Goal: Task Accomplishment & Management: Use online tool/utility

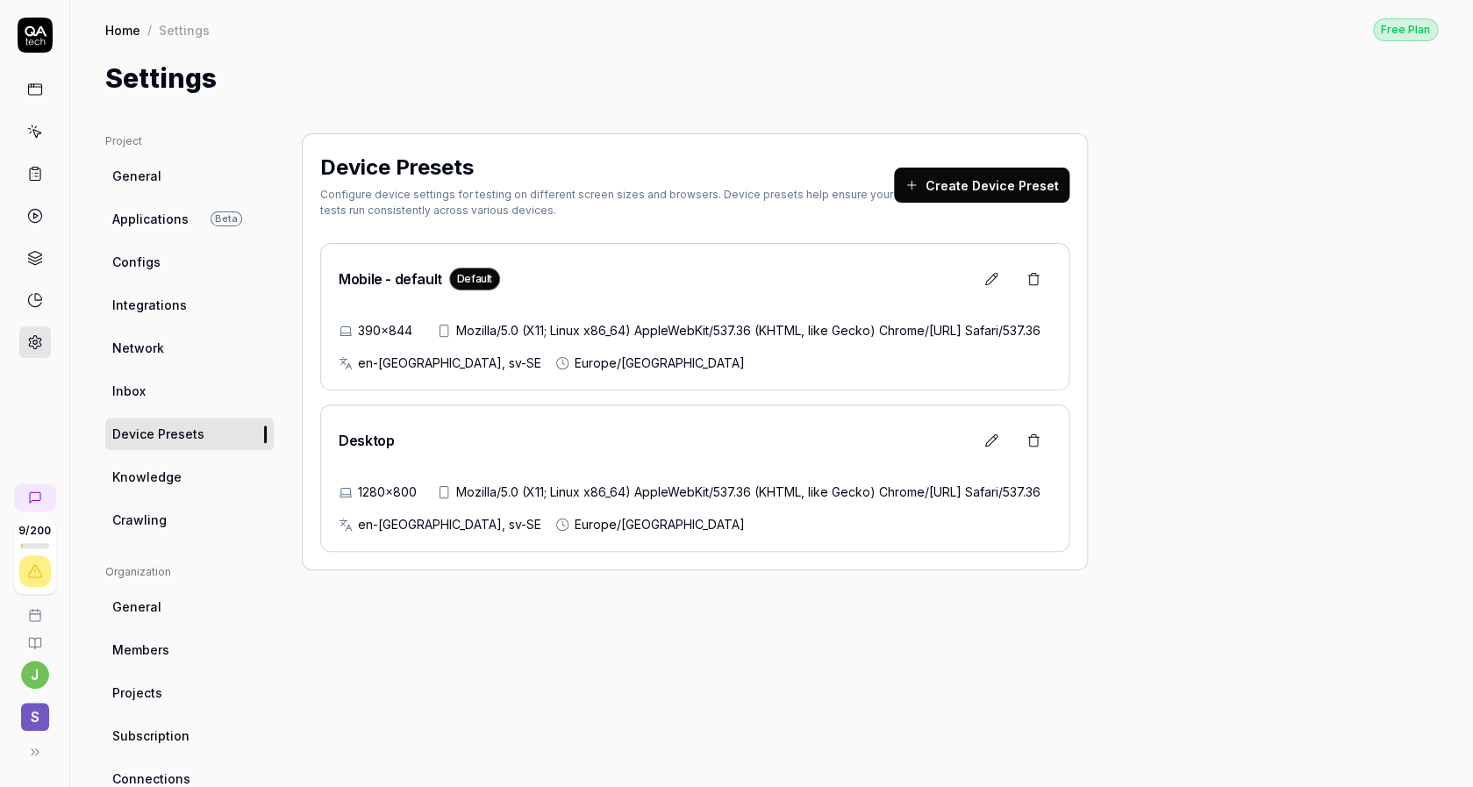
click at [1379, 151] on div "Project General Applications Beta Configs Integrations Network Inbox Device Pre…" at bounding box center [771, 572] width 1333 height 878
click at [1381, 149] on div "Project General Applications Beta Configs Integrations Network Inbox Device Pre…" at bounding box center [771, 572] width 1333 height 878
click at [1404, 151] on div "Project General Applications Beta Configs Integrations Network Inbox Device Pre…" at bounding box center [771, 572] width 1333 height 878
click at [609, 133] on div "Device Presets Configure device settings for testing on different screen sizes …" at bounding box center [695, 351] width 786 height 437
click at [527, 187] on div "Configure device settings for testing on different screen sizes and browsers. D…" at bounding box center [607, 203] width 574 height 32
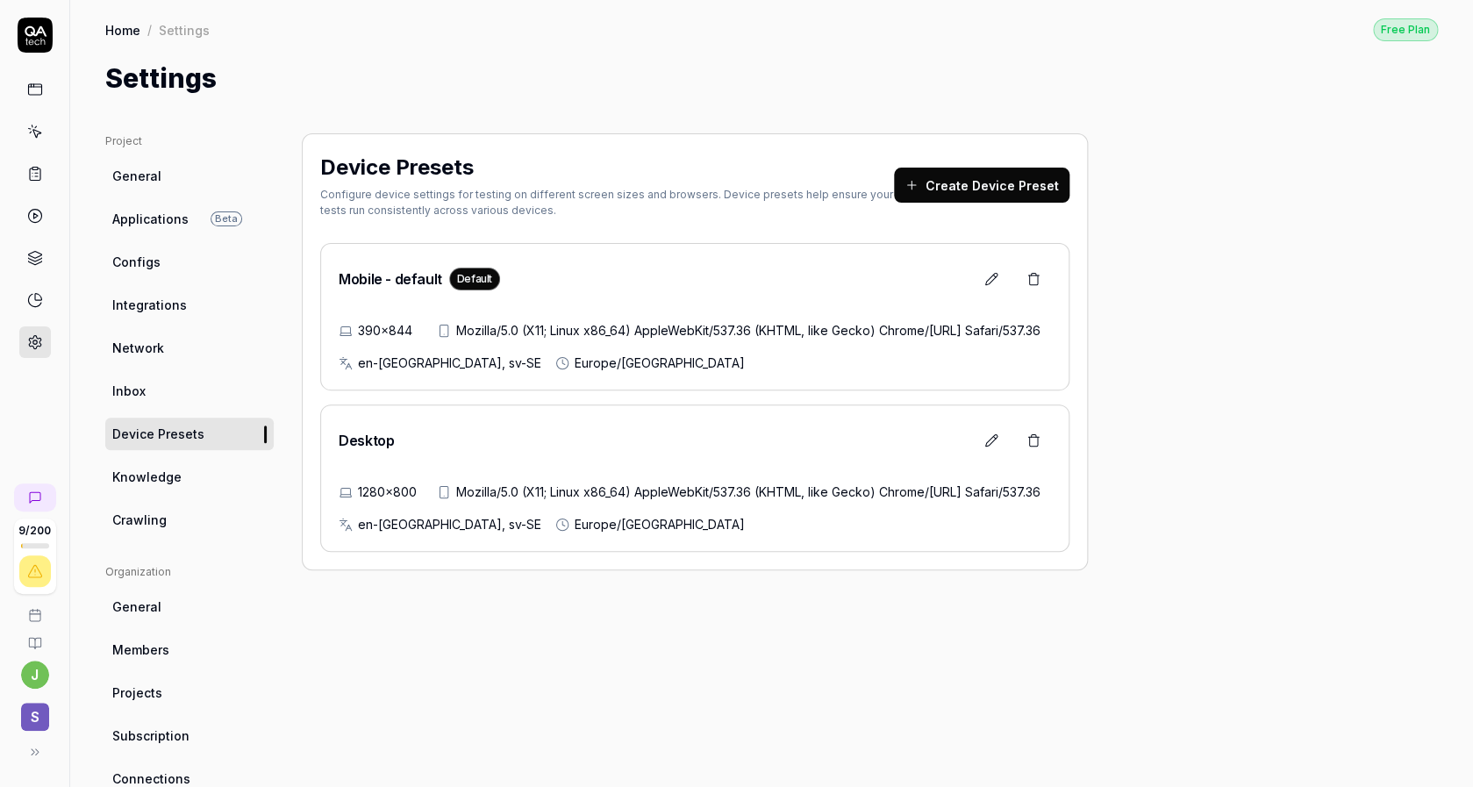
click at [529, 206] on div "Configure device settings for testing on different screen sizes and browsers. D…" at bounding box center [607, 203] width 574 height 32
click at [487, 209] on div "Configure device settings for testing on different screen sizes and browsers. D…" at bounding box center [607, 203] width 574 height 32
click at [488, 207] on div "Configure device settings for testing on different screen sizes and browsers. D…" at bounding box center [607, 203] width 574 height 32
click at [489, 206] on div "Configure device settings for testing on different screen sizes and browsers. D…" at bounding box center [607, 203] width 574 height 32
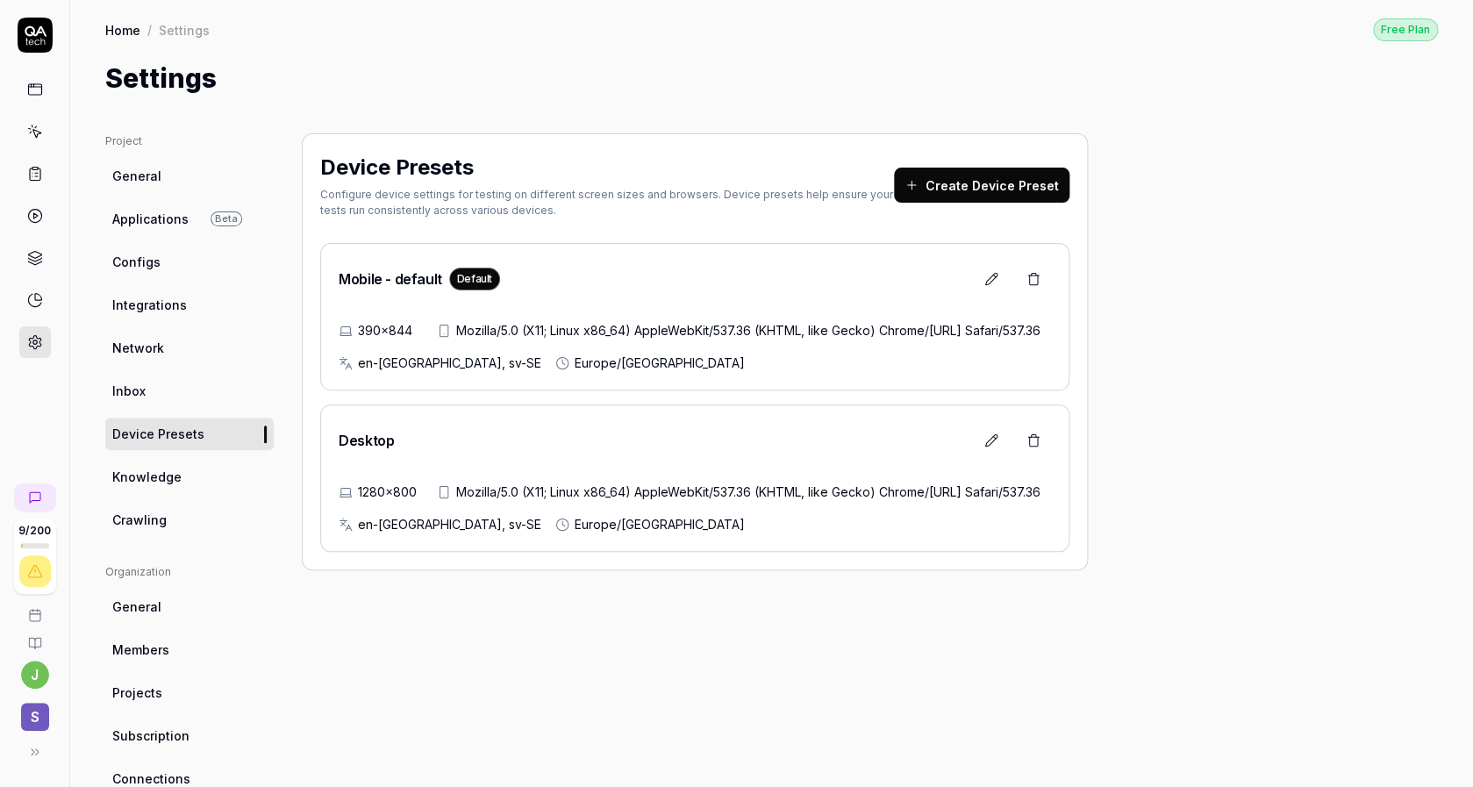
click at [445, 197] on div "Configure device settings for testing on different screen sizes and browsers. D…" at bounding box center [607, 203] width 574 height 32
click at [446, 197] on div "Configure device settings for testing on different screen sizes and browsers. D…" at bounding box center [607, 203] width 574 height 32
click at [418, 195] on div "Configure device settings for testing on different screen sizes and browsers. D…" at bounding box center [607, 203] width 574 height 32
click at [337, 185] on div "Device Presets Configure device settings for testing on different screen sizes …" at bounding box center [607, 185] width 574 height 67
click at [319, 166] on div "Device Presets Configure device settings for testing on different screen sizes …" at bounding box center [695, 351] width 786 height 437
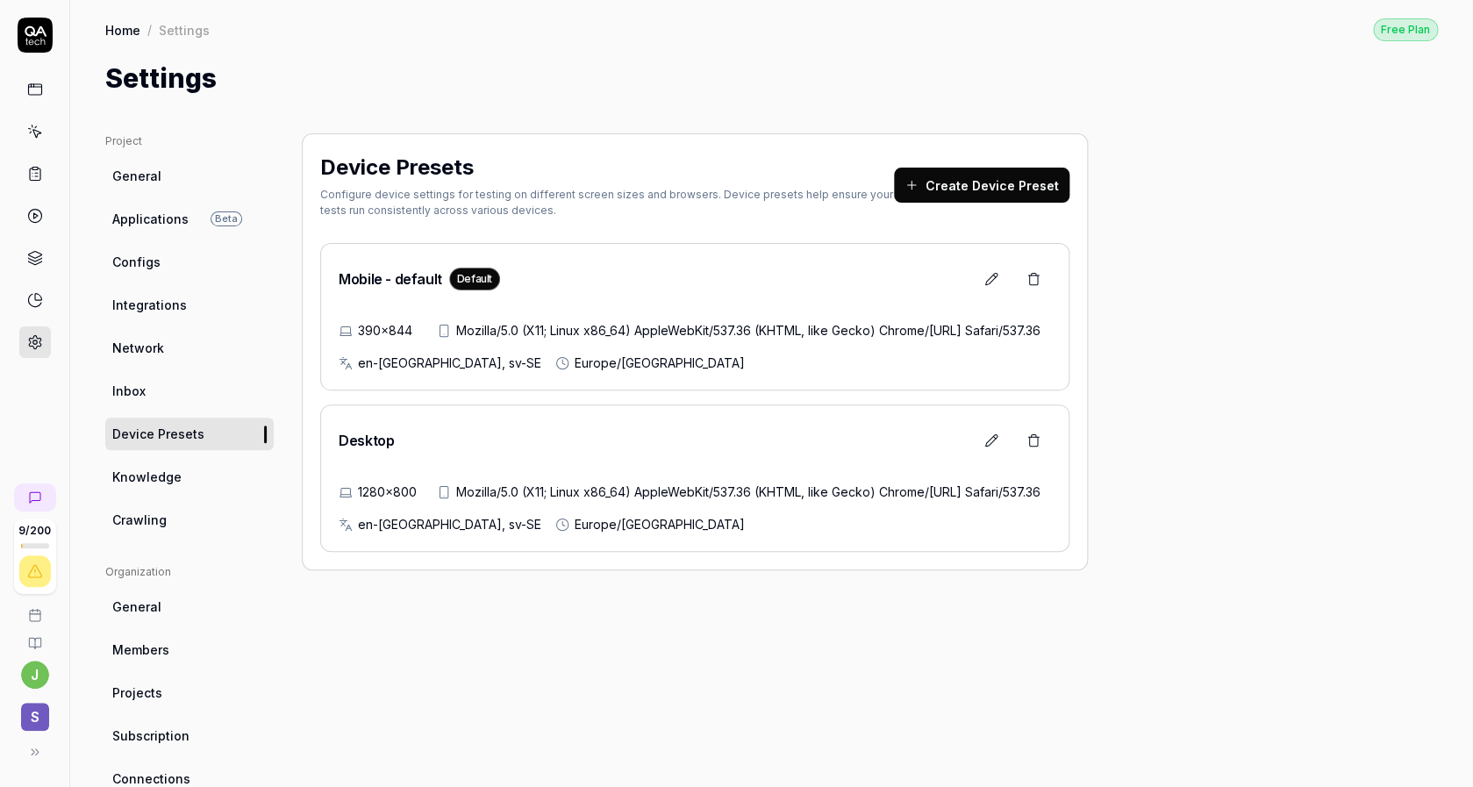
click at [326, 168] on h2 "Device Presets" at bounding box center [397, 168] width 154 height 32
click at [329, 168] on h2 "Device Presets" at bounding box center [397, 168] width 154 height 32
click at [331, 168] on h2 "Device Presets" at bounding box center [397, 168] width 154 height 32
click at [363, 180] on h2 "Device Presets" at bounding box center [397, 168] width 154 height 32
click at [377, 168] on h2 "Device Presets" at bounding box center [397, 168] width 154 height 32
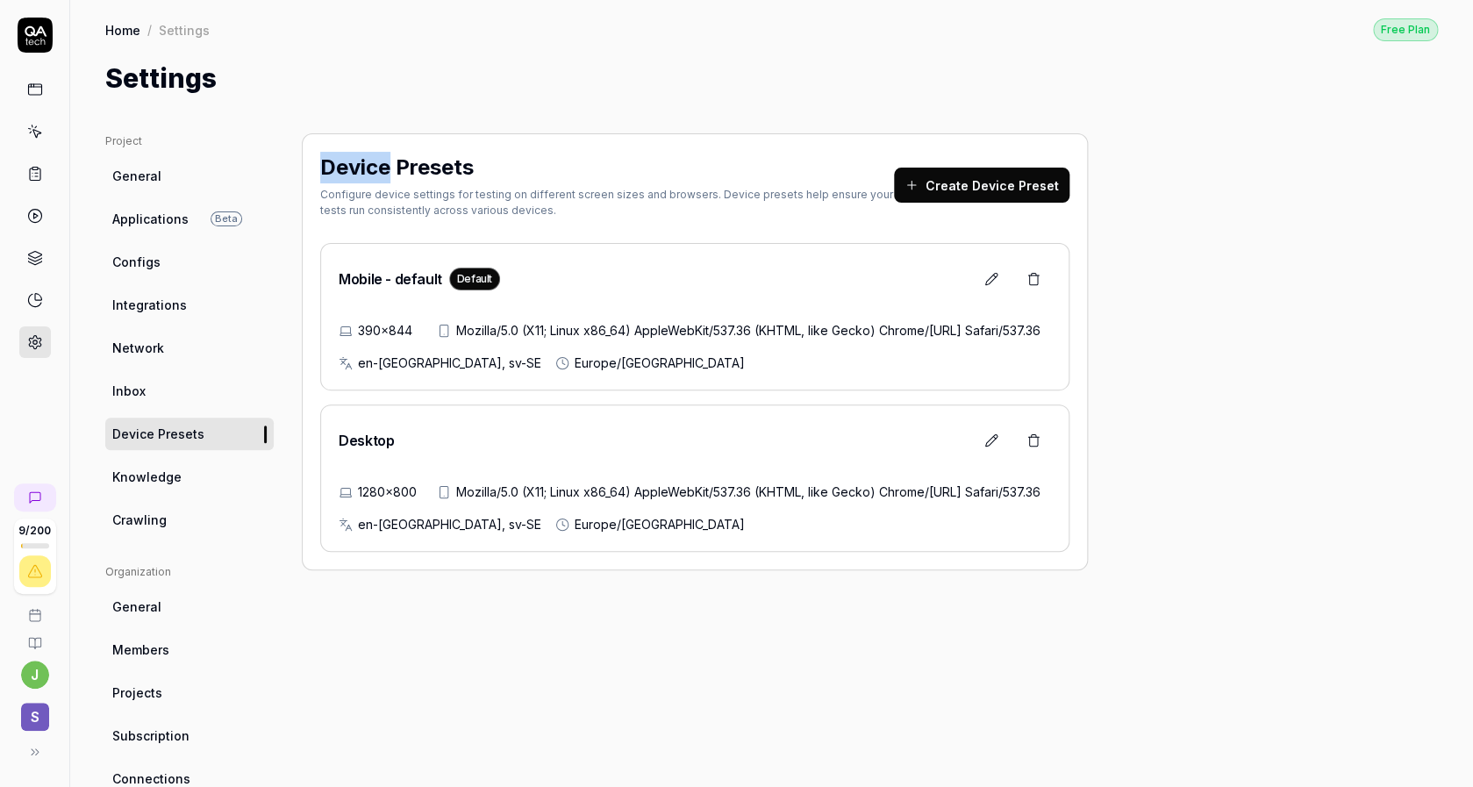
click at [377, 168] on h2 "Device Presets" at bounding box center [397, 168] width 154 height 32
drag, startPoint x: 387, startPoint y: 167, endPoint x: 442, endPoint y: 160, distance: 55.7
click at [389, 167] on h2 "Device Presets" at bounding box center [397, 168] width 154 height 32
click at [442, 160] on h2 "Device Presets" at bounding box center [397, 168] width 154 height 32
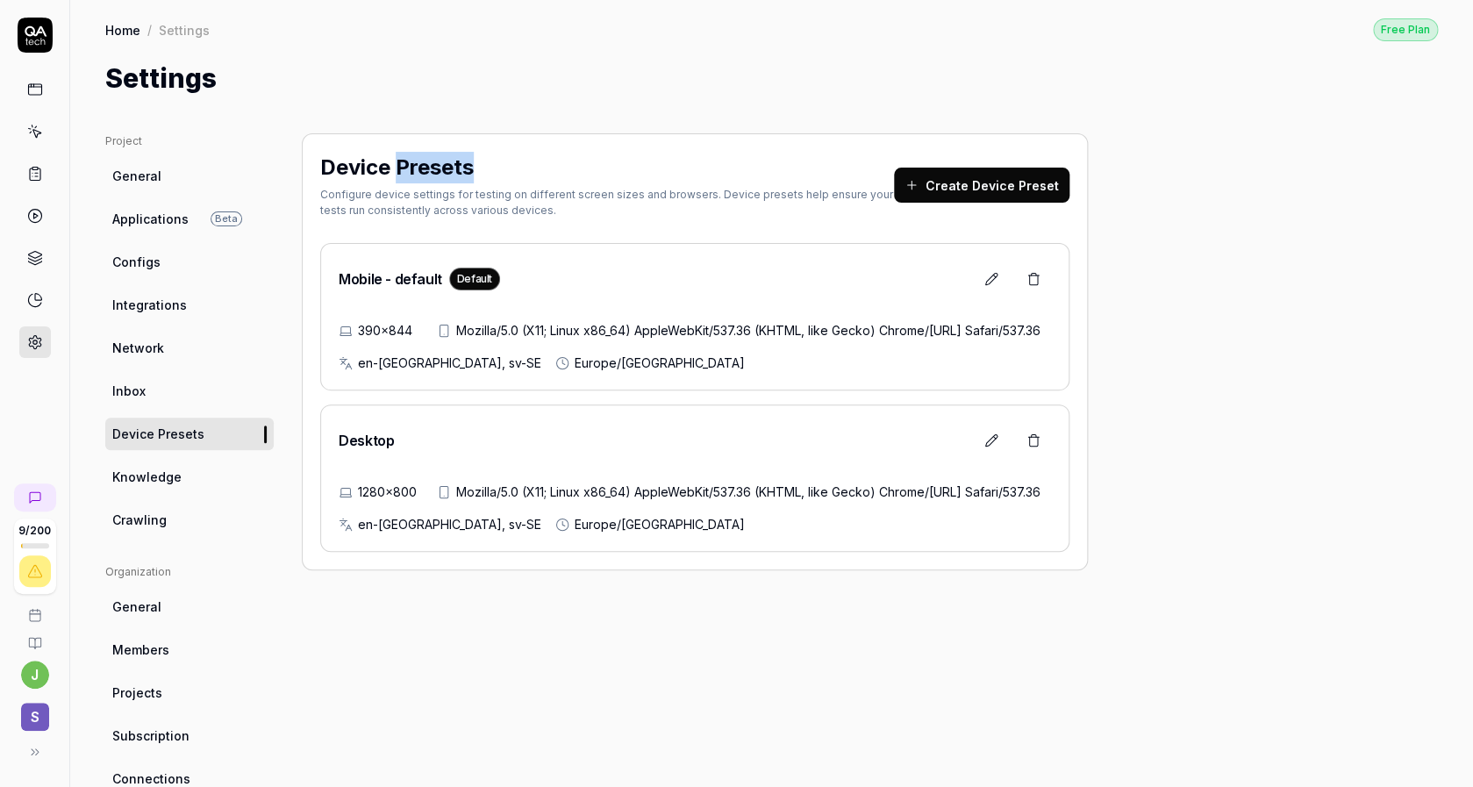
click at [445, 162] on h2 "Device Presets" at bounding box center [397, 168] width 154 height 32
click at [491, 184] on div "Device Presets Configure device settings for testing on different screen sizes …" at bounding box center [607, 185] width 574 height 67
click at [504, 198] on div "Configure device settings for testing on different screen sizes and browsers. D…" at bounding box center [607, 203] width 574 height 32
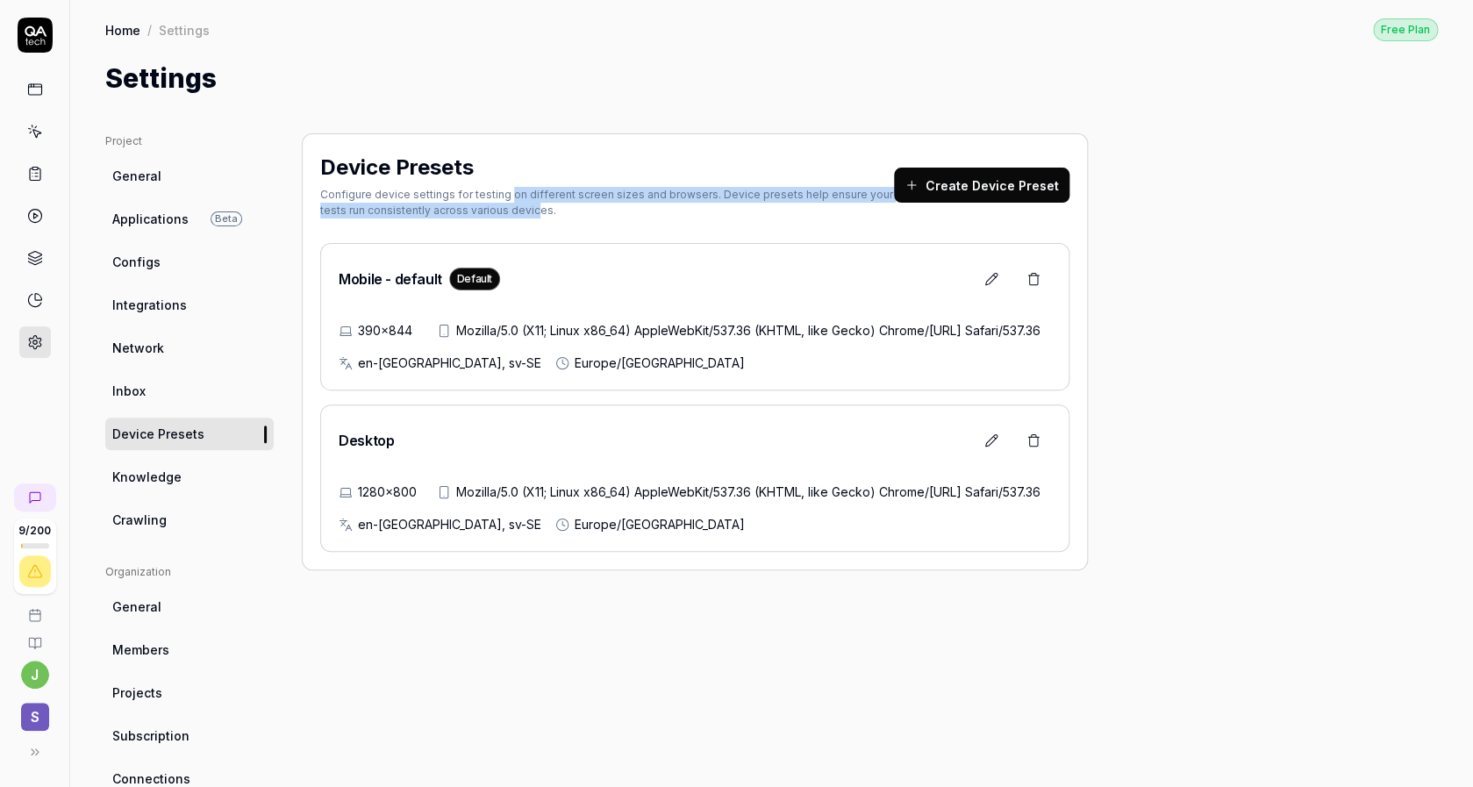
drag, startPoint x: 504, startPoint y: 201, endPoint x: 561, endPoint y: 214, distance: 58.5
click at [504, 202] on div "Configure device settings for testing on different screen sizes and browsers. D…" at bounding box center [607, 203] width 574 height 32
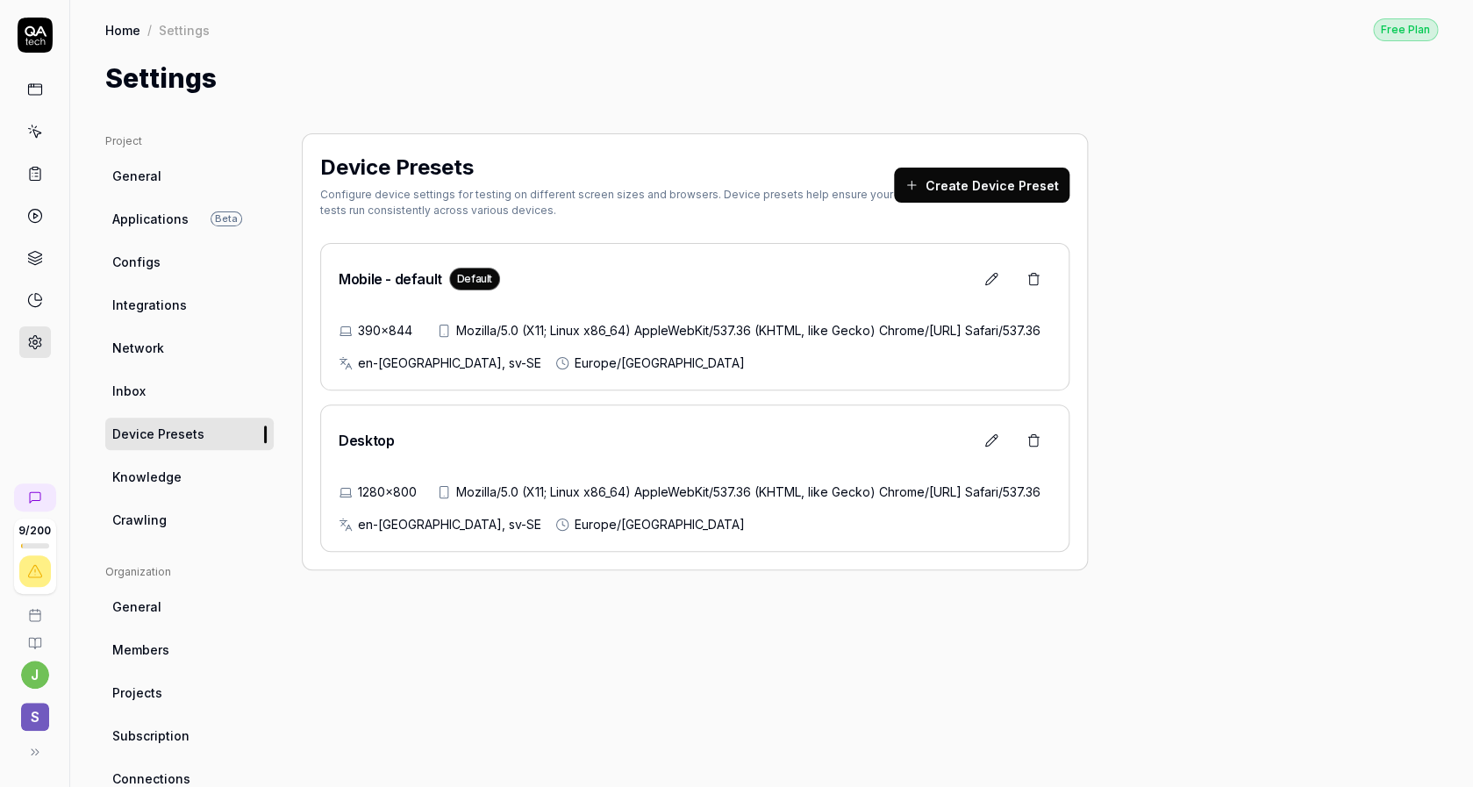
drag, startPoint x: 562, startPoint y: 214, endPoint x: 496, endPoint y: 188, distance: 71.7
click at [524, 209] on div "Configure device settings for testing on different screen sizes and browsers. D…" at bounding box center [607, 203] width 574 height 32
drag, startPoint x: 496, startPoint y: 188, endPoint x: 411, endPoint y: 168, distance: 87.3
click at [496, 186] on div "Device Presets Configure device settings for testing on different screen sizes …" at bounding box center [607, 185] width 574 height 67
click at [390, 166] on h2 "Device Presets" at bounding box center [397, 168] width 154 height 32
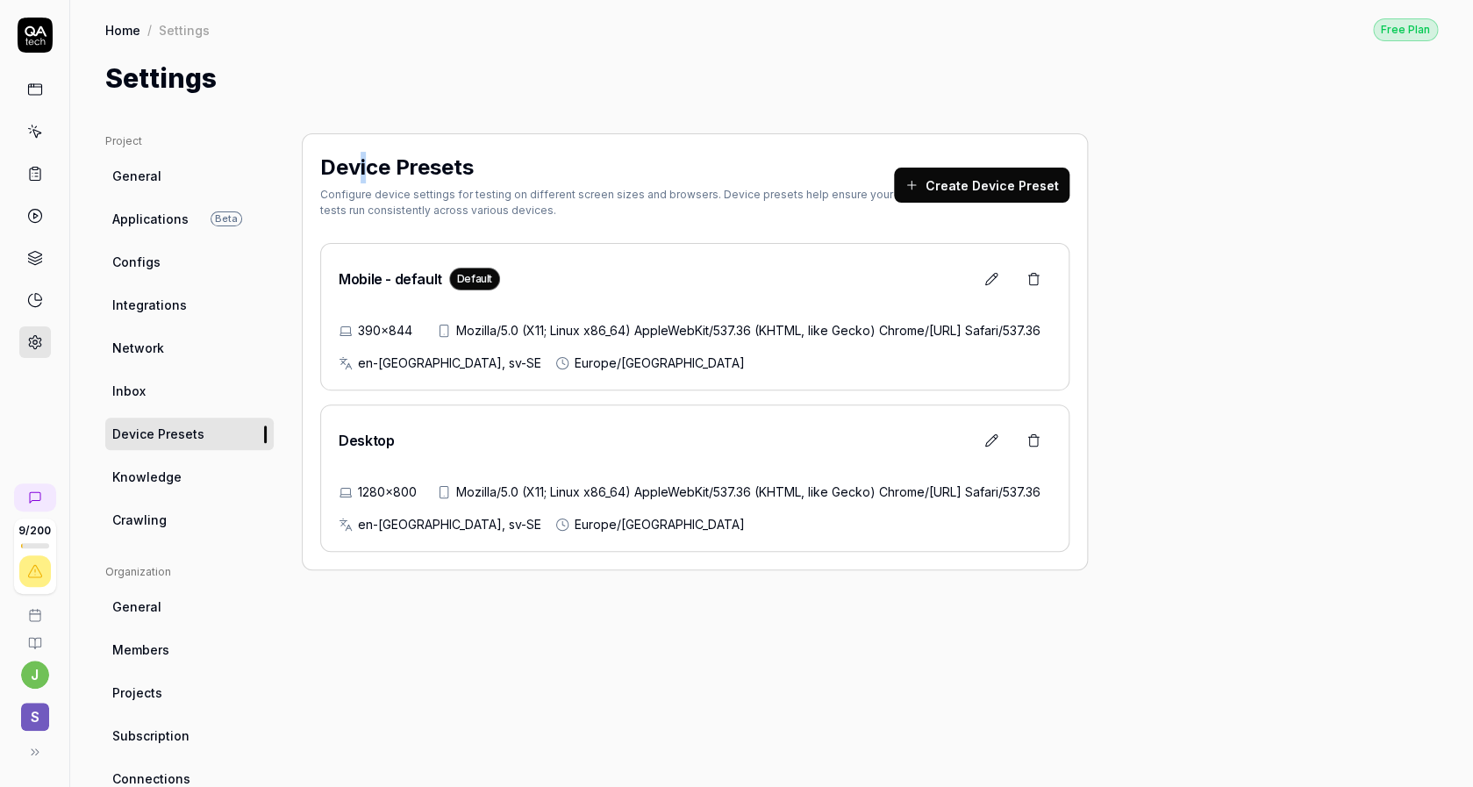
click at [356, 165] on h2 "Device Presets" at bounding box center [397, 168] width 154 height 32
drag, startPoint x: 356, startPoint y: 165, endPoint x: 487, endPoint y: 190, distance: 133.2
click at [448, 187] on div "Device Presets Configure device settings for testing on different screen sizes …" at bounding box center [607, 185] width 574 height 67
click at [507, 195] on div "Configure device settings for testing on different screen sizes and browsers. D…" at bounding box center [607, 203] width 574 height 32
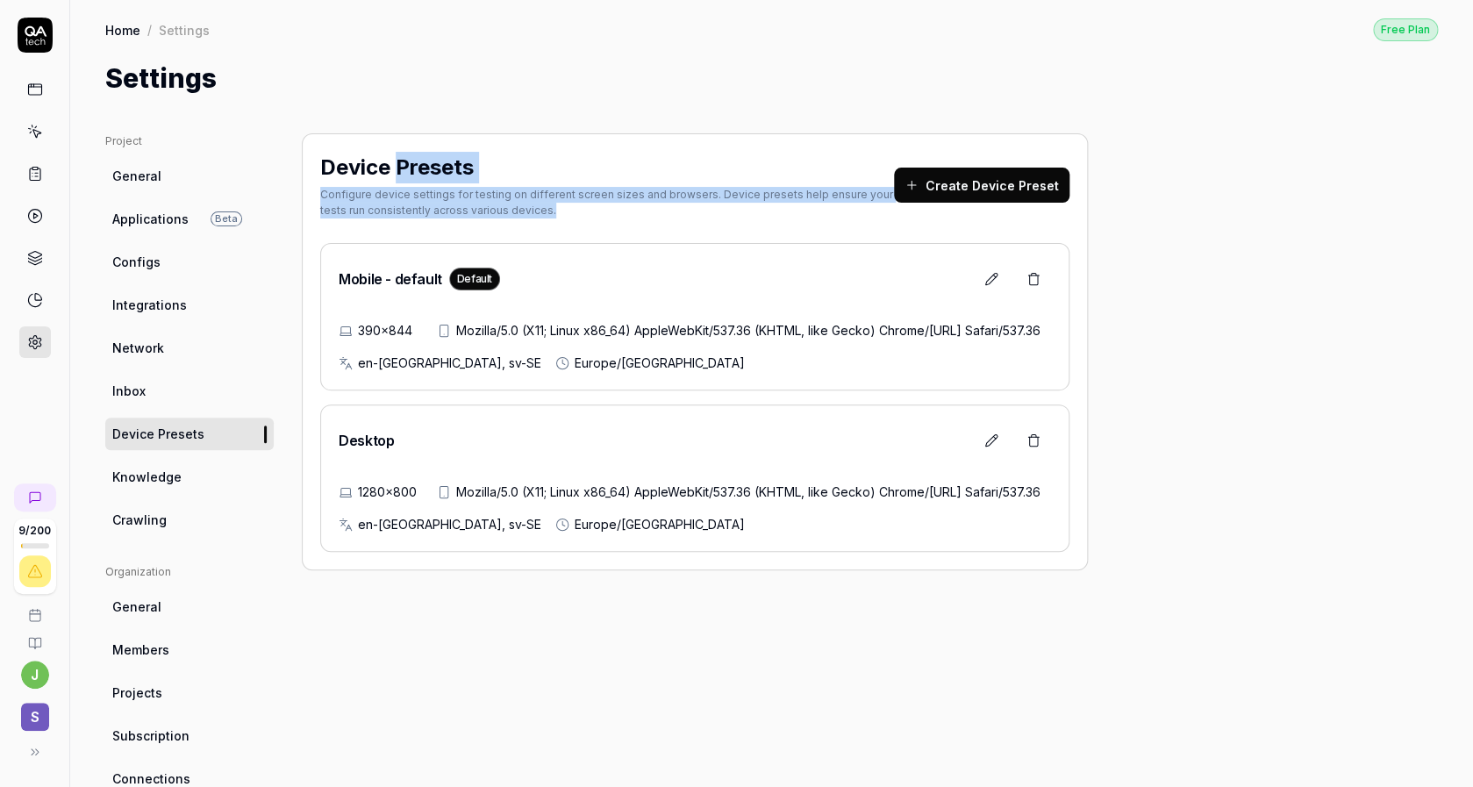
drag, startPoint x: 528, startPoint y: 204, endPoint x: 397, endPoint y: 171, distance: 135.8
click at [397, 171] on div "Device Presets Configure device settings for testing on different screen sizes …" at bounding box center [607, 185] width 574 height 67
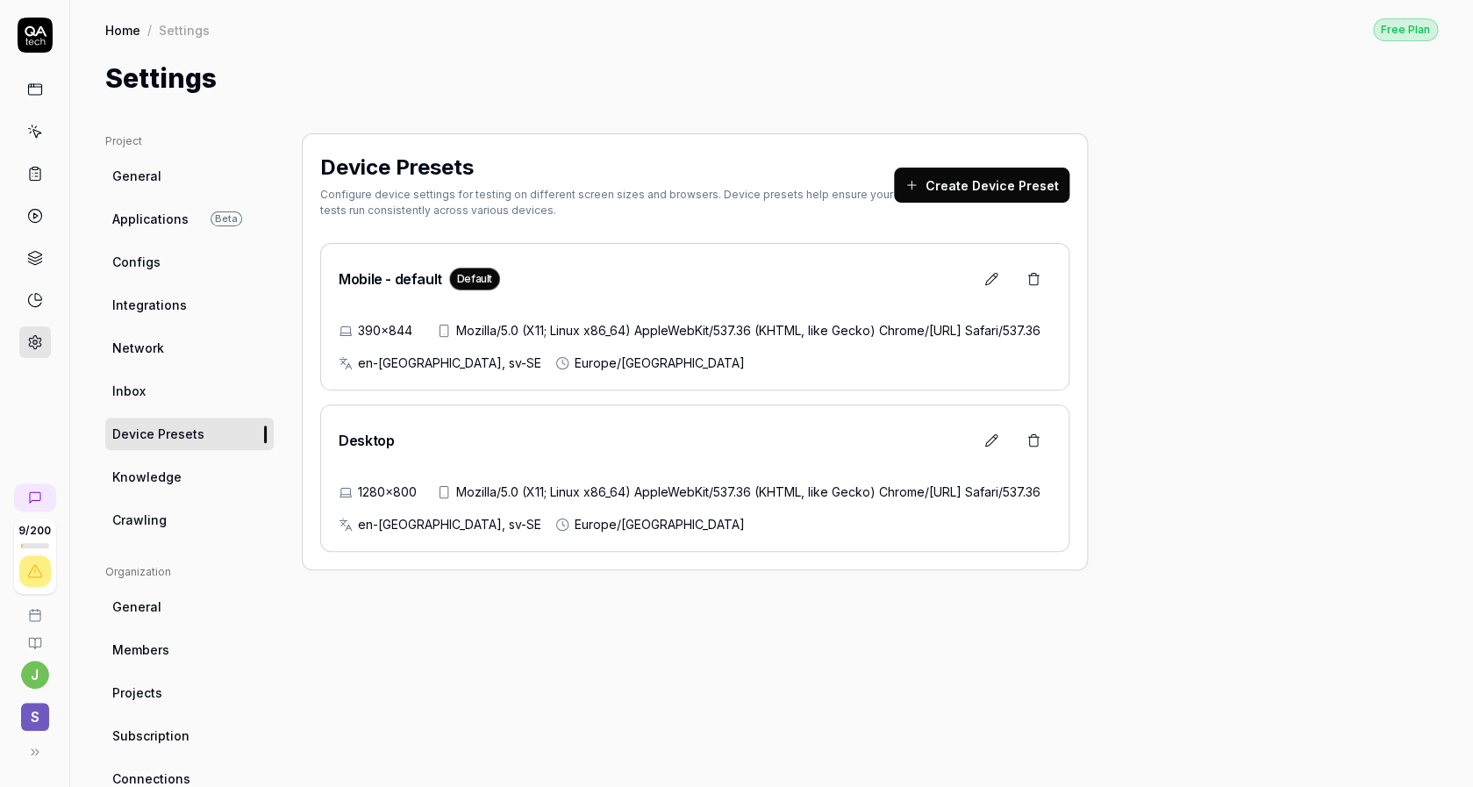
click at [397, 171] on h2 "Device Presets" at bounding box center [397, 168] width 154 height 32
click at [375, 166] on h2 "Device Presets" at bounding box center [397, 168] width 154 height 32
click at [336, 163] on h2 "Device Presets" at bounding box center [397, 168] width 154 height 32
click at [388, 82] on div "Settings" at bounding box center [771, 78] width 1333 height 39
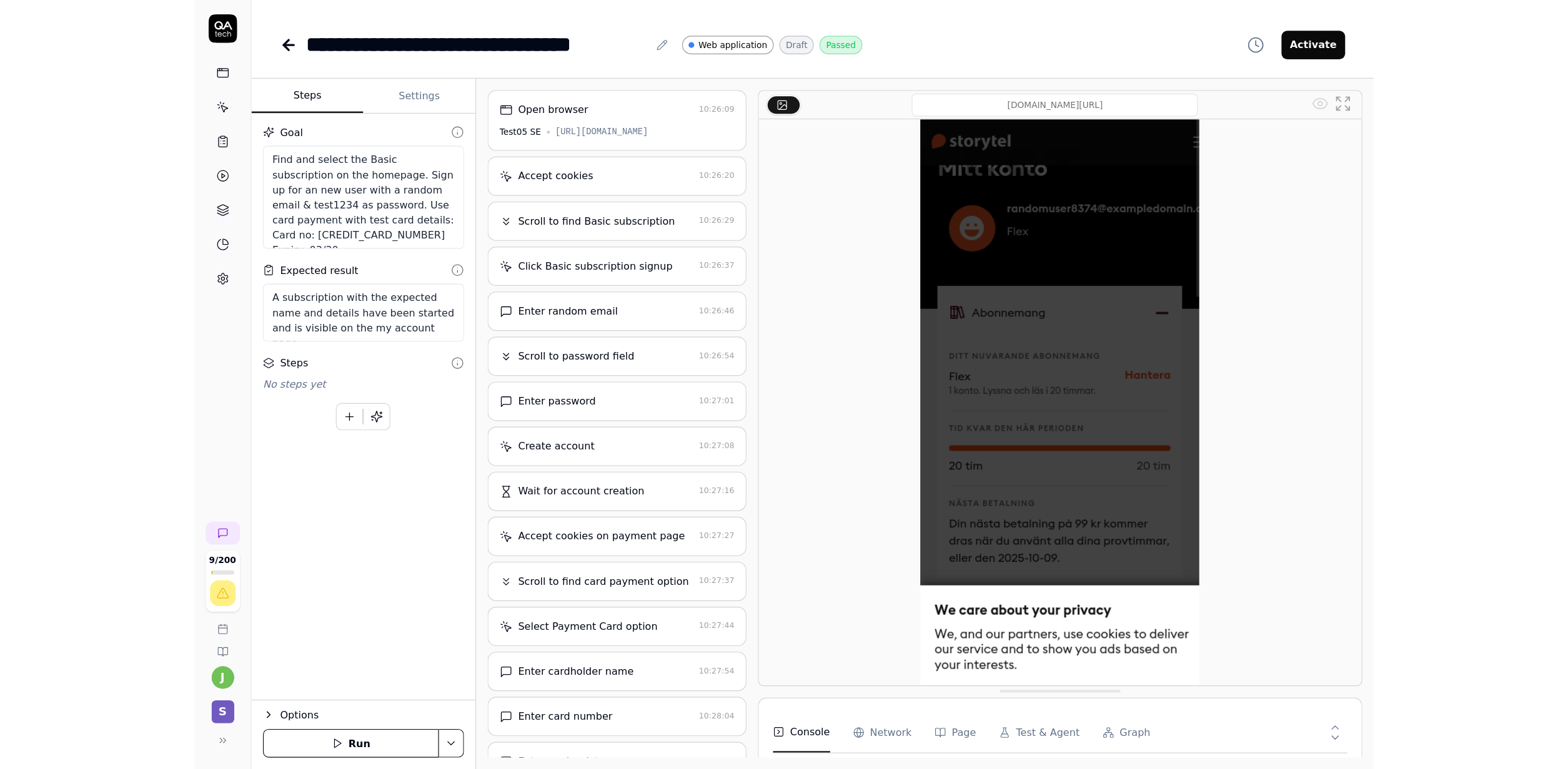
scroll to position [1956, 0]
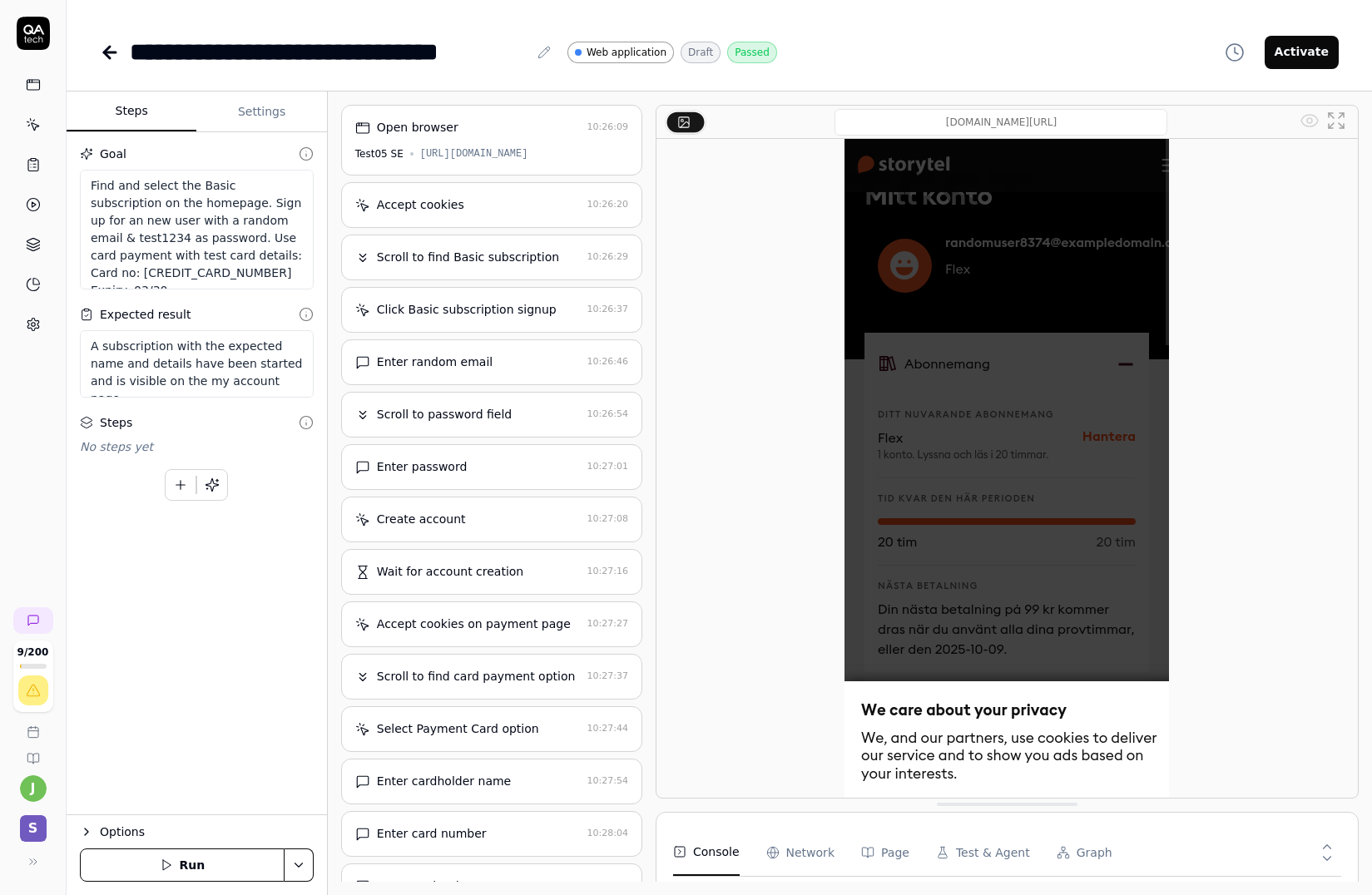
click at [93, 59] on div "**********" at bounding box center [719, 35] width 1306 height 71
click at [99, 58] on div "**********" at bounding box center [719, 35] width 1306 height 71
click at [110, 54] on icon at bounding box center [109, 52] width 20 height 20
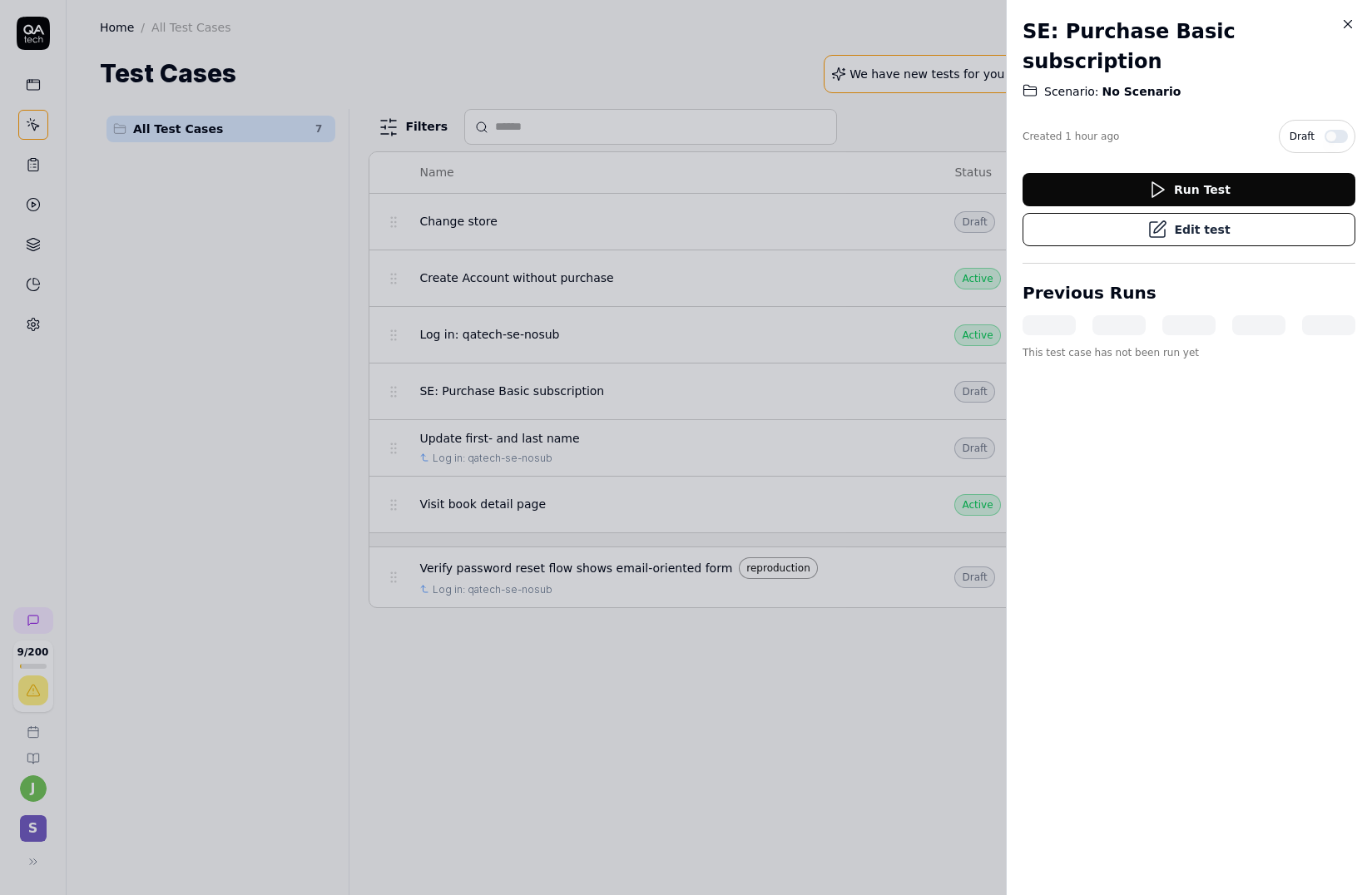
click at [482, 679] on div at bounding box center [686, 448] width 1372 height 895
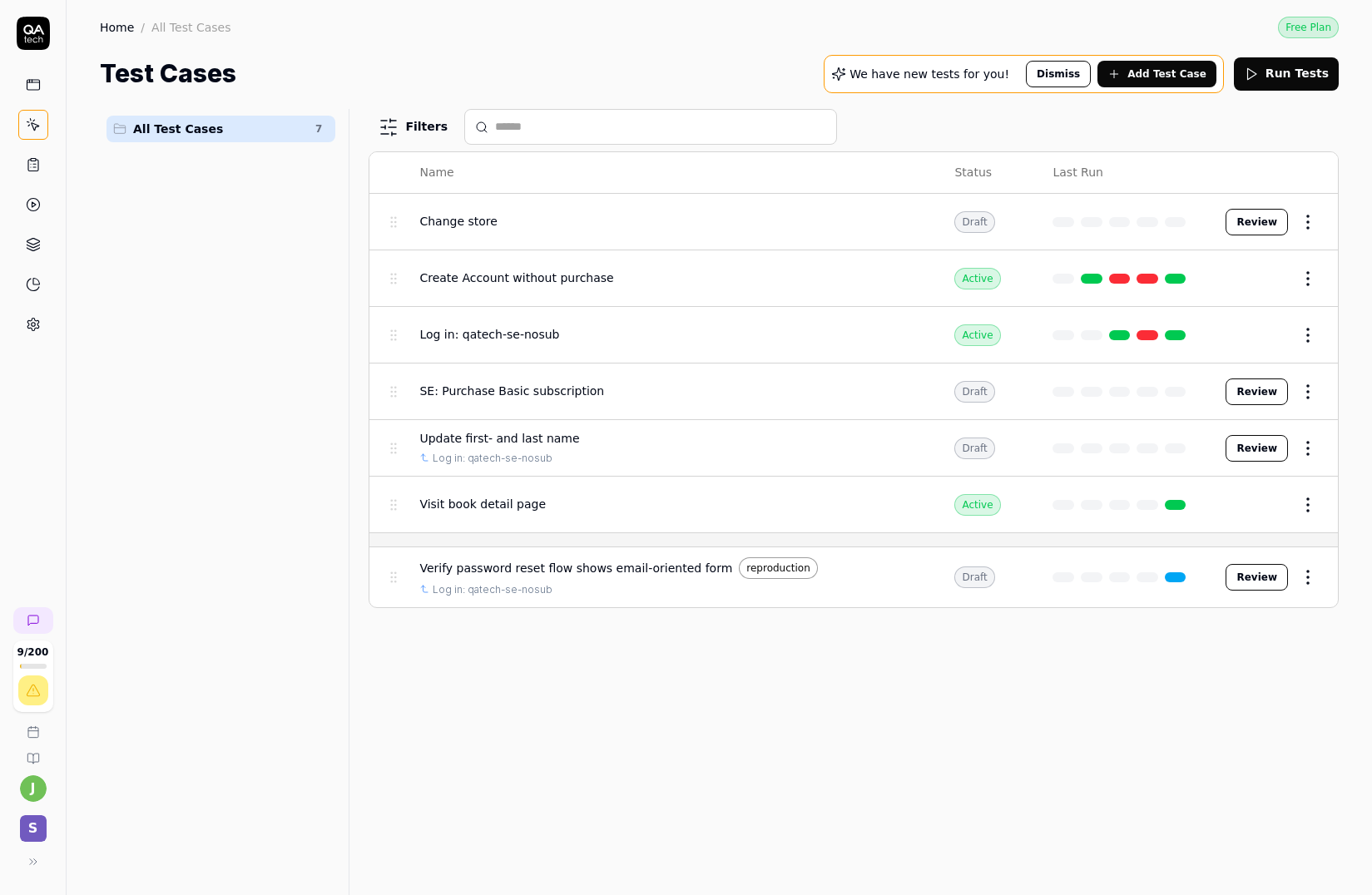
click at [495, 497] on span "Visit book detail page" at bounding box center [482, 504] width 126 height 17
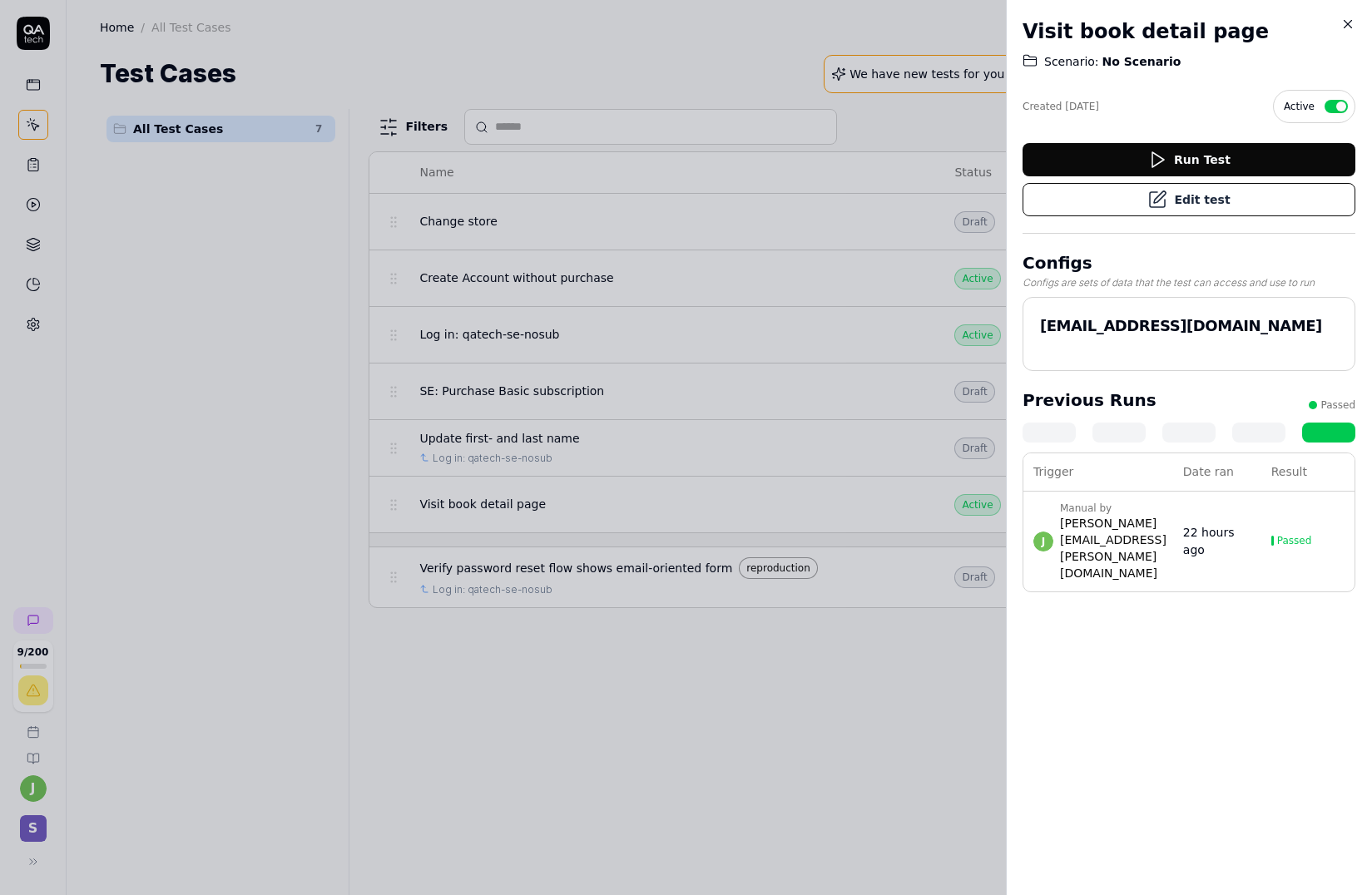
click at [1197, 201] on button "Edit test" at bounding box center [1188, 199] width 333 height 33
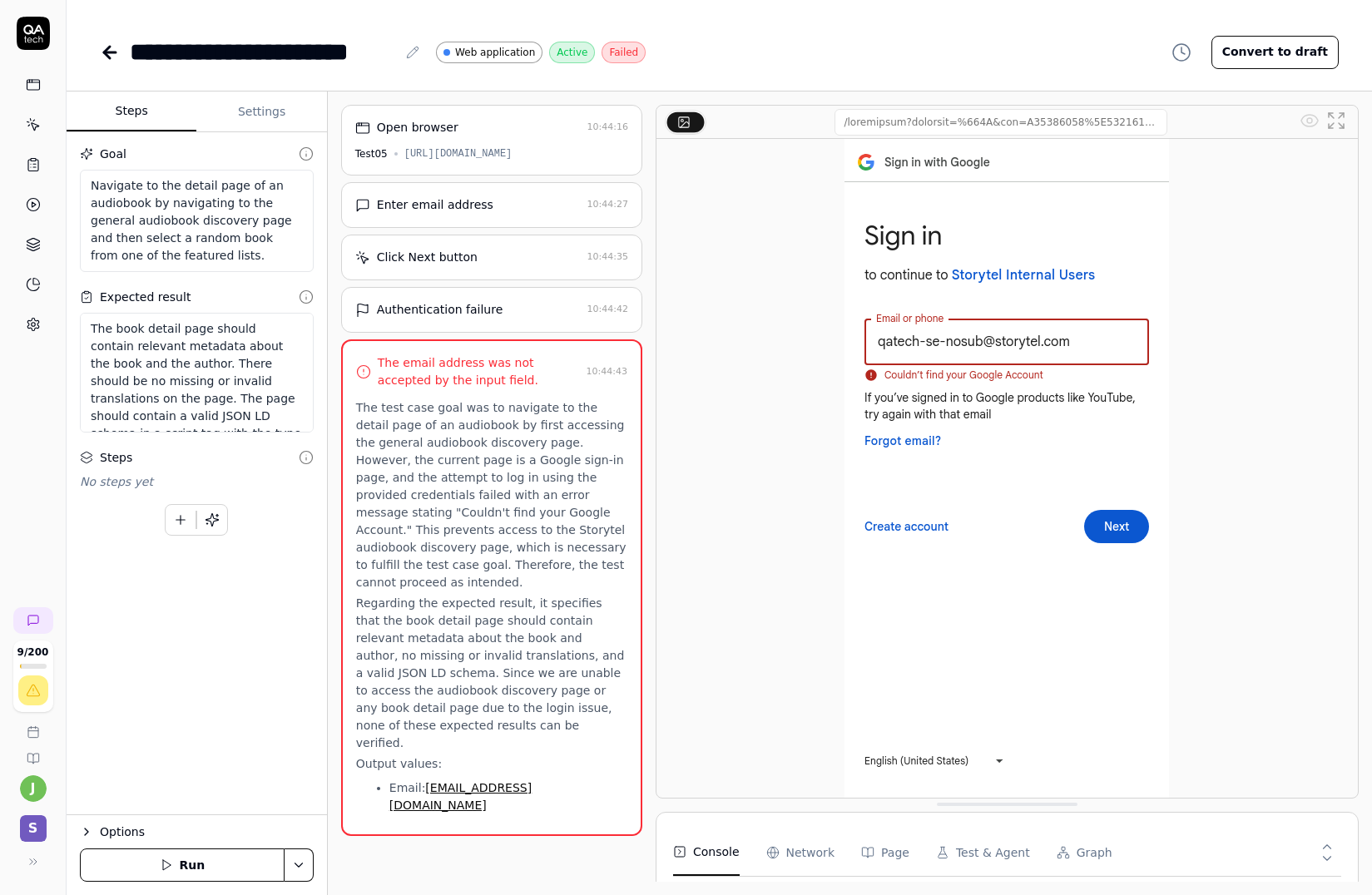
click at [497, 154] on div "[URL][DOMAIN_NAME]" at bounding box center [458, 154] width 108 height 15
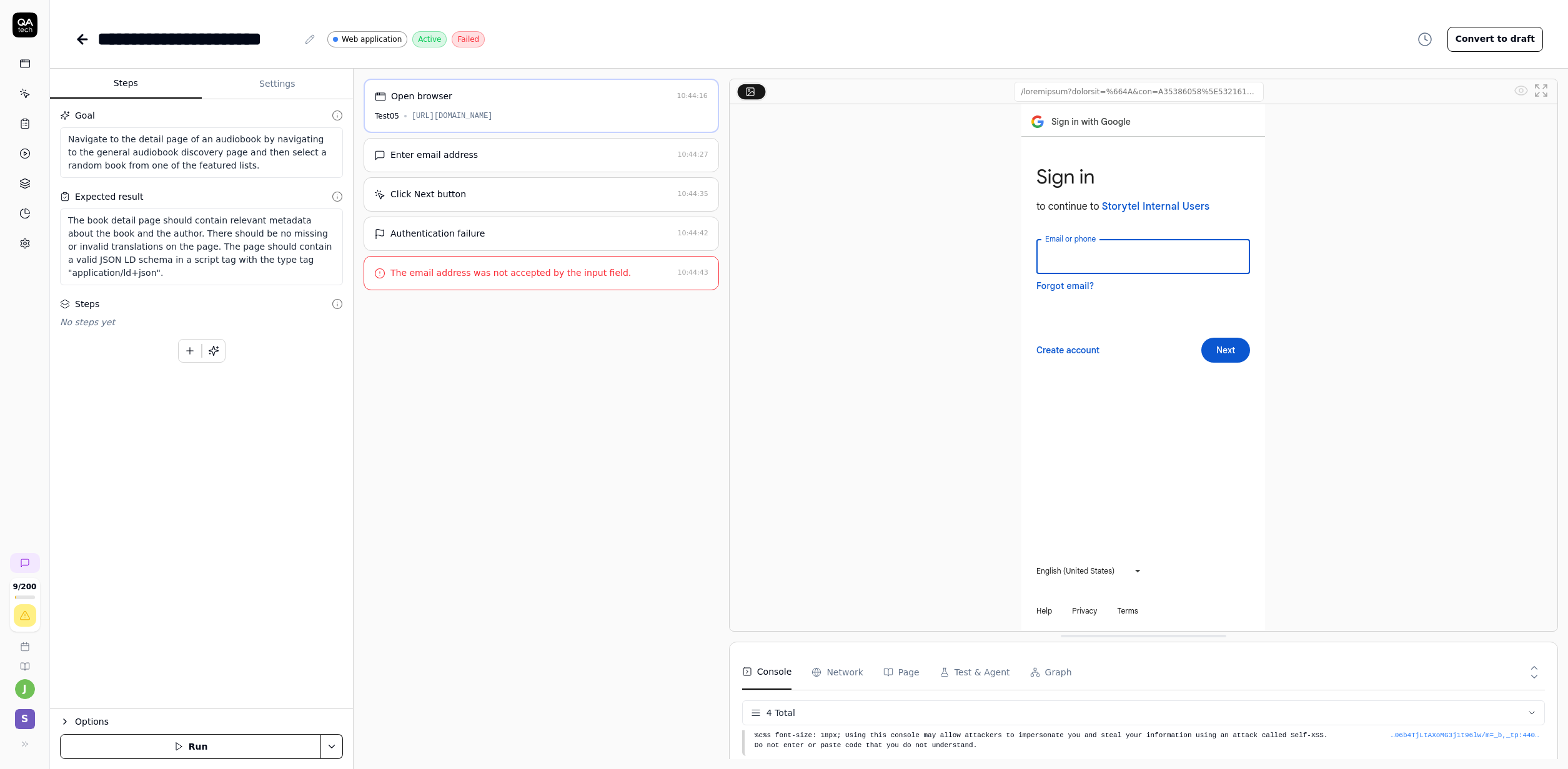
scroll to position [31, 0]
click at [683, 456] on div "Open browser 10:44:16 Test05 [URL][DOMAIN_NAME] Enter email address 10:44:27 Cl…" at bounding box center [541, 419] width 355 height 680
click at [630, 438] on div "Open browser 10:44:16 Test05 [URL][DOMAIN_NAME] Enter email address 10:44:27 Cl…" at bounding box center [541, 419] width 355 height 680
click at [619, 128] on div "Open browser 10:44:16 Test05 [URL][DOMAIN_NAME]" at bounding box center [541, 106] width 355 height 54
click at [626, 124] on div "Open browser 10:44:16 Test05 [URL][DOMAIN_NAME]" at bounding box center [541, 106] width 355 height 54
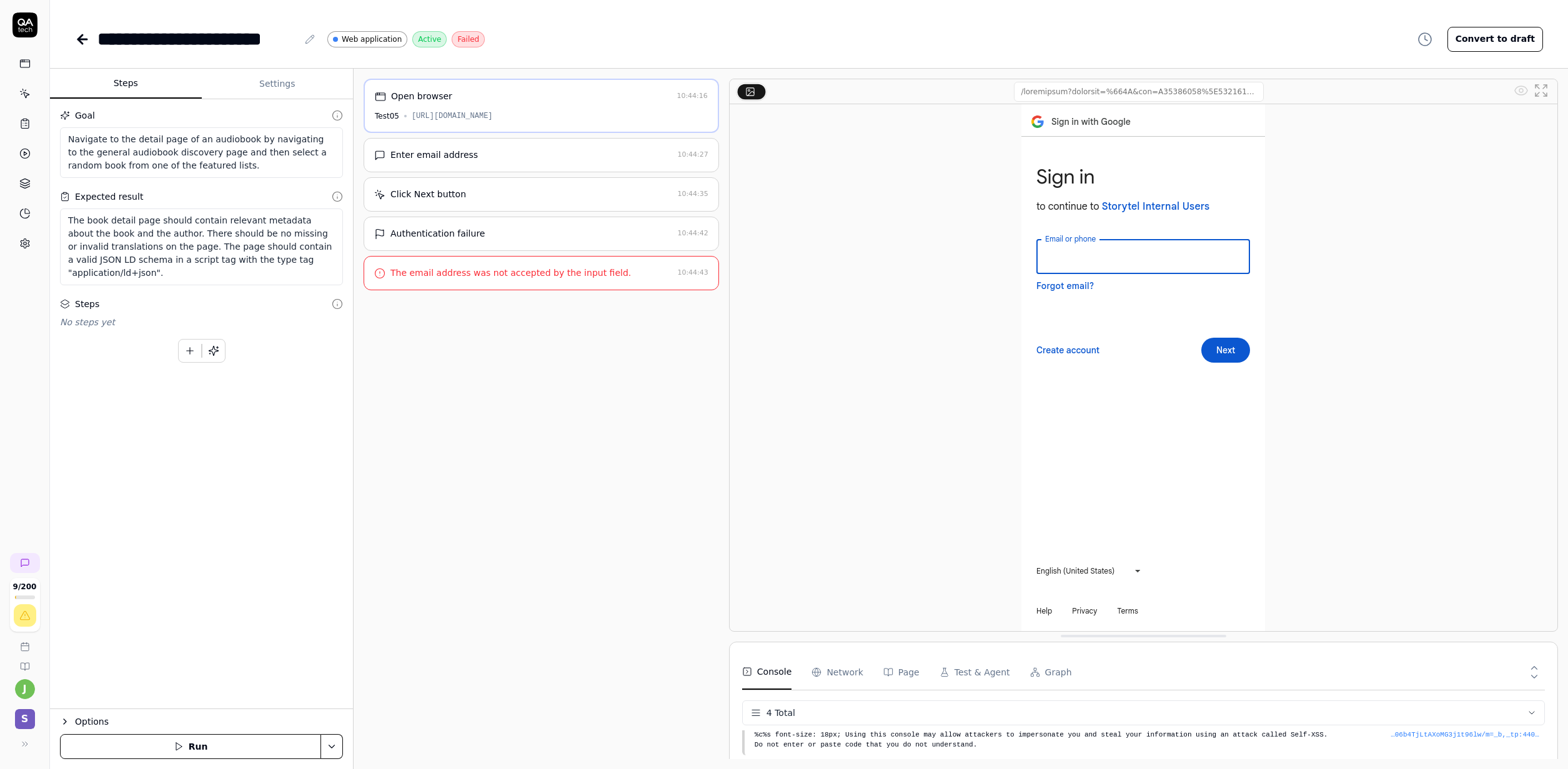
click at [493, 110] on div "[URL][DOMAIN_NAME]" at bounding box center [452, 116] width 81 height 11
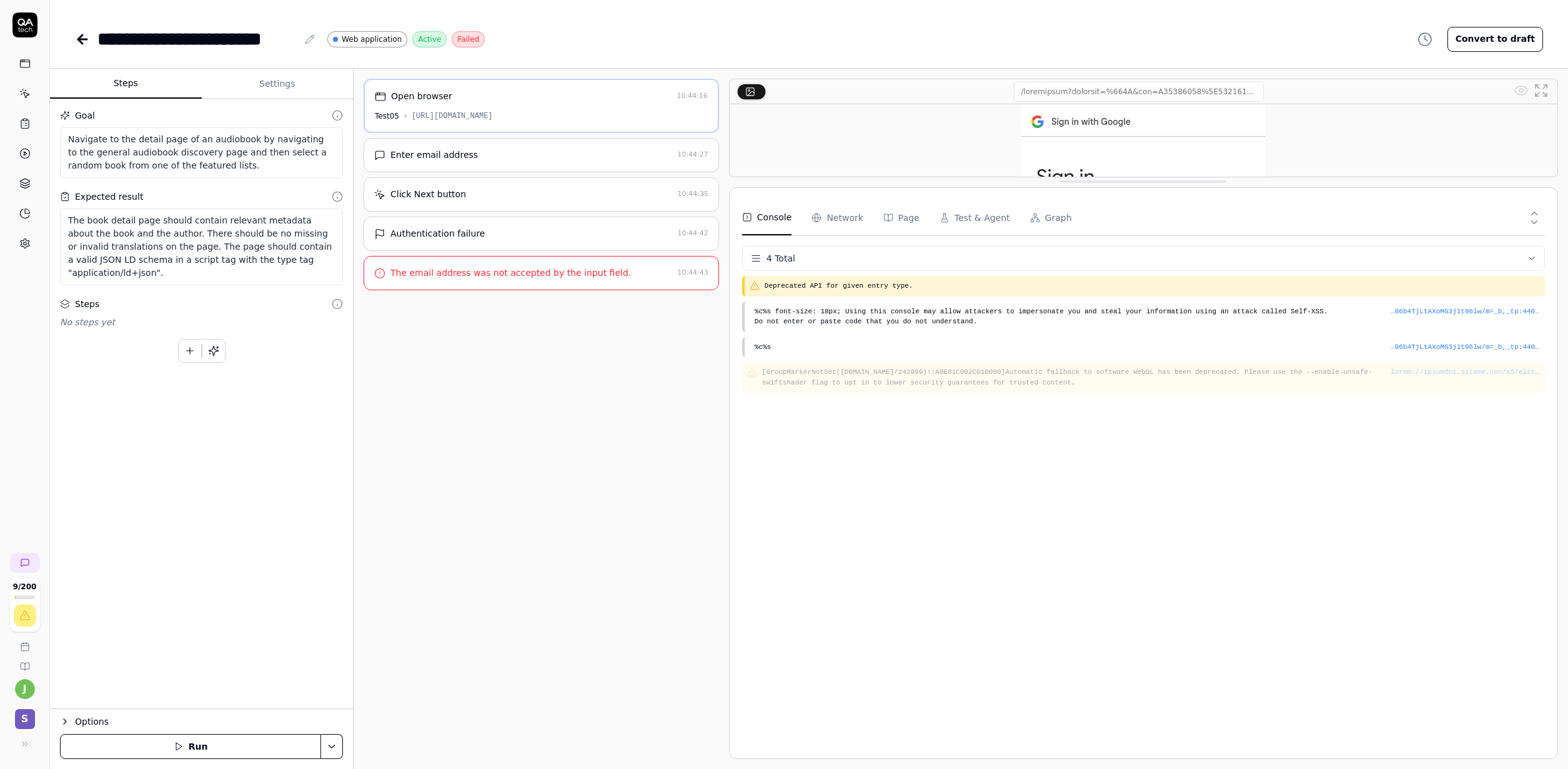
drag, startPoint x: 1201, startPoint y: 637, endPoint x: 1191, endPoint y: 182, distance: 455.1
click at [1029, 177] on div at bounding box center [1143, 128] width 828 height 99
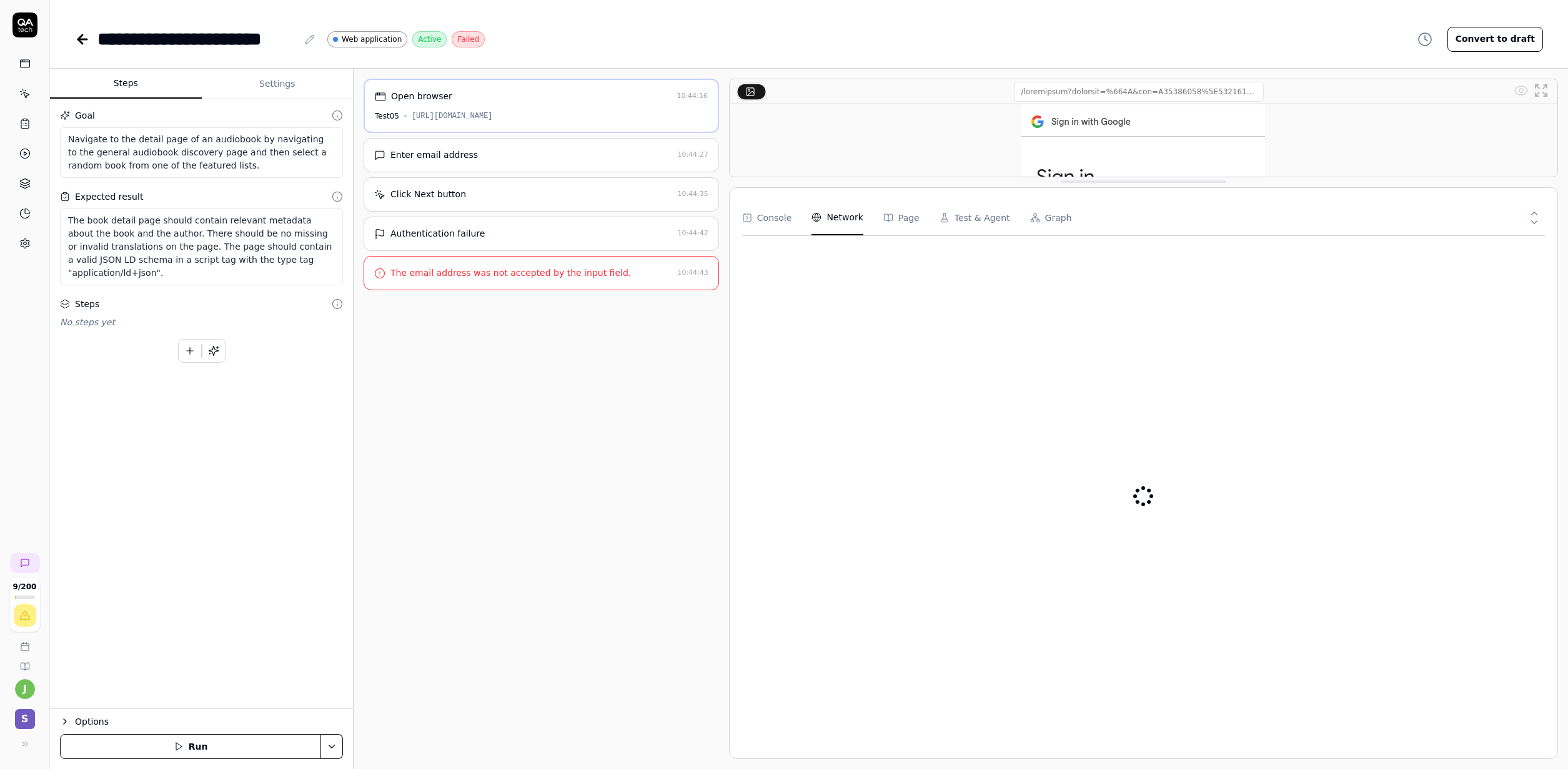
click at [841, 213] on Requests "Network" at bounding box center [837, 218] width 51 height 35
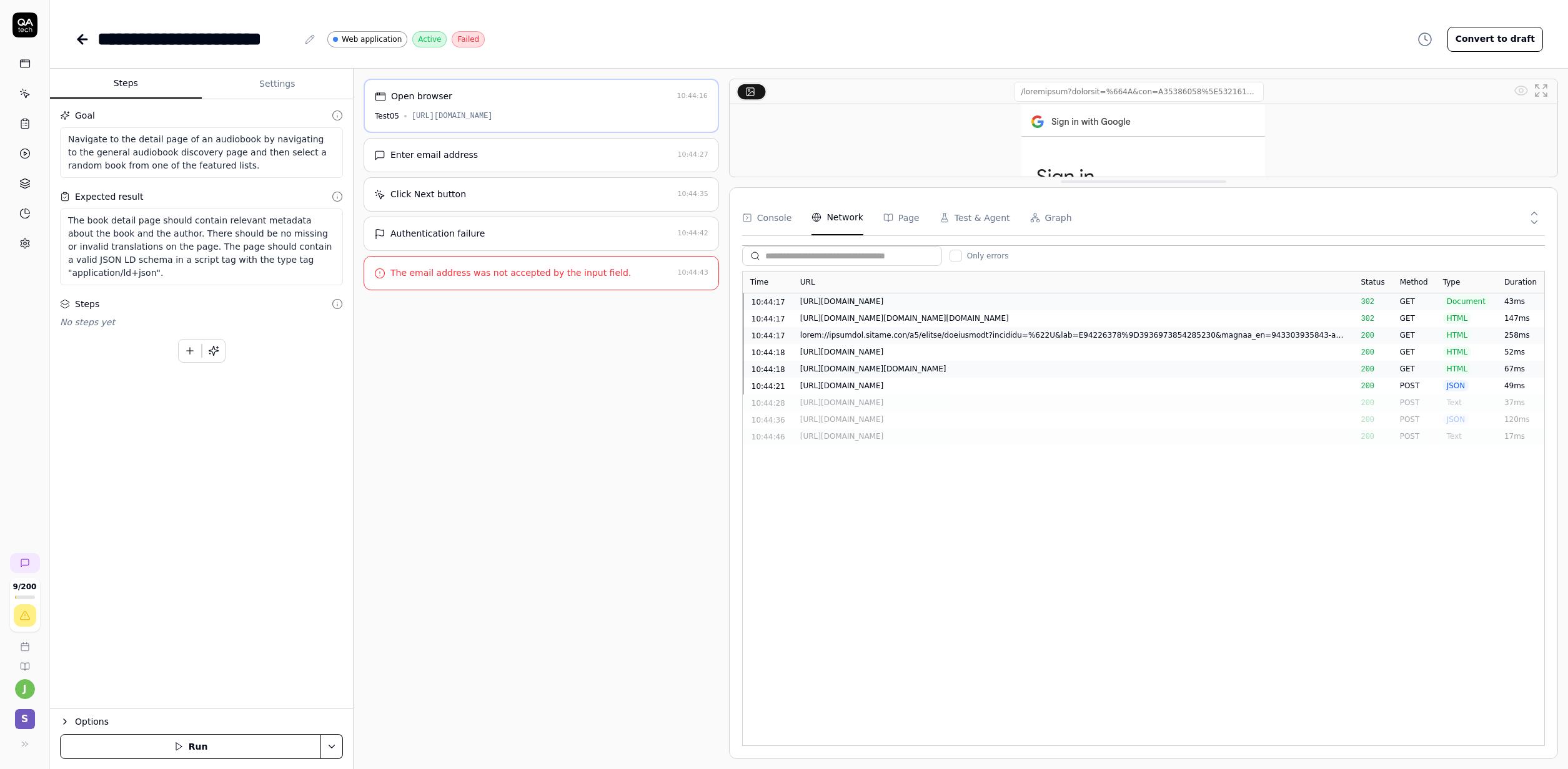
click at [1029, 307] on div "[URL][DOMAIN_NAME]" at bounding box center [1073, 302] width 546 height 11
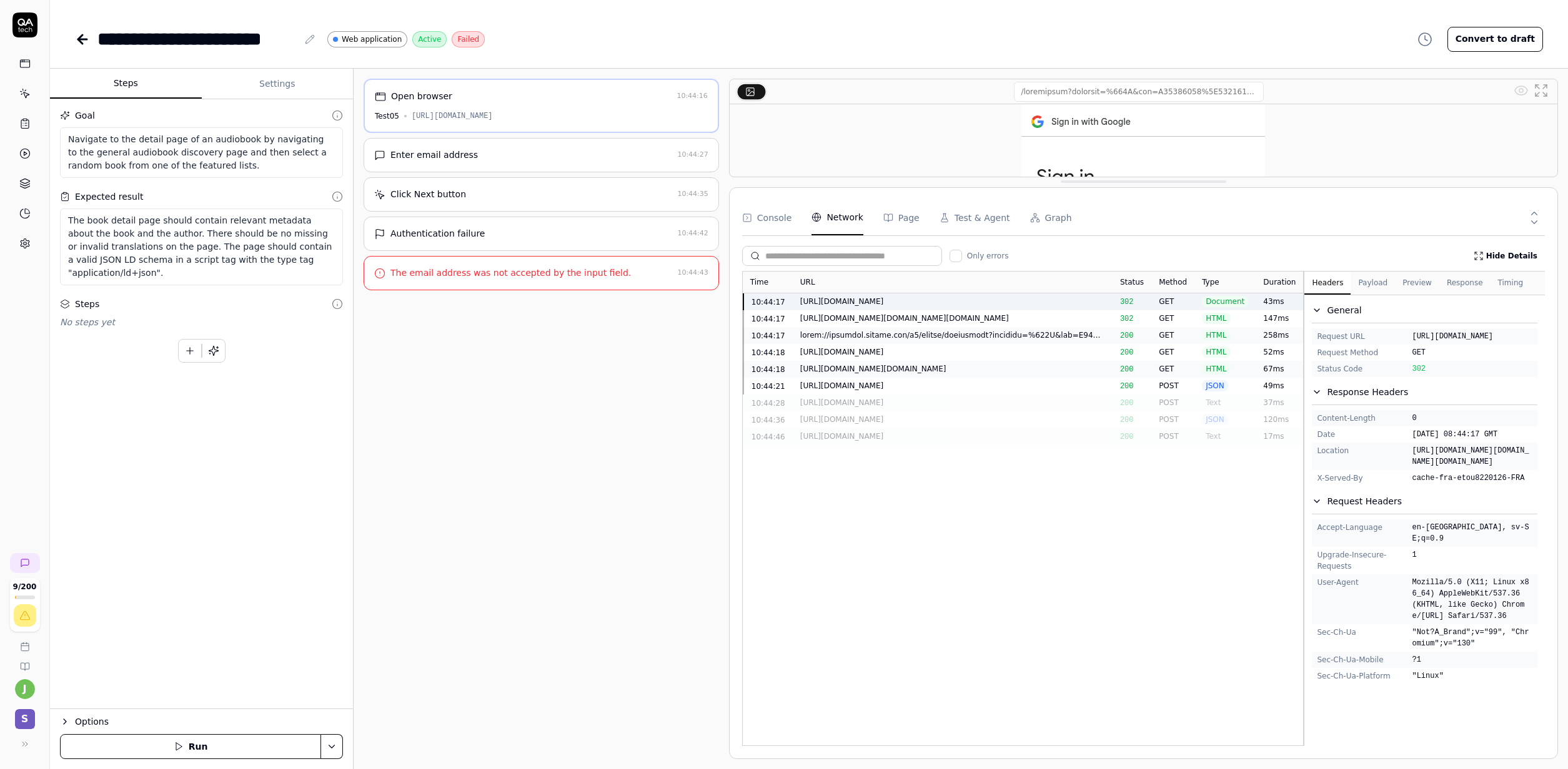
drag, startPoint x: 1491, startPoint y: 408, endPoint x: 1416, endPoint y: 340, distance: 101.2
click at [1029, 339] on span "[URL][DOMAIN_NAME]" at bounding box center [1471, 336] width 120 height 11
copy span "[URL][DOMAIN_NAME]"
click at [540, 336] on div "Open browser 10:44:16 Test05 [URL][DOMAIN_NAME] Enter email address 10:44:27 Cl…" at bounding box center [541, 419] width 355 height 680
click at [609, 110] on div "Open browser 10:44:16 Test05 [URL][DOMAIN_NAME]" at bounding box center [541, 106] width 355 height 54
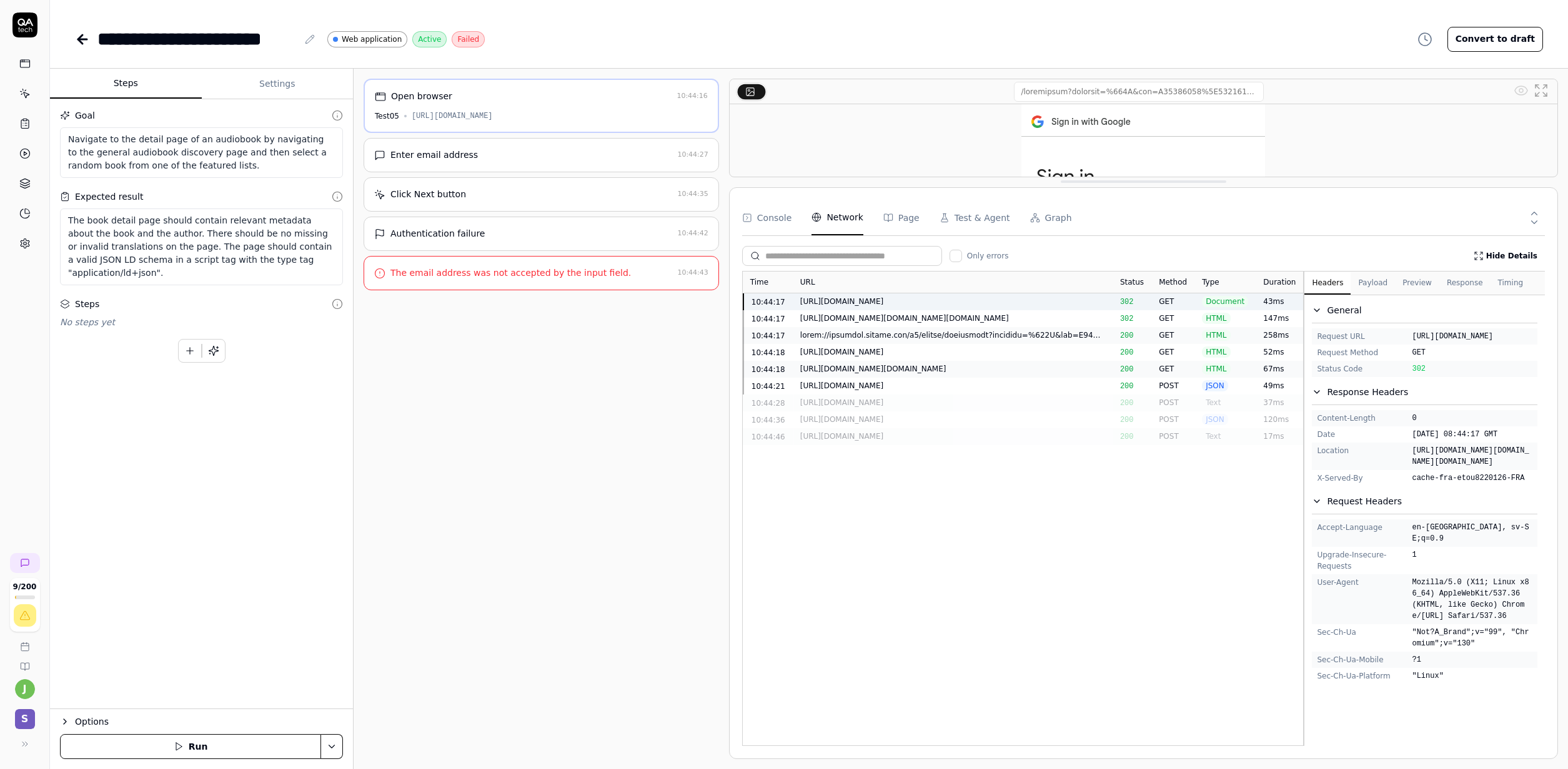
type textarea "*"
click at [290, 82] on button "Settings" at bounding box center [277, 84] width 152 height 30
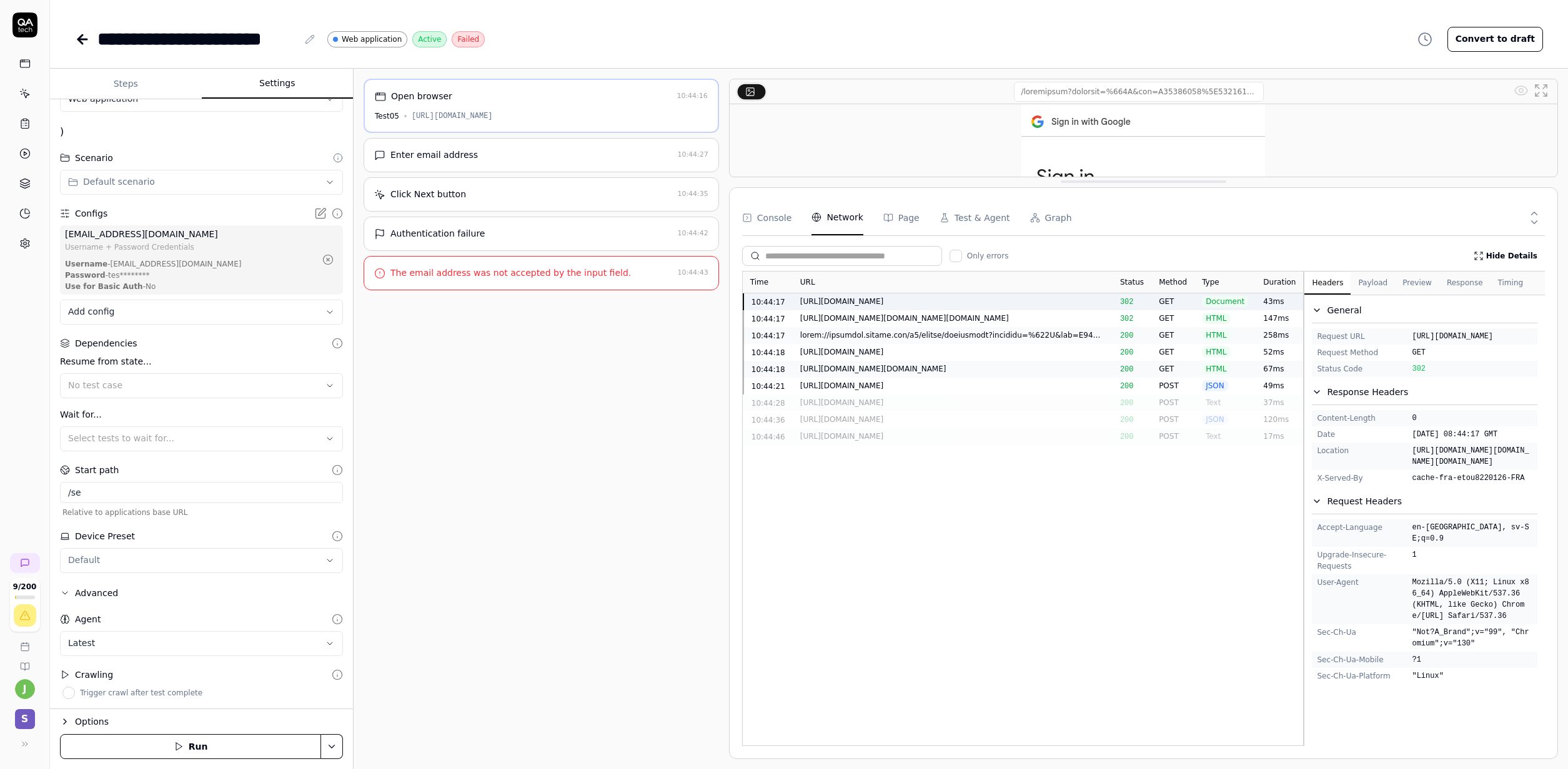
scroll to position [72, 0]
click at [122, 488] on input "/se" at bounding box center [201, 492] width 283 height 21
click at [89, 671] on div "Options" at bounding box center [209, 721] width 268 height 15
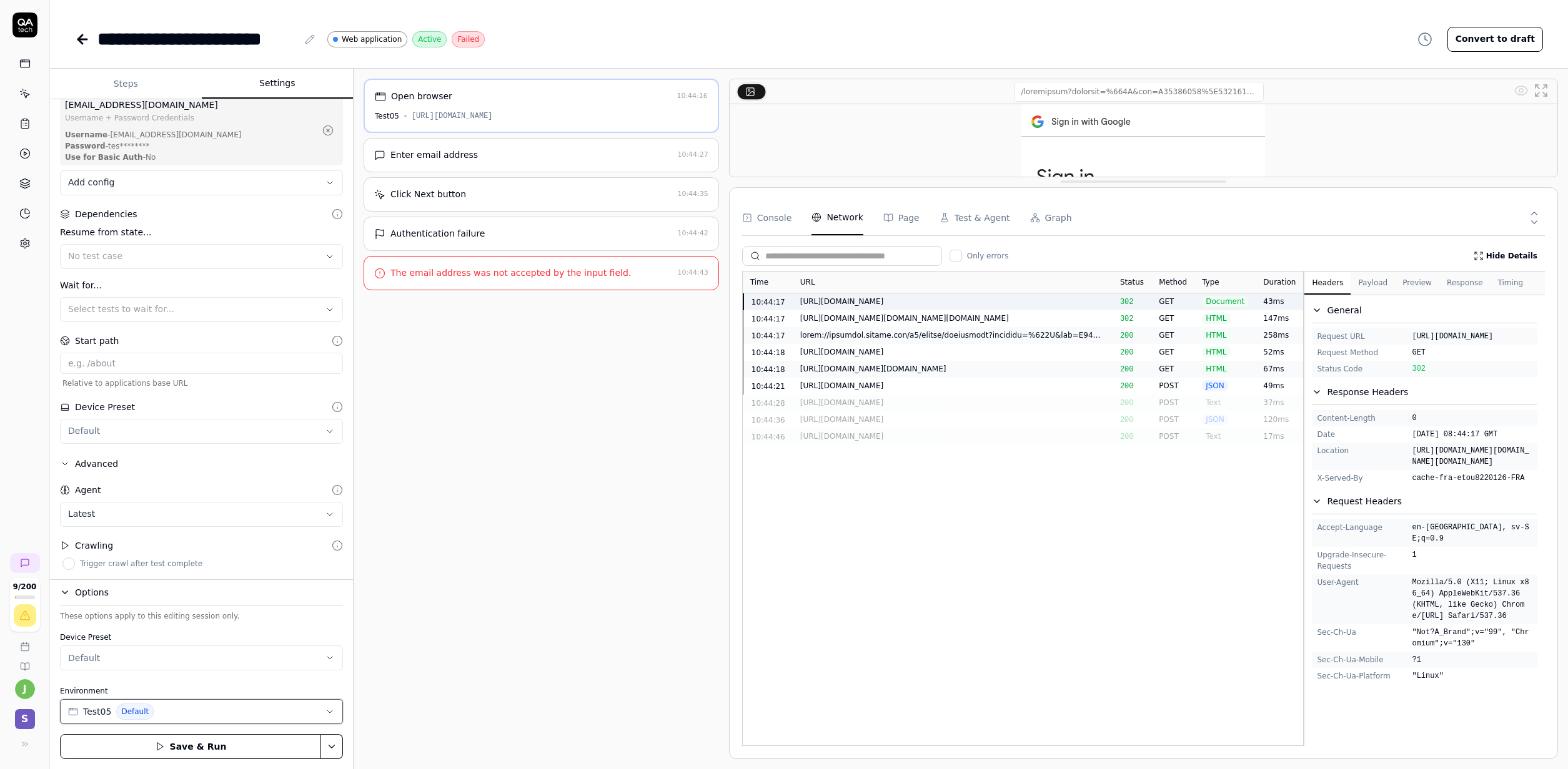
click at [278, 671] on button "Test05 Default" at bounding box center [201, 711] width 283 height 25
click at [129, 671] on div "Test05 SE" at bounding box center [165, 683] width 204 height 21
click at [211, 671] on button "Save & Run" at bounding box center [190, 746] width 261 height 25
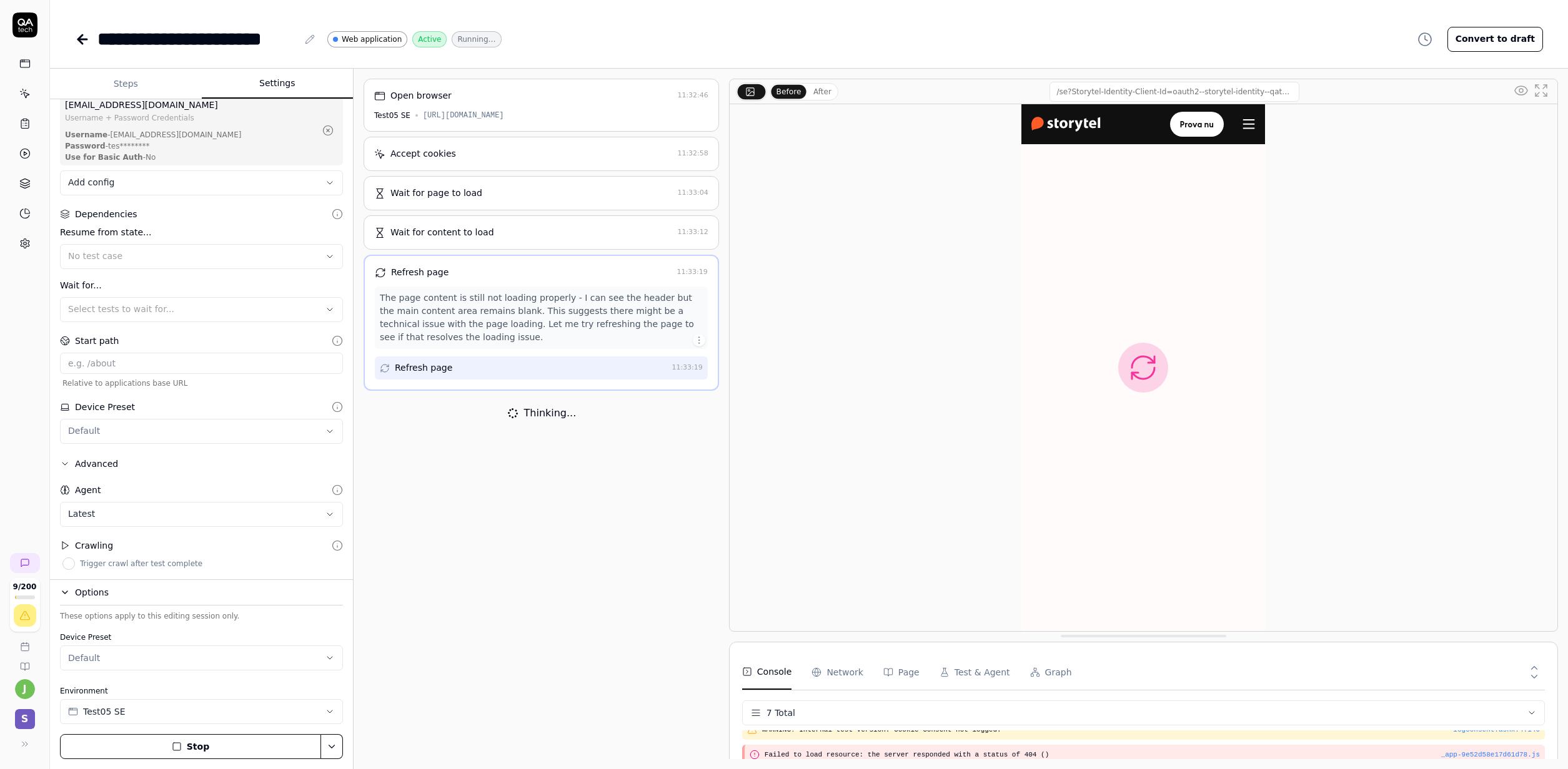
scroll to position [107, 0]
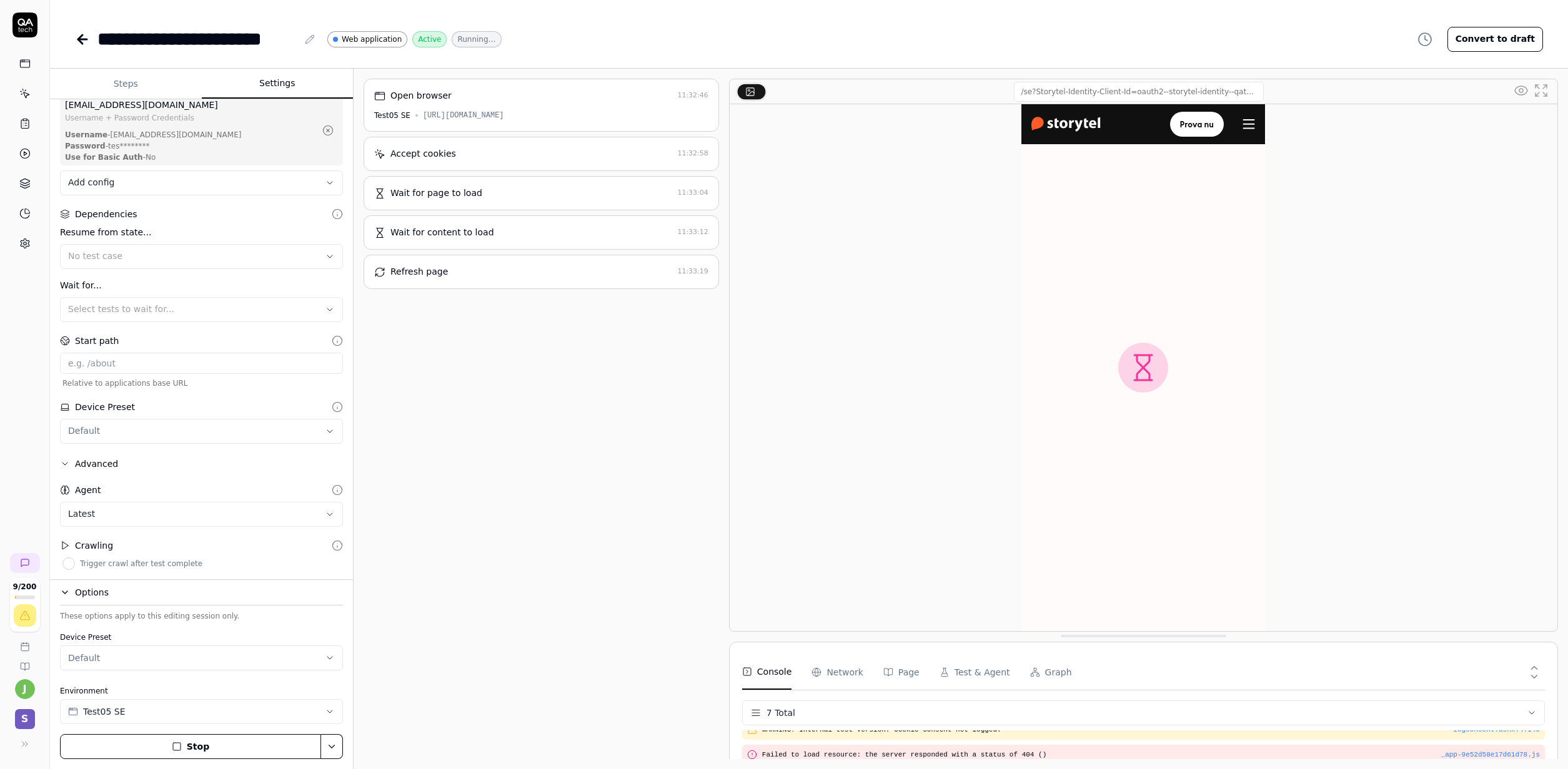
click at [110, 336] on div "Start path" at bounding box center [96, 341] width 43 height 13
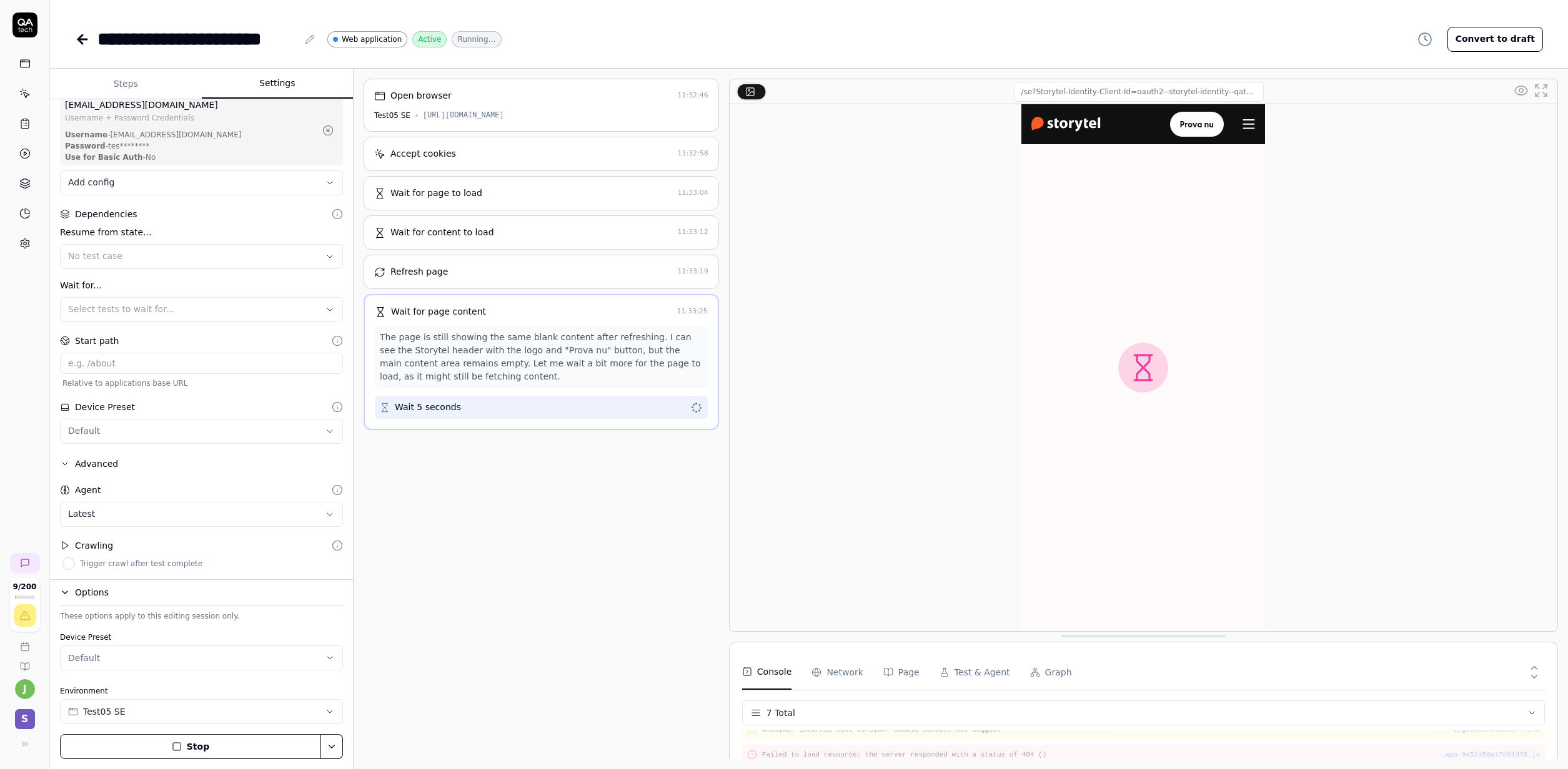
click at [110, 336] on div "Start path" at bounding box center [96, 341] width 43 height 13
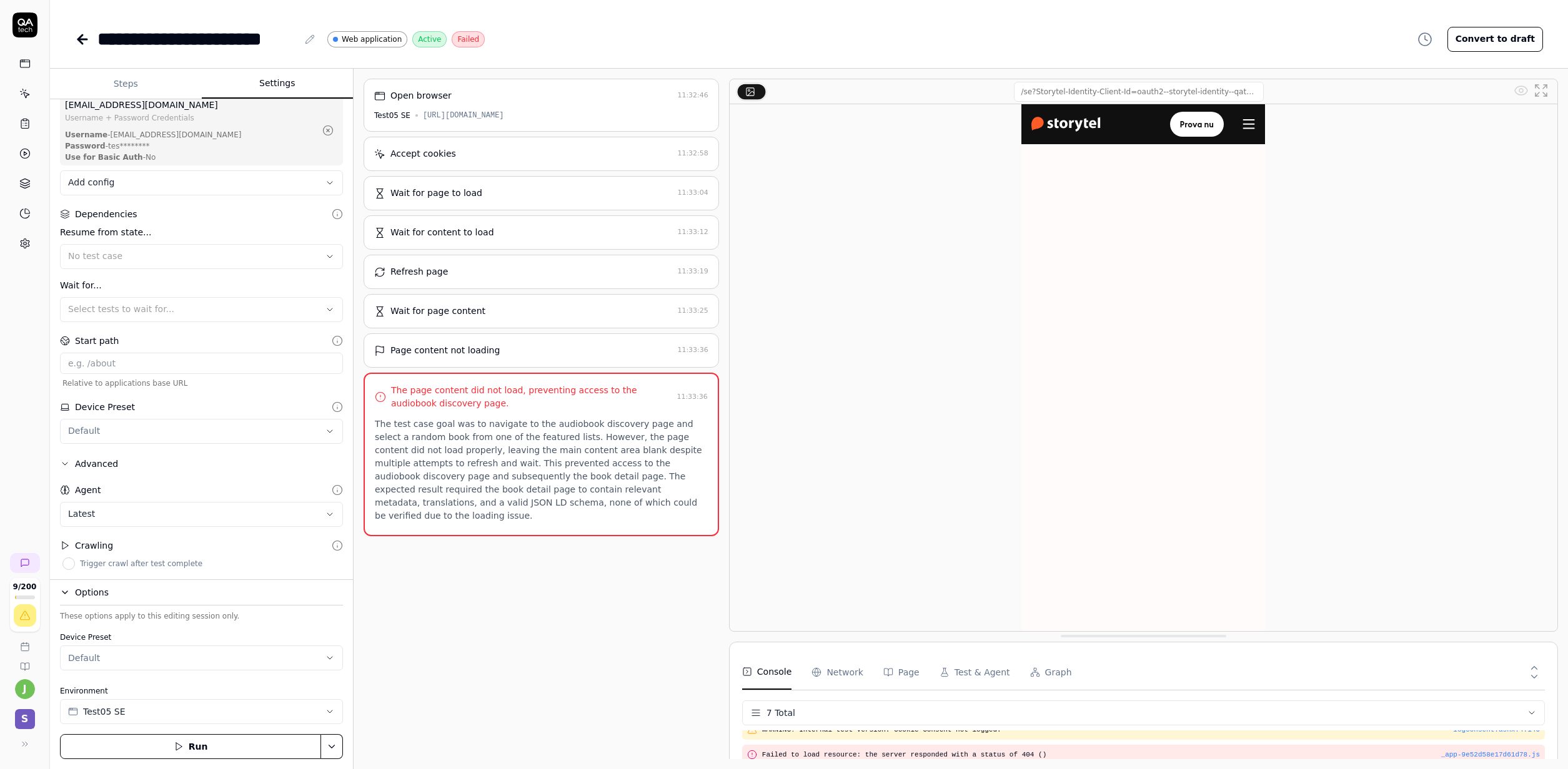
click at [566, 645] on div "Open browser 11:32:46 Test05 SE [URL][DOMAIN_NAME] Accept cookies 11:32:58 Wait…" at bounding box center [541, 419] width 355 height 680
click at [504, 357] on div "Page content not loading" at bounding box center [523, 351] width 298 height 13
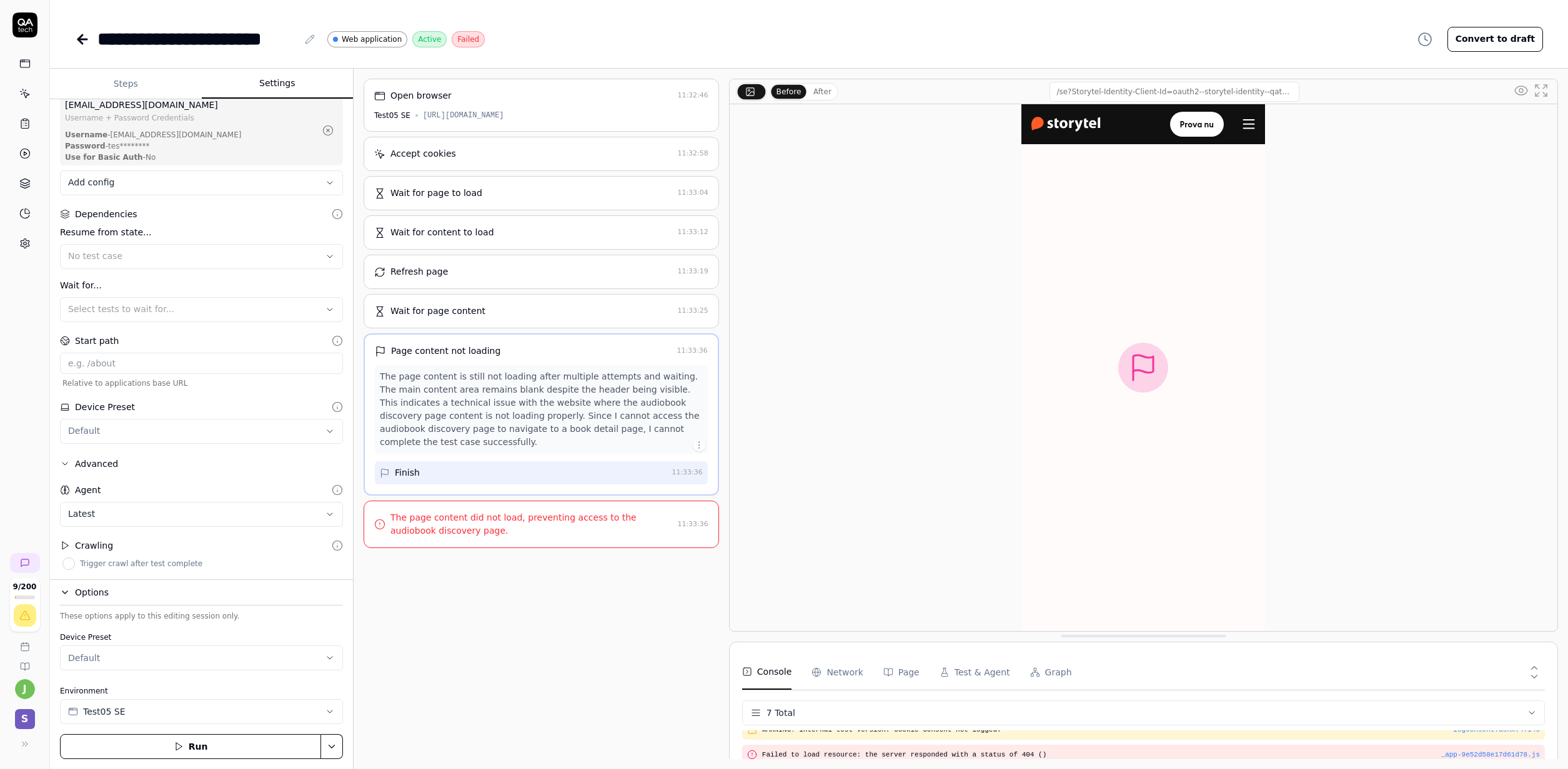
click at [520, 538] on div "The page content did not load, preventing access to the audiobook discovery pag…" at bounding box center [531, 524] width 282 height 26
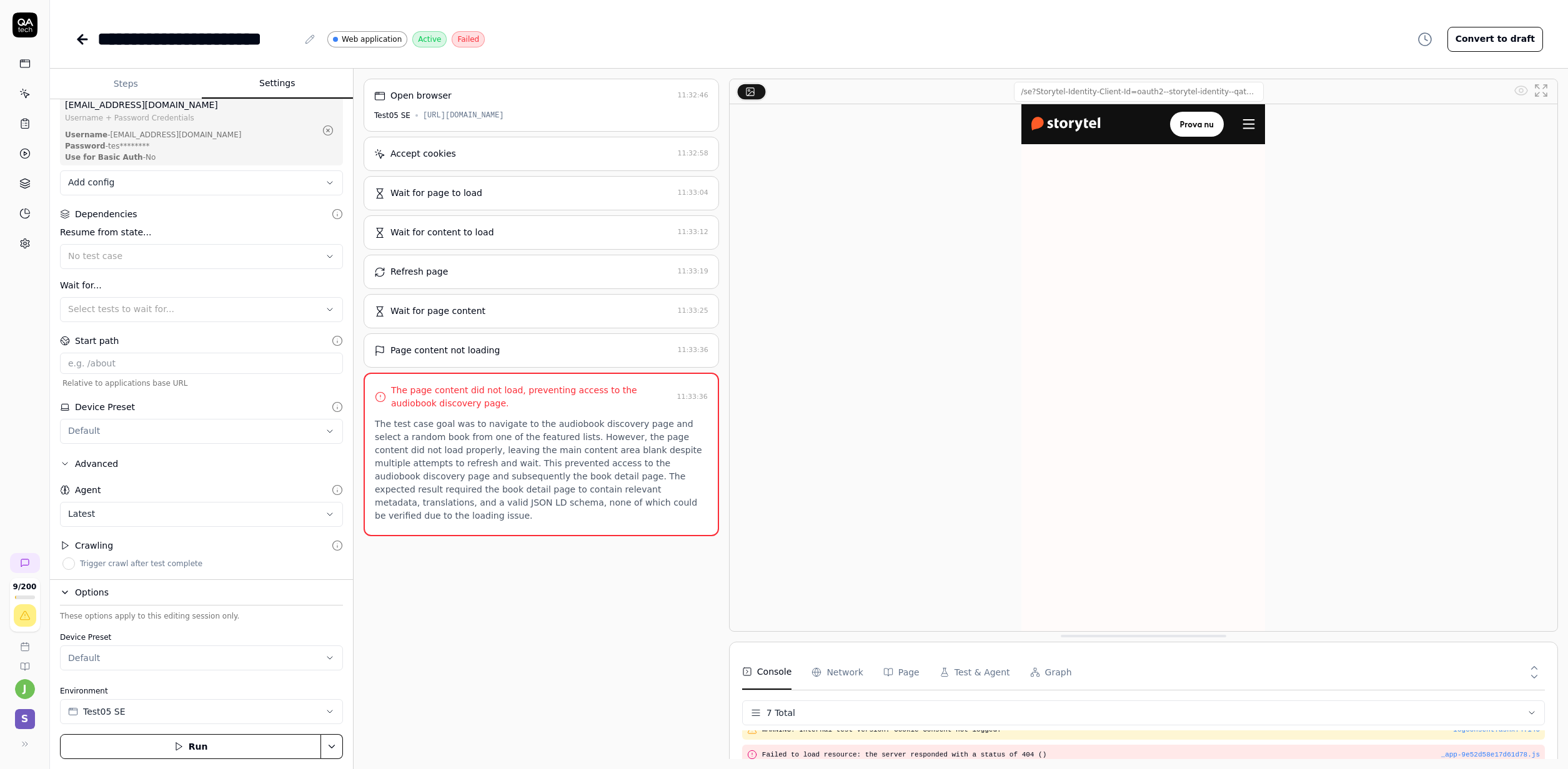
click at [562, 396] on div "The page content did not load, preventing access to the audiobook discovery pag…" at bounding box center [531, 397] width 280 height 26
click at [588, 368] on div "Page content not loading 11:33:36" at bounding box center [541, 351] width 355 height 34
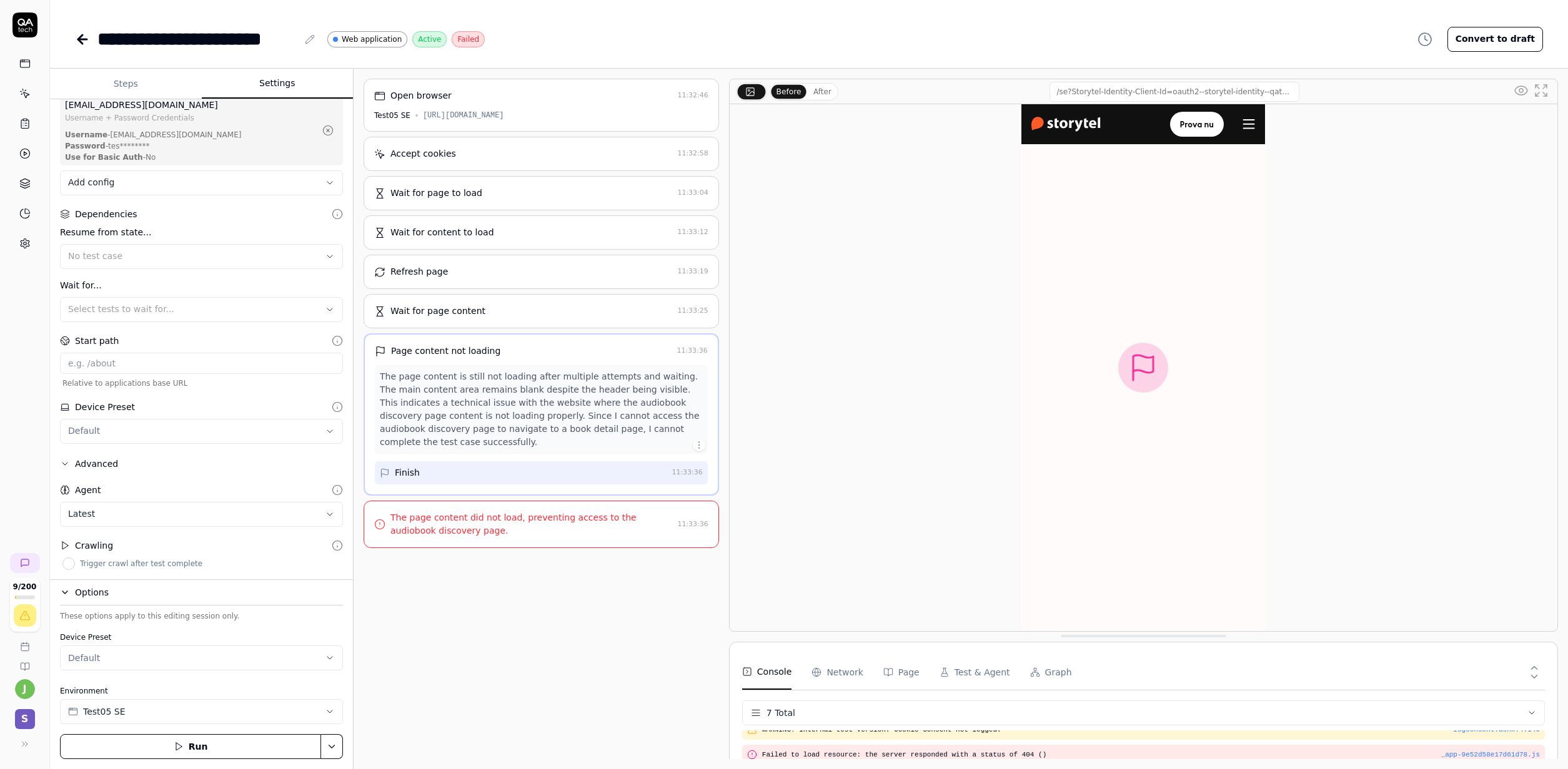
drag, startPoint x: 1179, startPoint y: 375, endPoint x: 751, endPoint y: 371, distance: 428.0
click at [1029, 375] on img at bounding box center [1143, 368] width 243 height 527
click at [499, 329] on div "Wait for page content 11:33:25" at bounding box center [541, 311] width 355 height 34
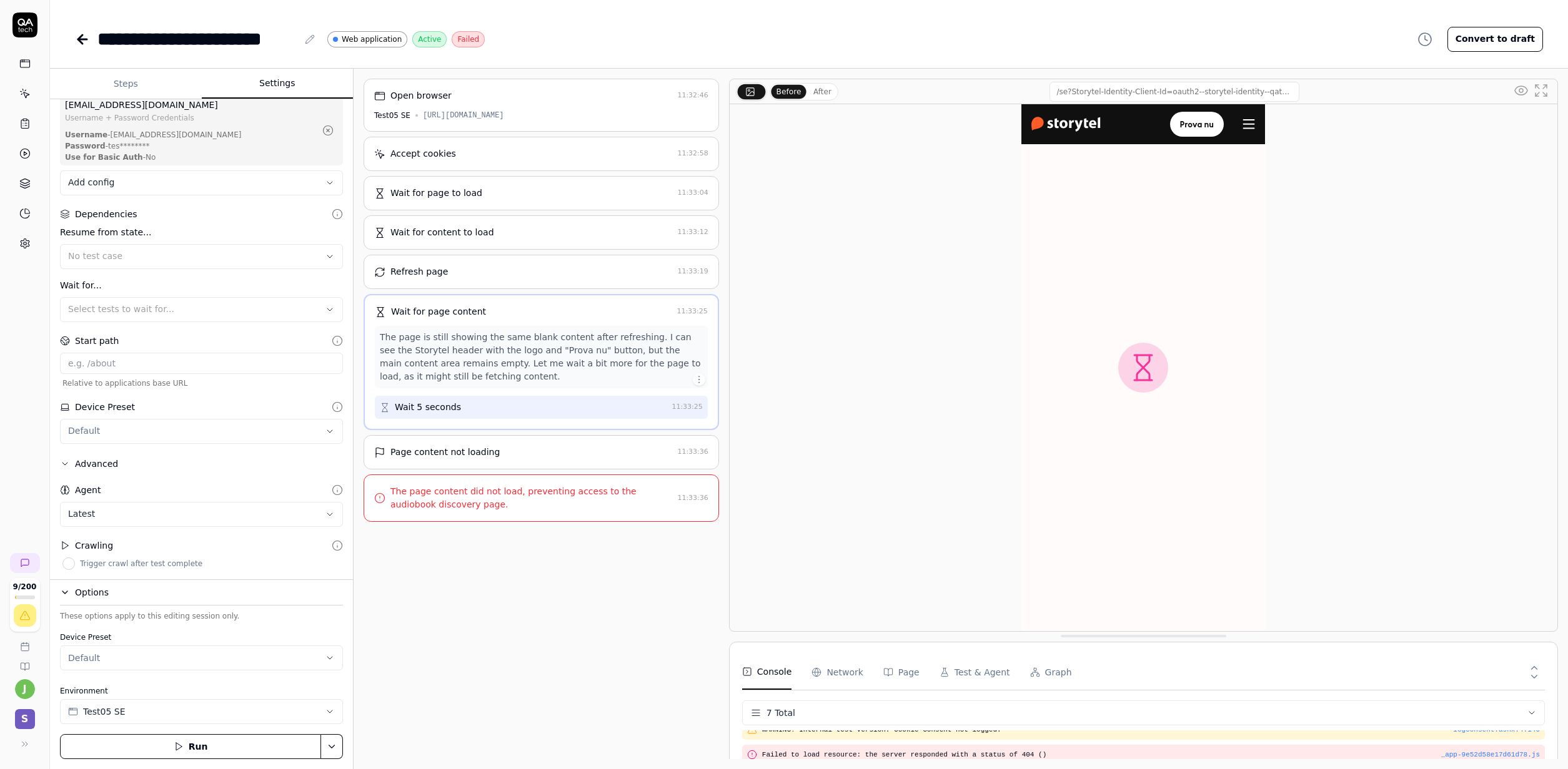
click at [518, 278] on div "Refresh page" at bounding box center [523, 272] width 298 height 13
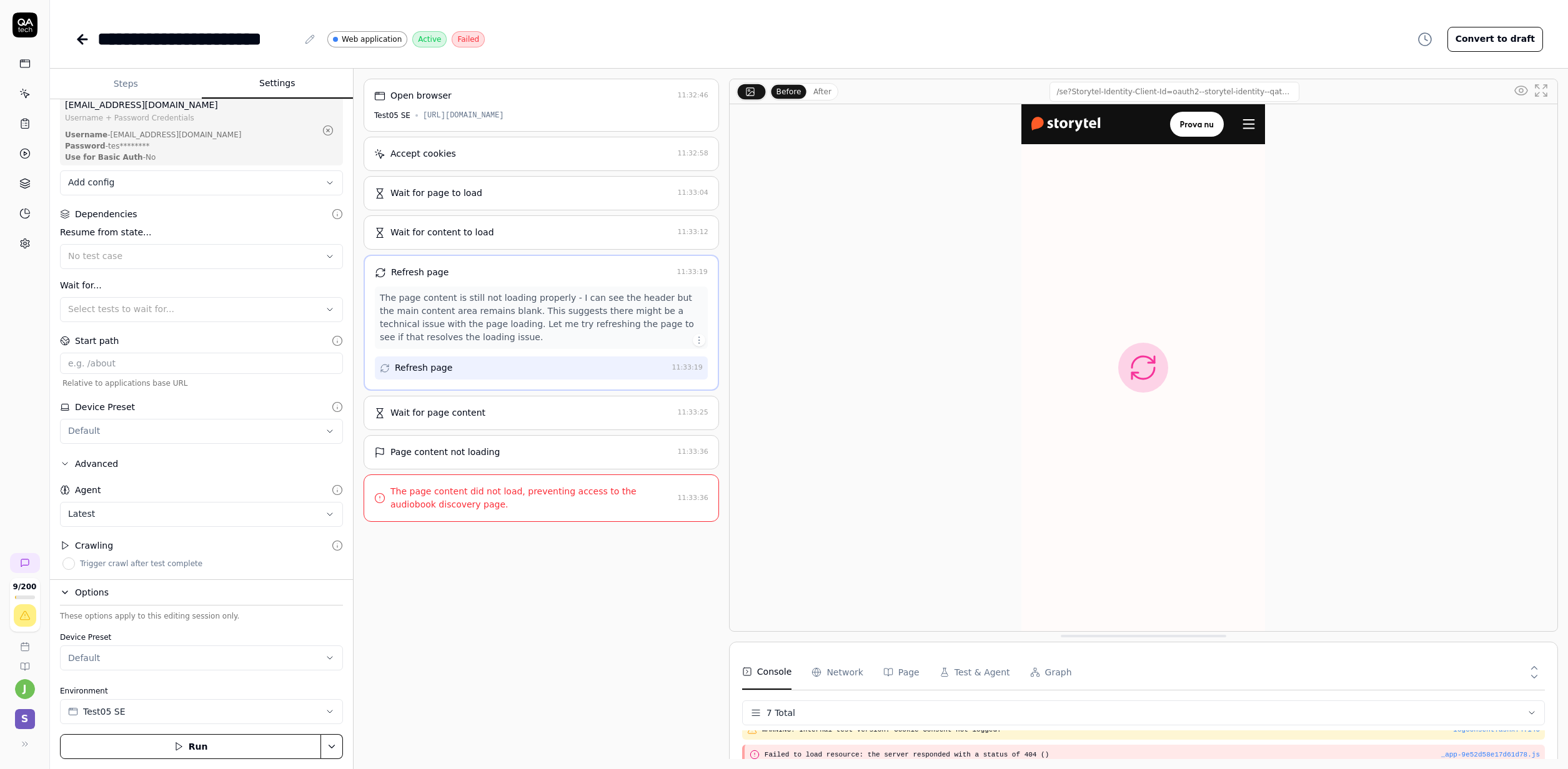
click at [1029, 385] on img at bounding box center [1143, 368] width 243 height 527
click at [1029, 356] on img at bounding box center [1143, 368] width 243 height 527
click at [476, 157] on div "Accept cookies 11:32:58" at bounding box center [541, 154] width 355 height 34
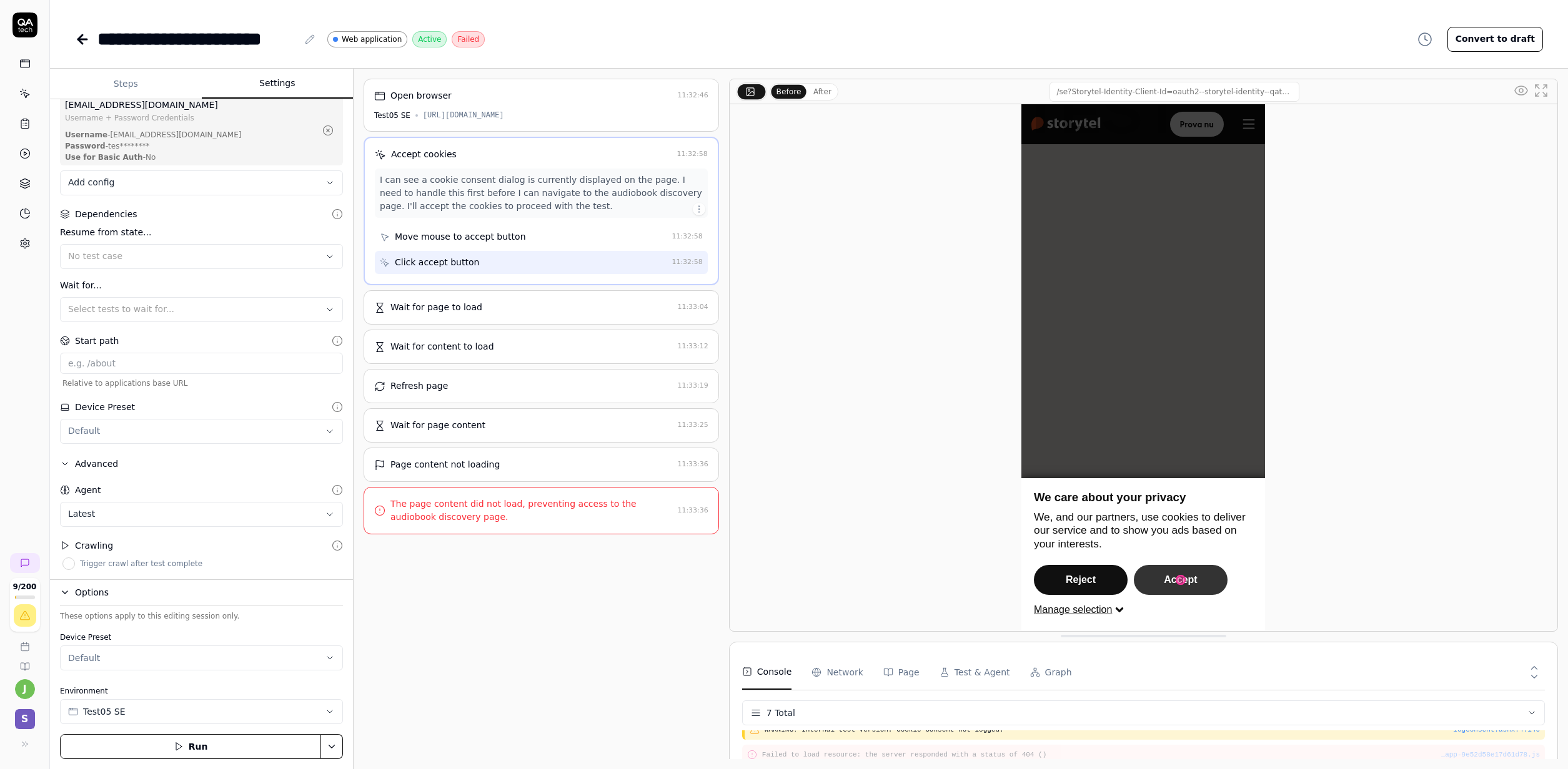
click at [525, 107] on div "Open browser 11:32:46 Test05 SE [URL][DOMAIN_NAME]" at bounding box center [541, 105] width 355 height 53
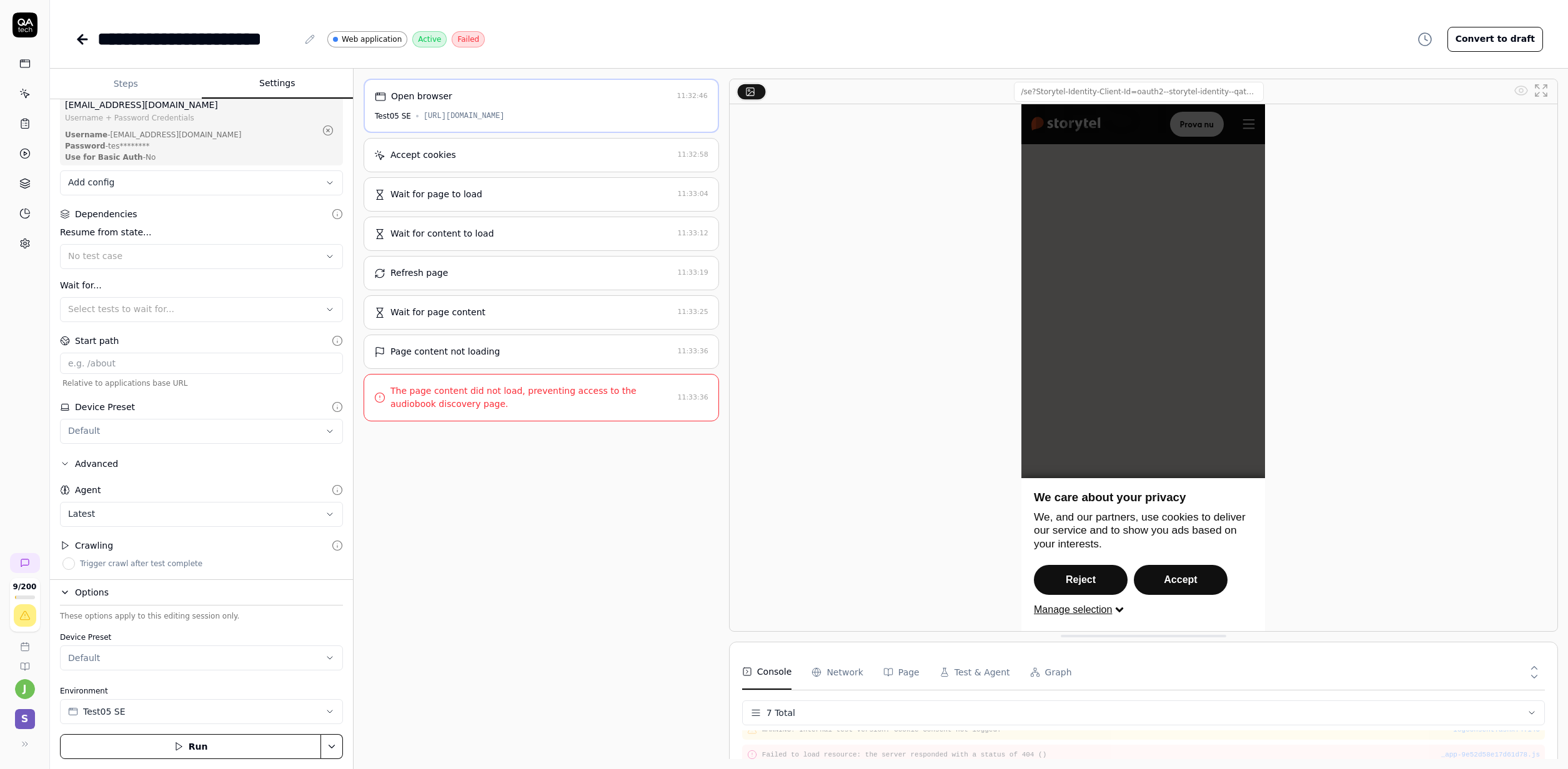
drag, startPoint x: 586, startPoint y: 548, endPoint x: 484, endPoint y: 403, distance: 177.3
click at [587, 548] on div "Open browser 11:32:46 Test05 SE [URL][DOMAIN_NAME] Accept cookies 11:32:58 Wait…" at bounding box center [541, 419] width 355 height 680
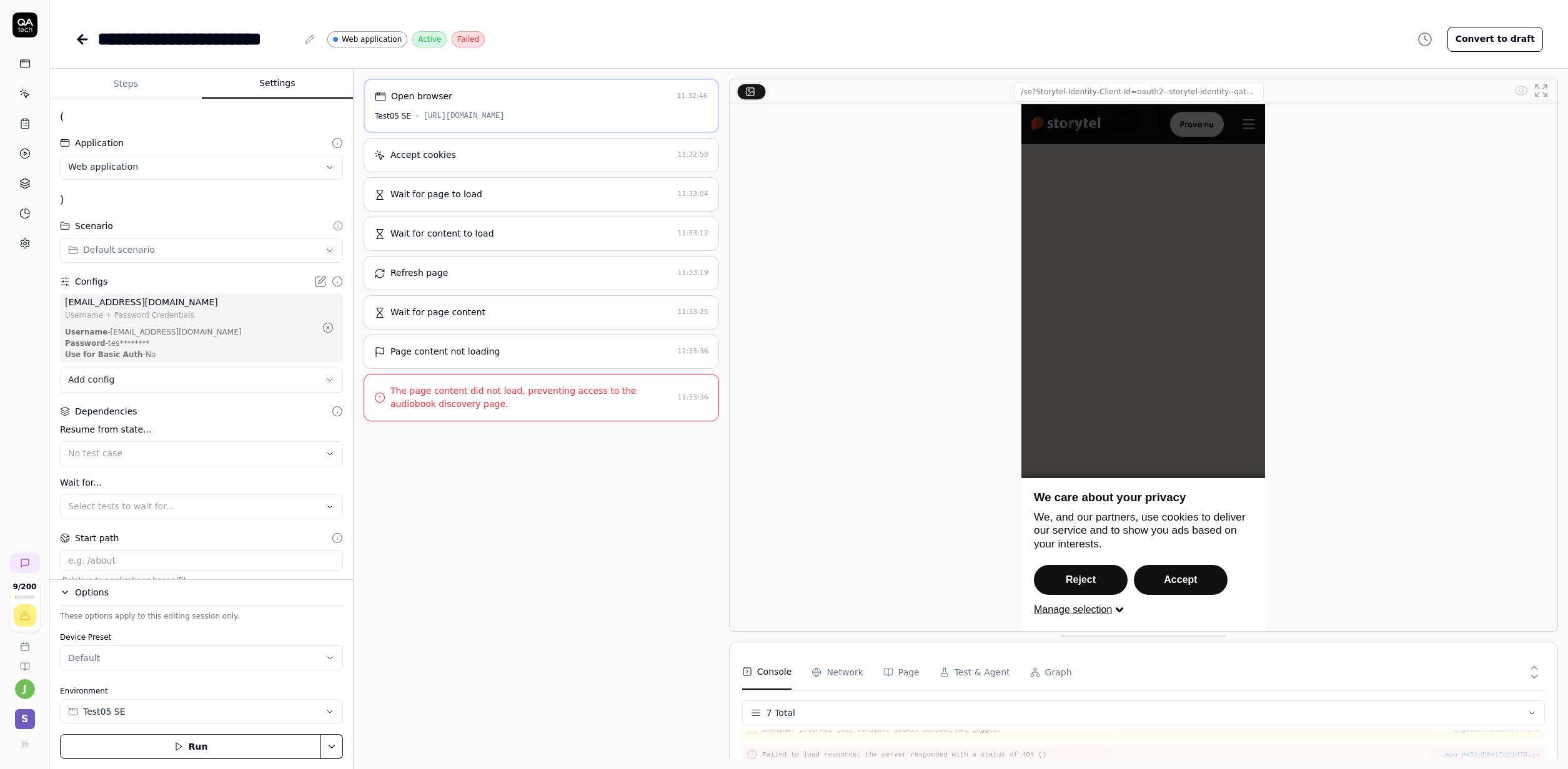
click at [93, 41] on div "**********" at bounding box center [280, 38] width 410 height 28
click at [83, 39] on icon at bounding box center [83, 39] width 9 height 0
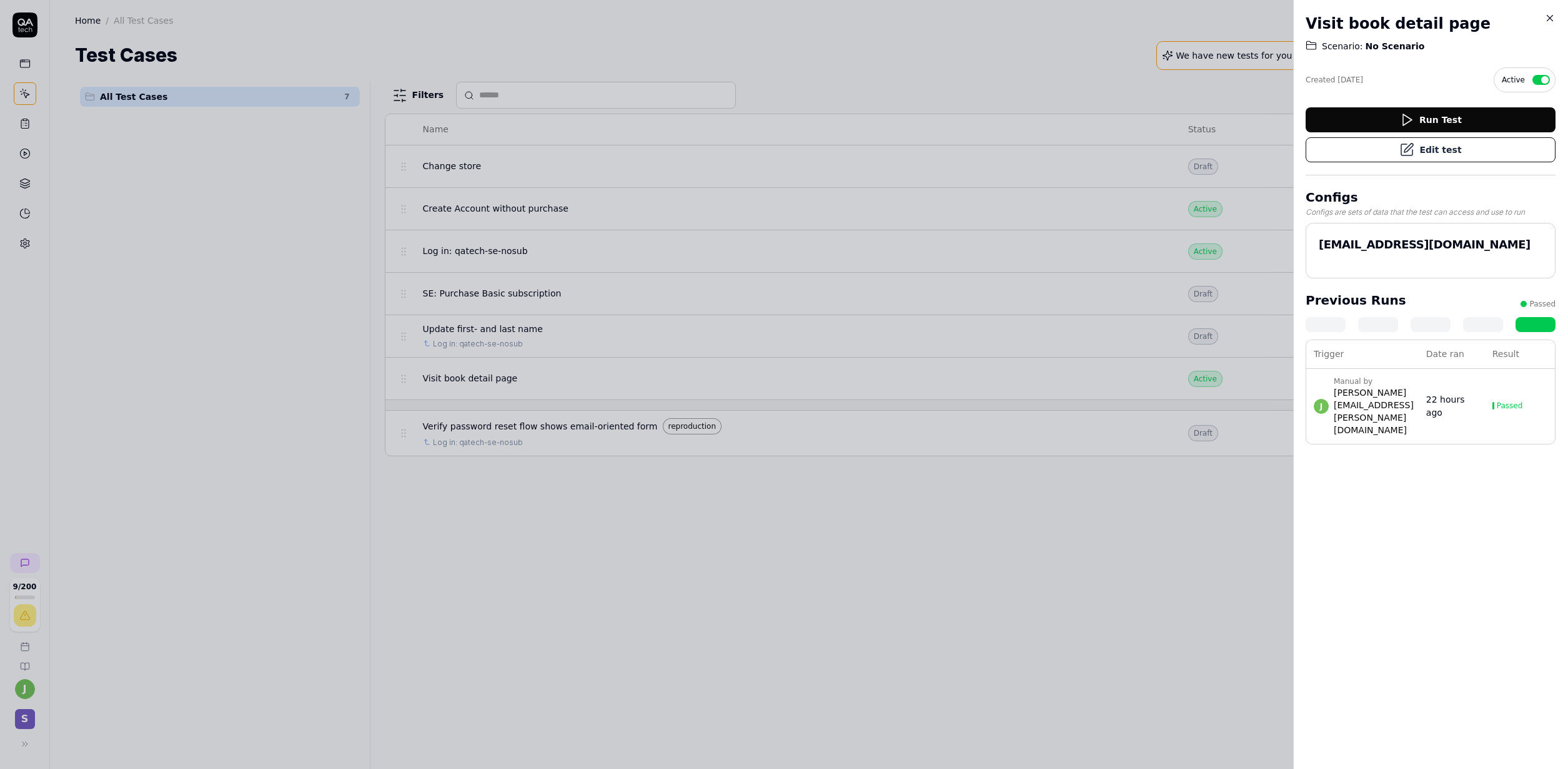
click at [500, 609] on div at bounding box center [784, 384] width 1568 height 769
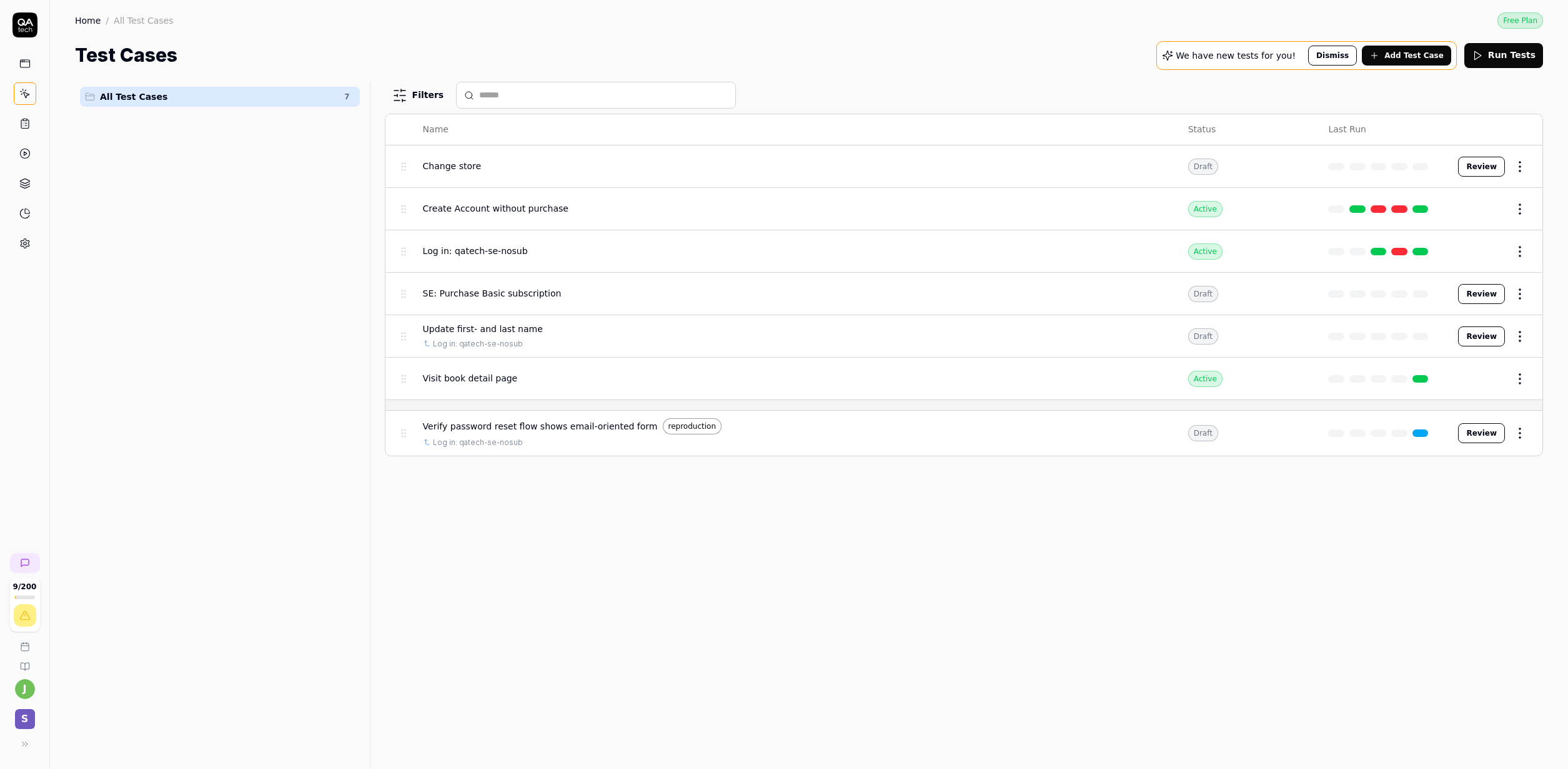
click at [479, 332] on span "Update first- and last name" at bounding box center [483, 329] width 120 height 13
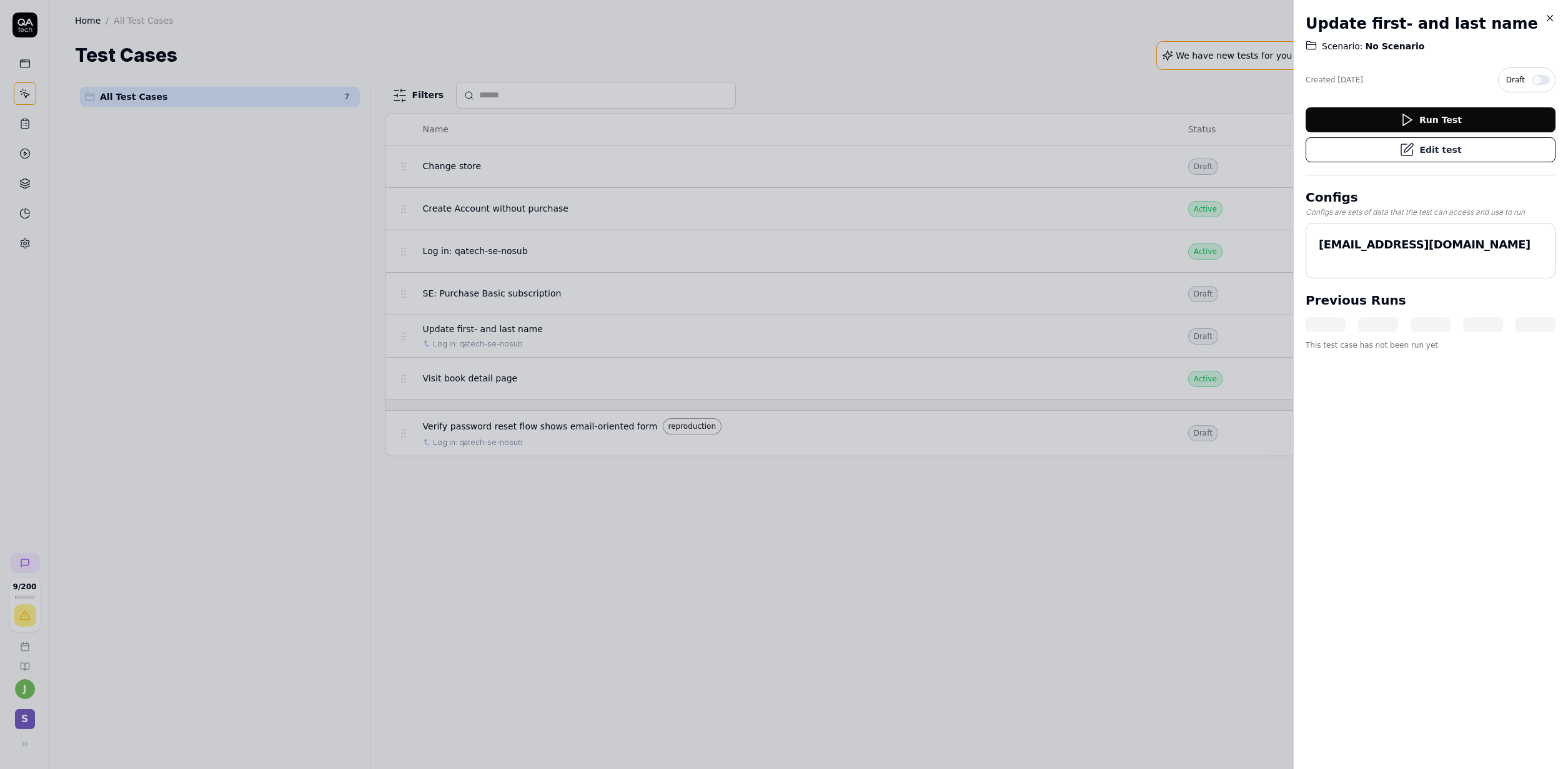
drag, startPoint x: 509, startPoint y: 496, endPoint x: 507, endPoint y: 458, distance: 38.1
click at [509, 495] on div at bounding box center [784, 384] width 1568 height 769
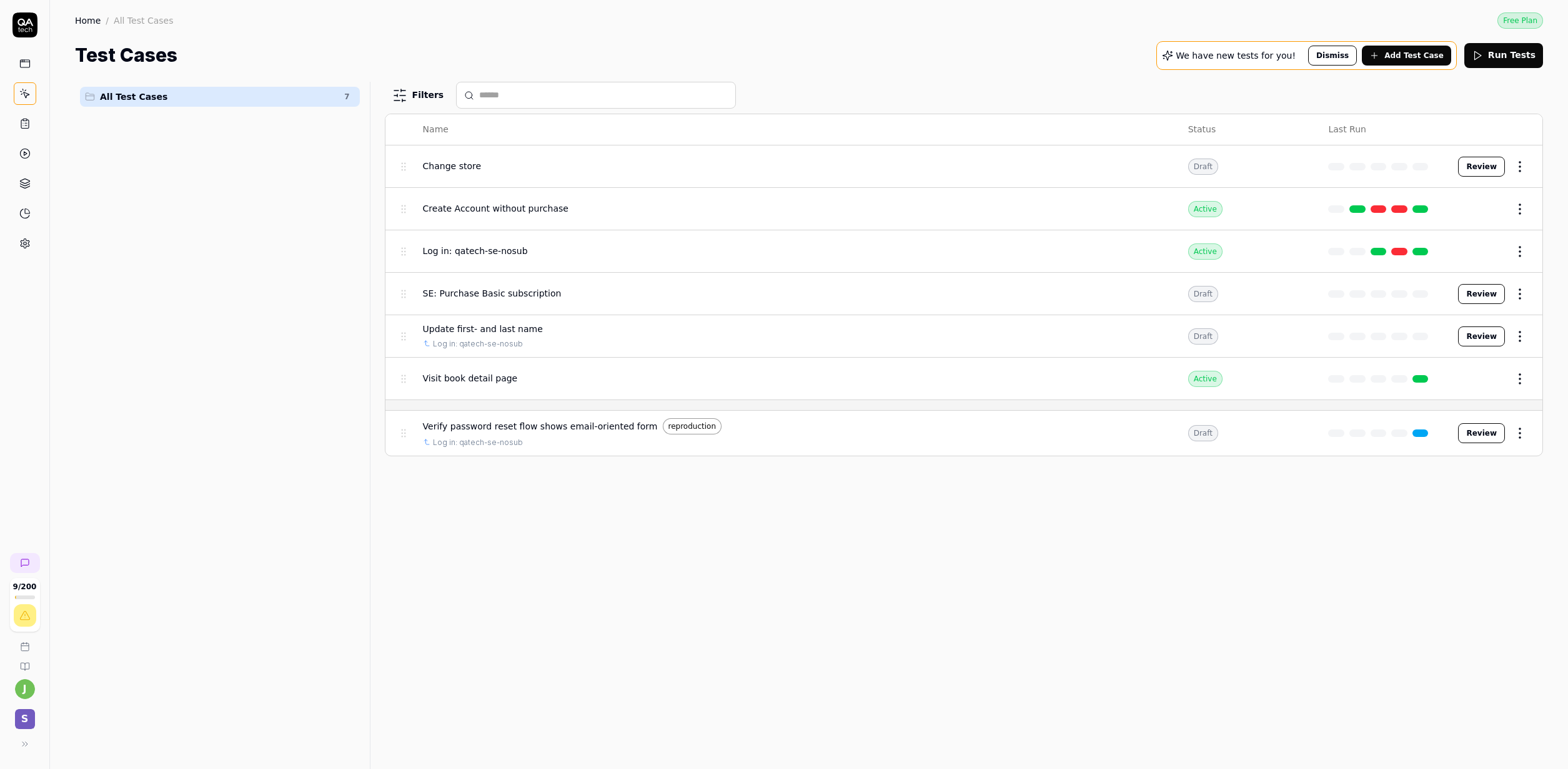
click at [431, 165] on span "Change store" at bounding box center [452, 166] width 58 height 13
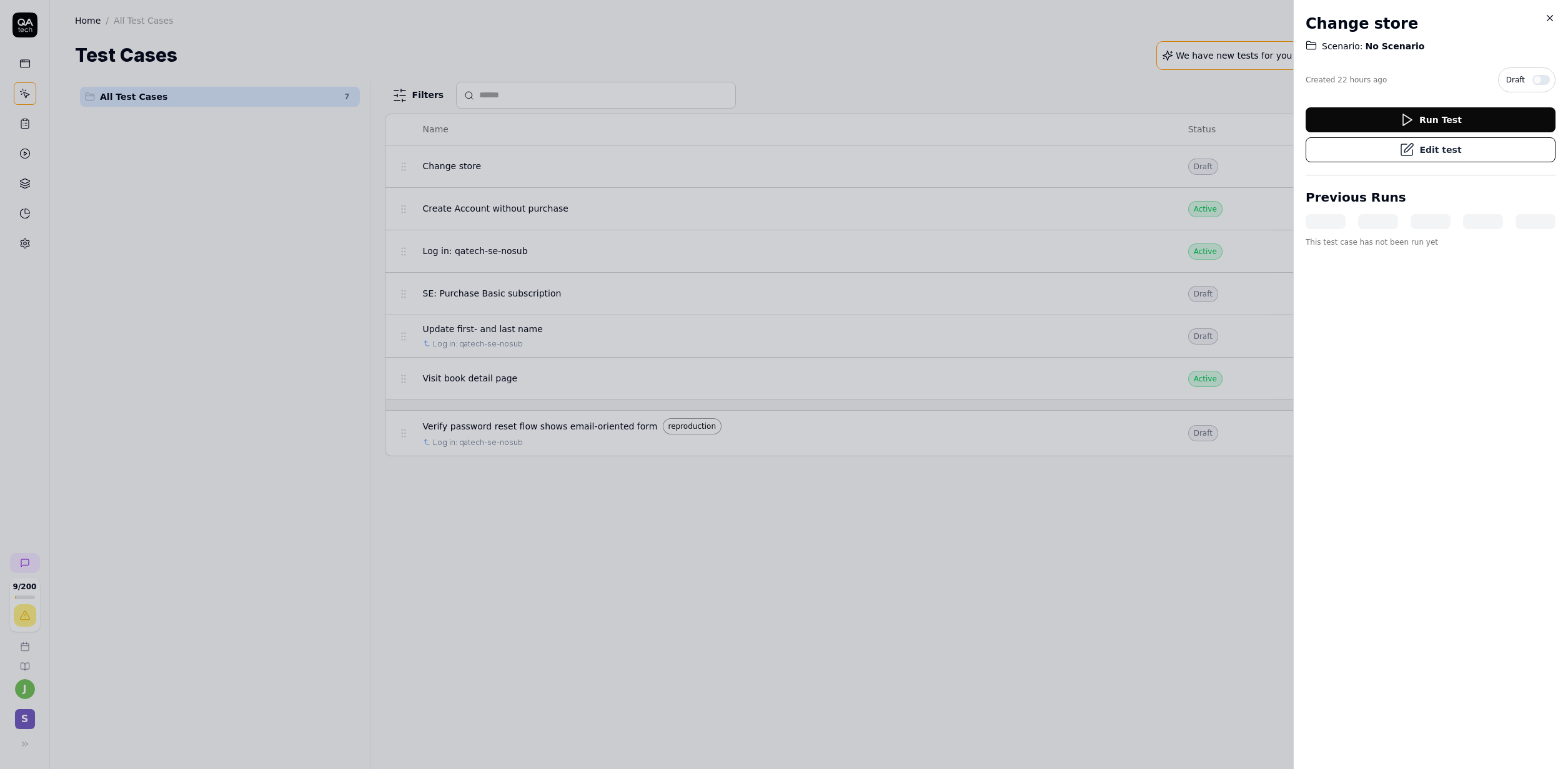
click at [941, 507] on div at bounding box center [784, 384] width 1568 height 769
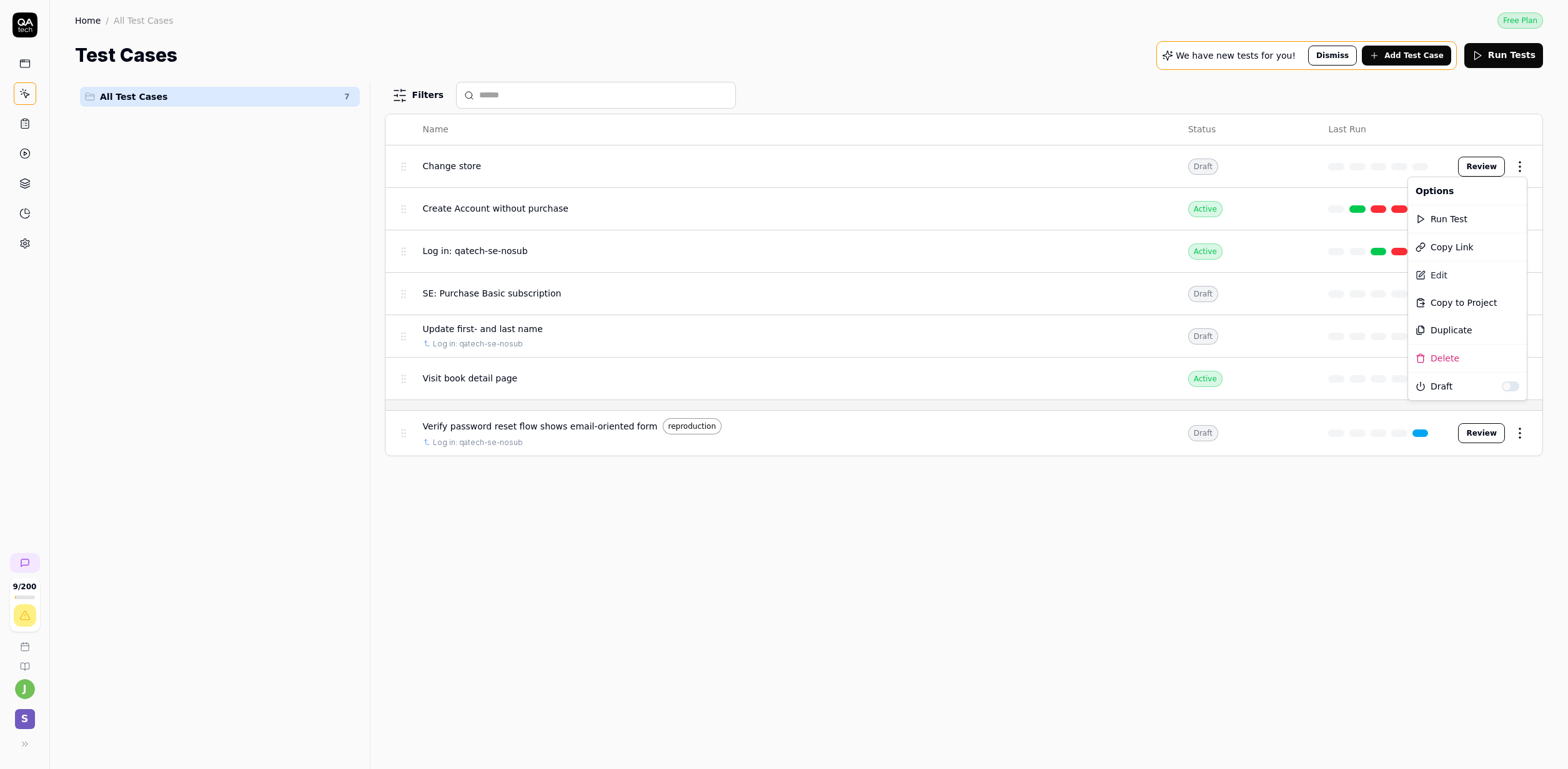
click at [1029, 165] on html "9 / 200 j S Home / All Test Cases Free Plan Home / All Test Cases Free Plan Tes…" at bounding box center [784, 384] width 1568 height 769
click at [1029, 359] on div "Delete" at bounding box center [1467, 358] width 119 height 28
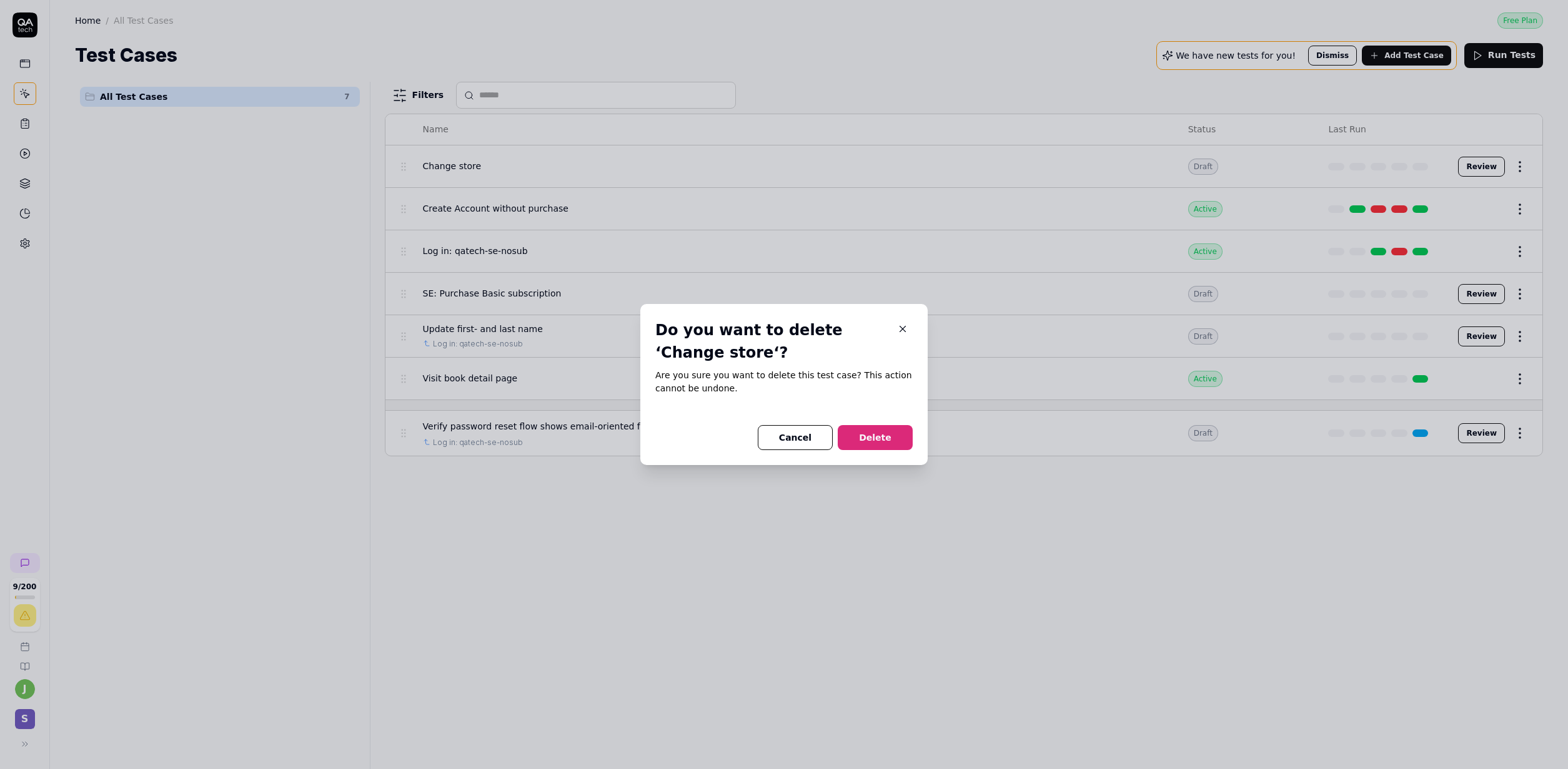
click at [898, 438] on button "Delete" at bounding box center [875, 437] width 75 height 25
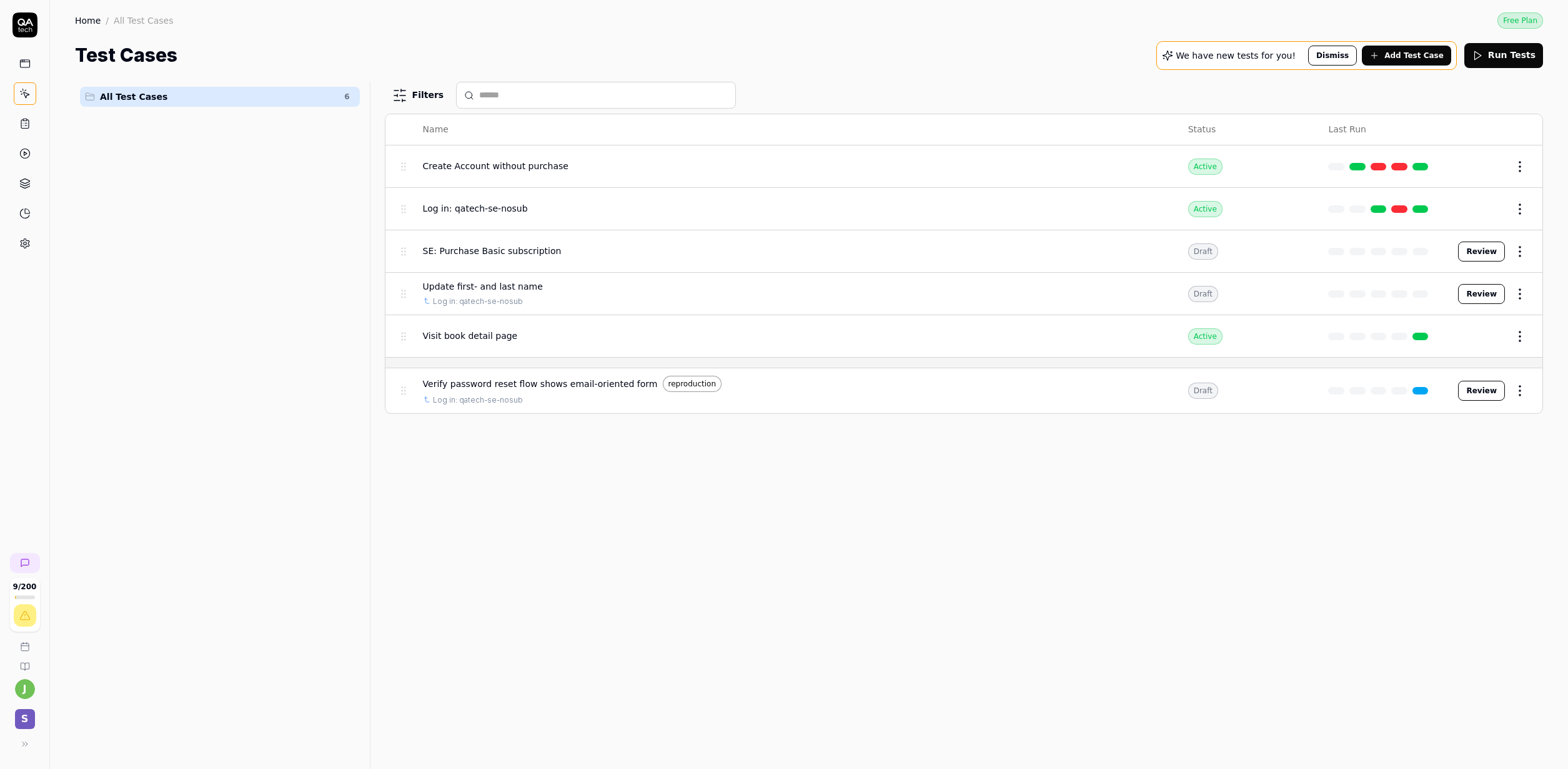
click at [478, 334] on span "Visit book detail page" at bounding box center [470, 336] width 95 height 13
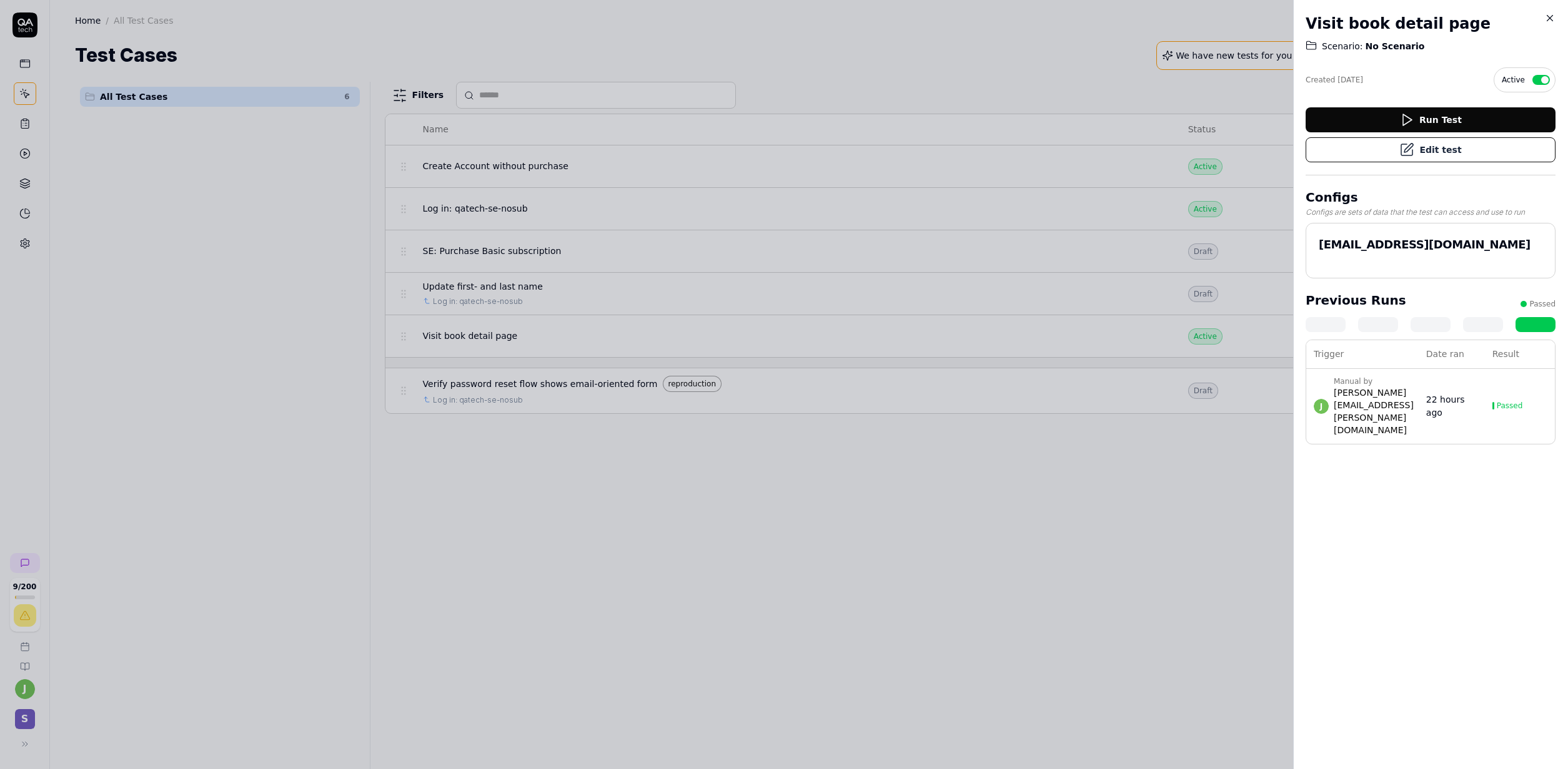
click at [1029, 145] on button "Edit test" at bounding box center [1430, 149] width 250 height 25
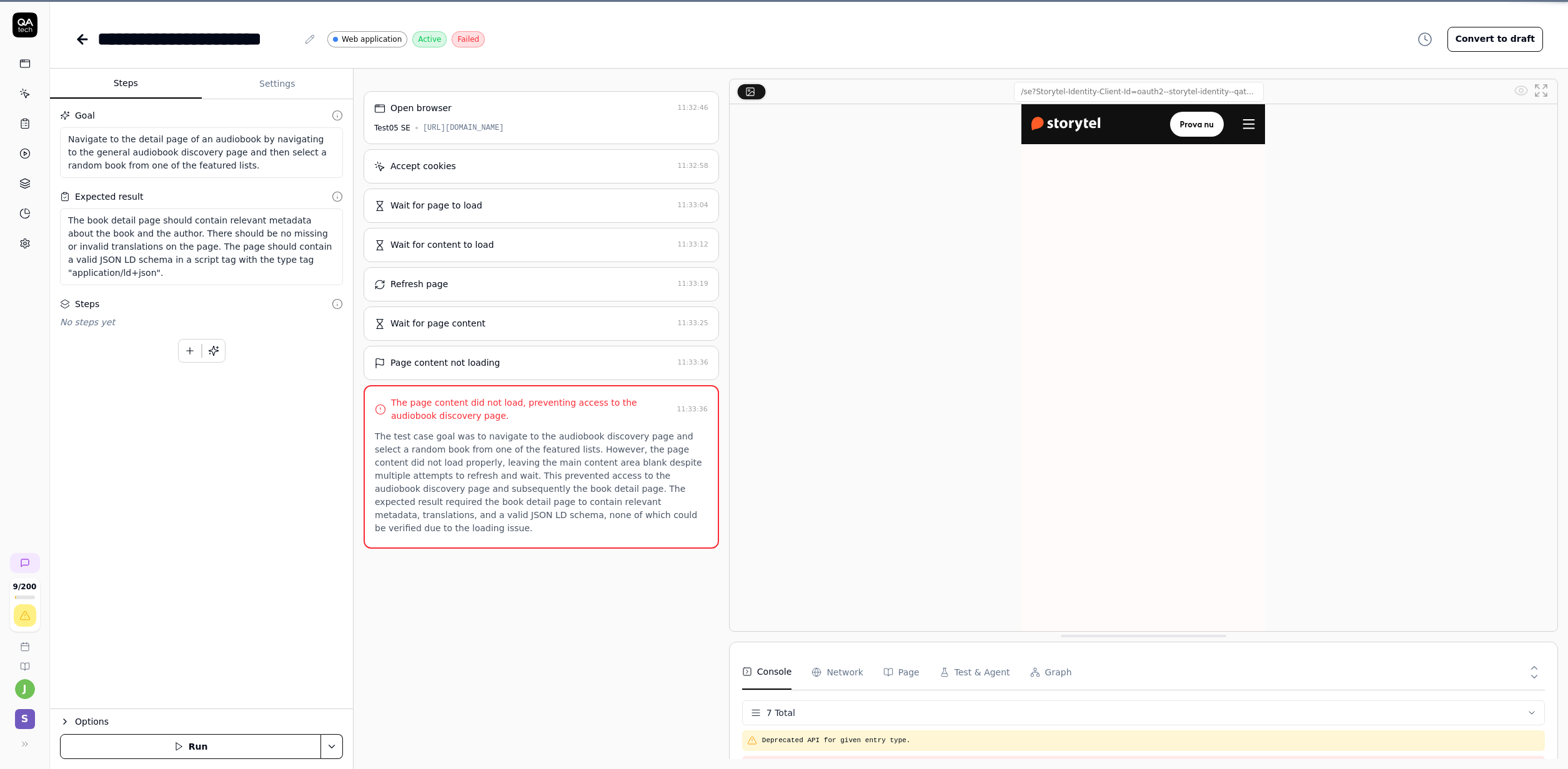
scroll to position [107, 0]
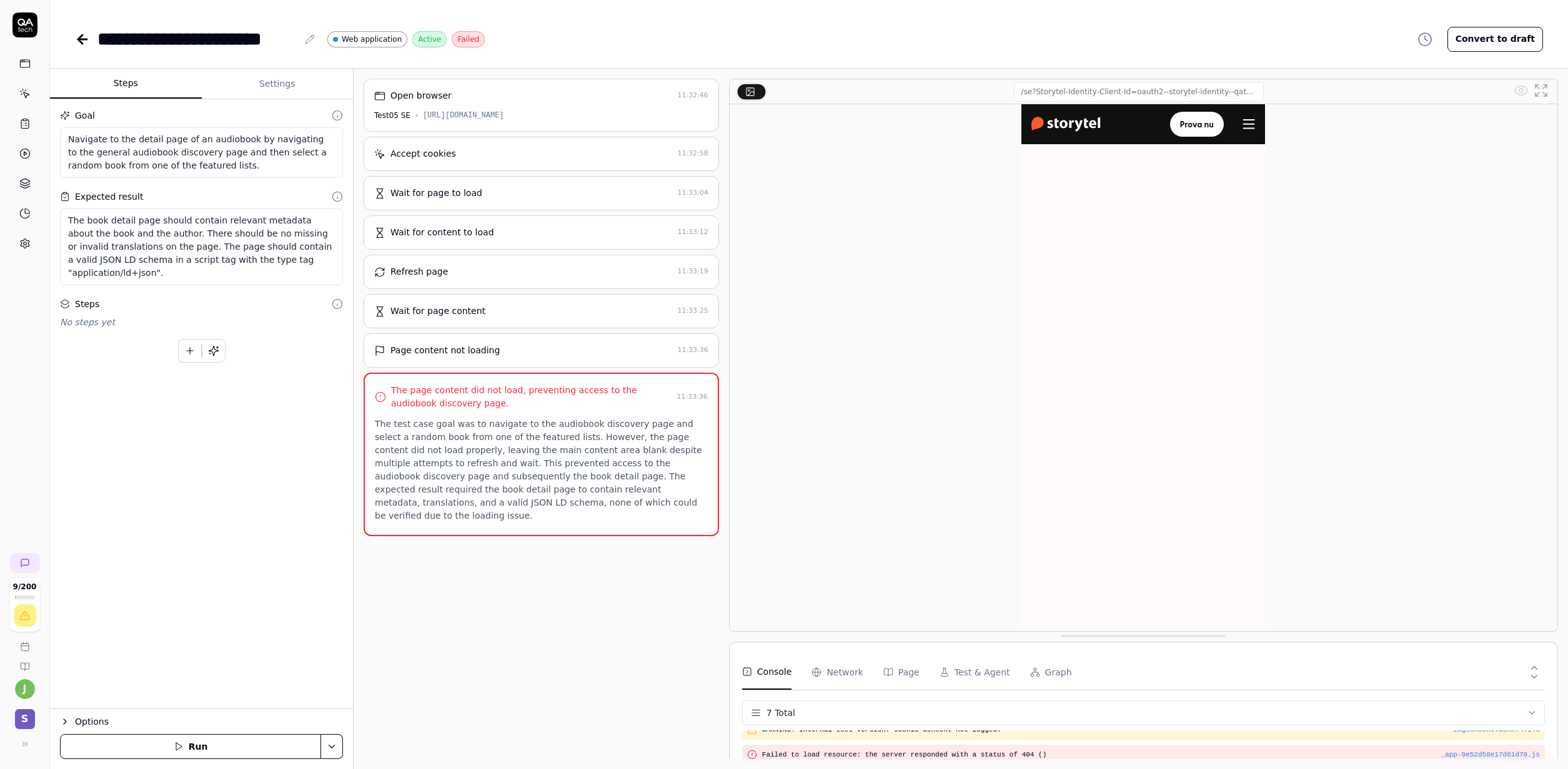
click at [265, 80] on button "Settings" at bounding box center [277, 84] width 152 height 30
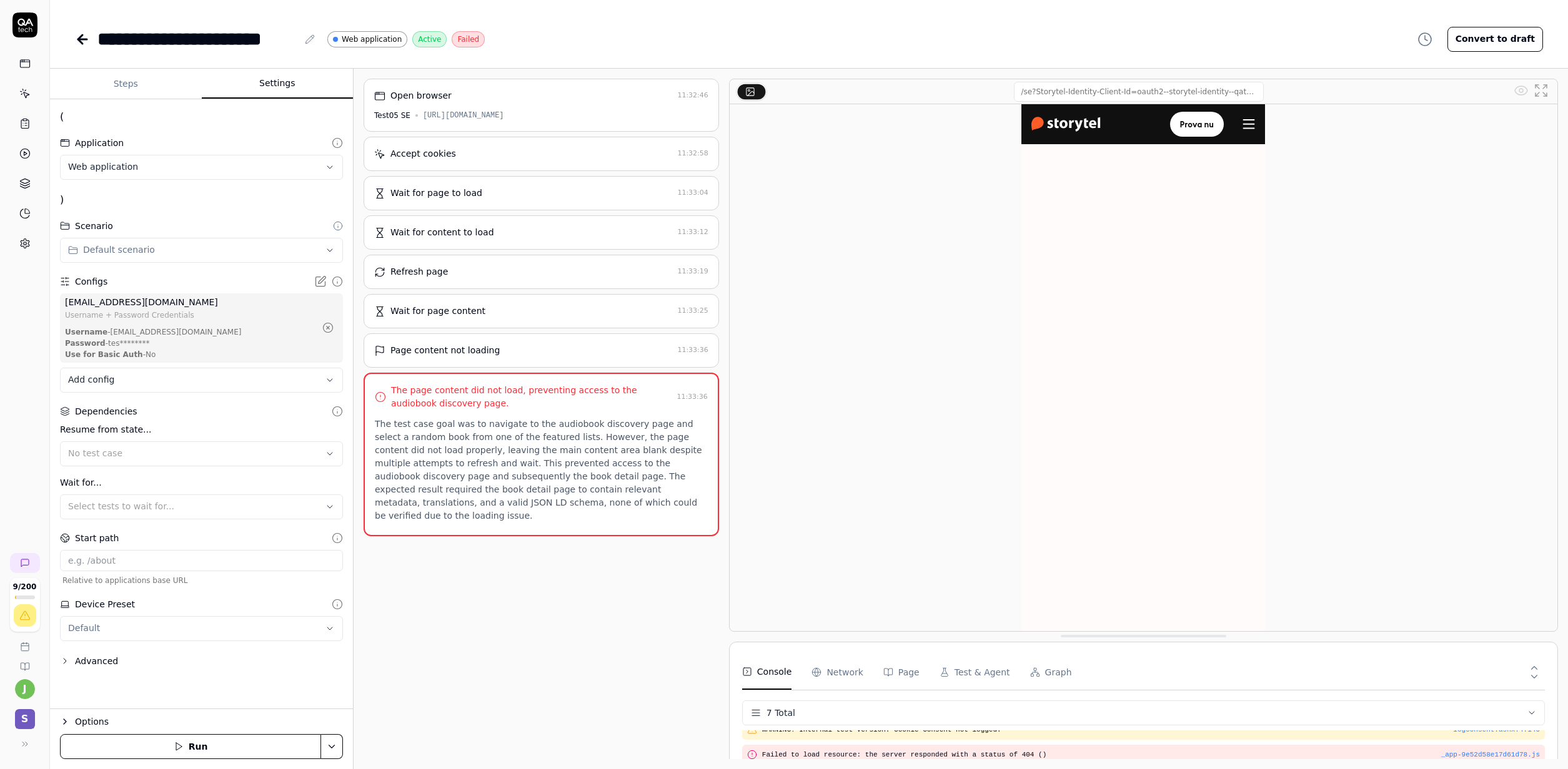
click at [102, 78] on button "Steps" at bounding box center [125, 84] width 152 height 30
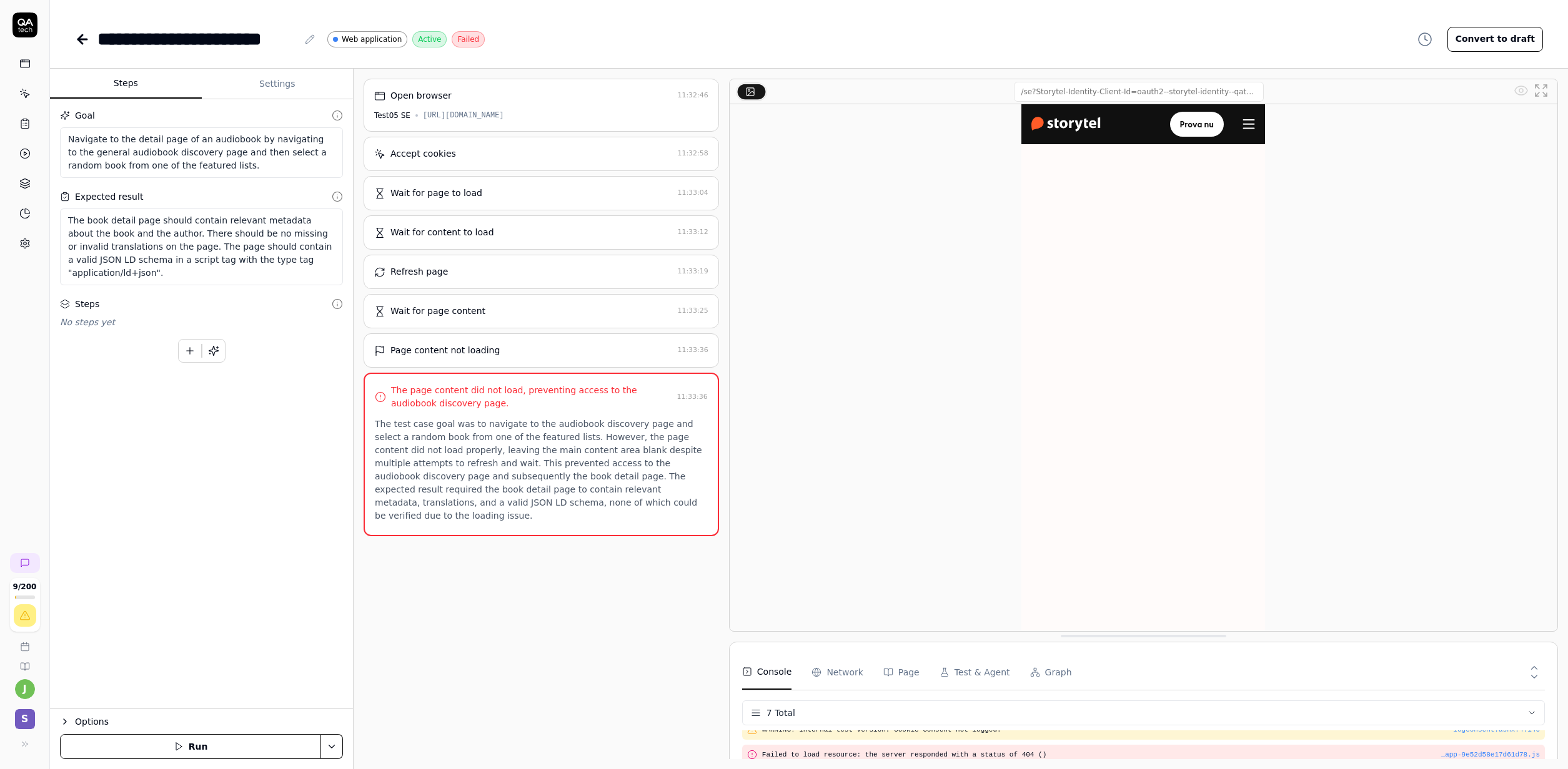
click at [263, 80] on button "Settings" at bounding box center [277, 84] width 152 height 30
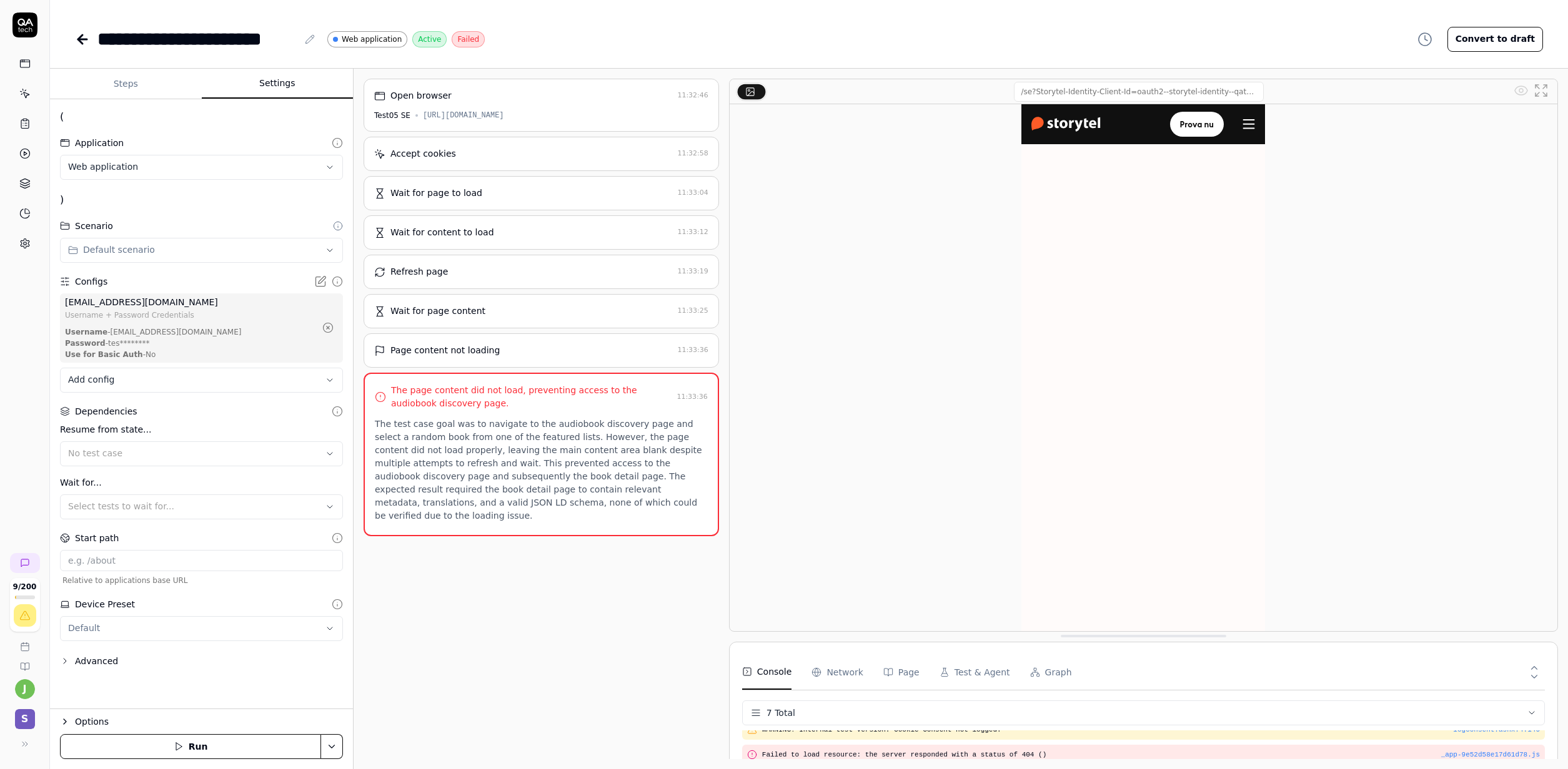
click at [286, 671] on button "Run" at bounding box center [190, 746] width 261 height 25
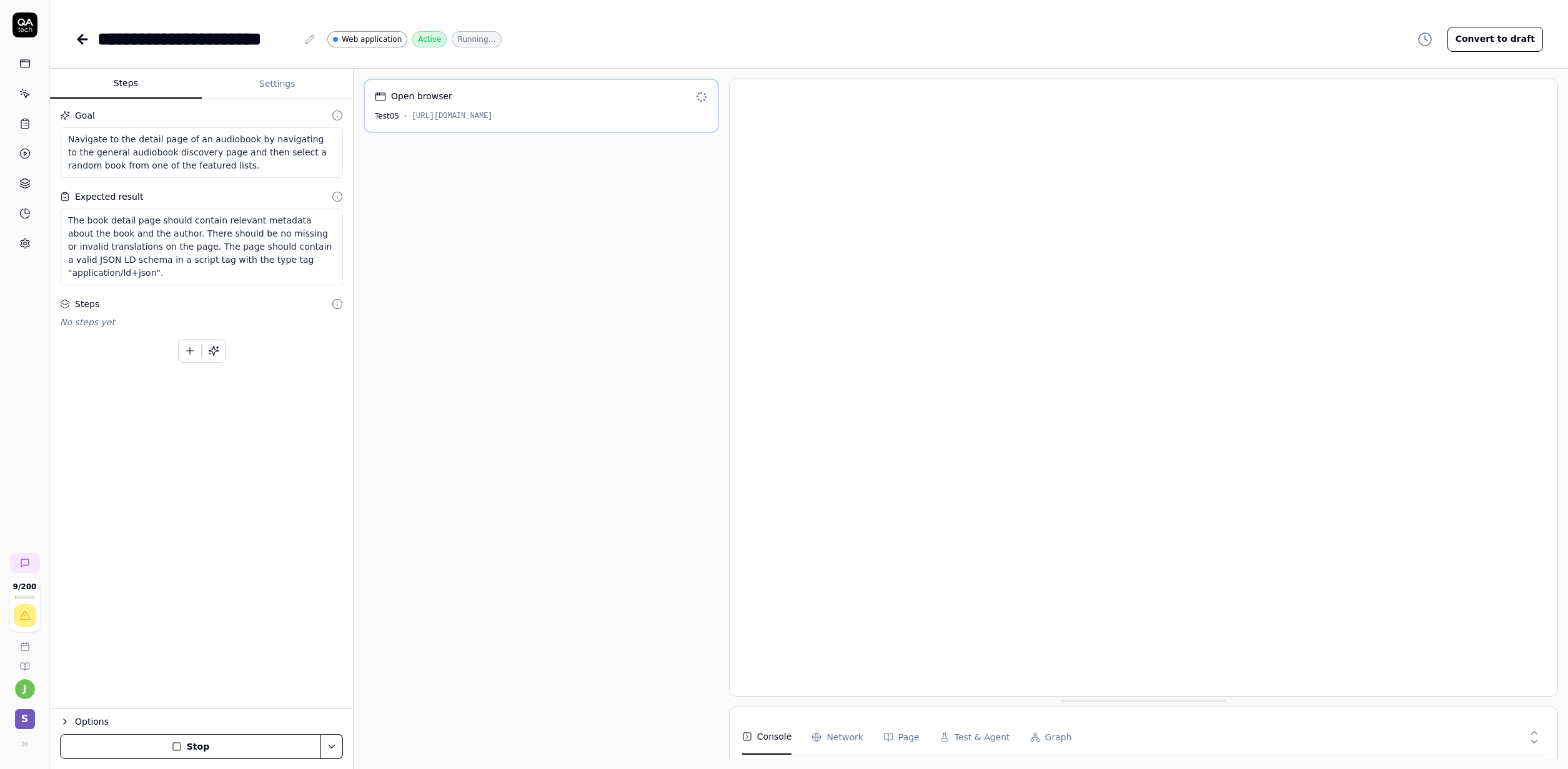
click at [131, 80] on button "Steps" at bounding box center [125, 84] width 152 height 30
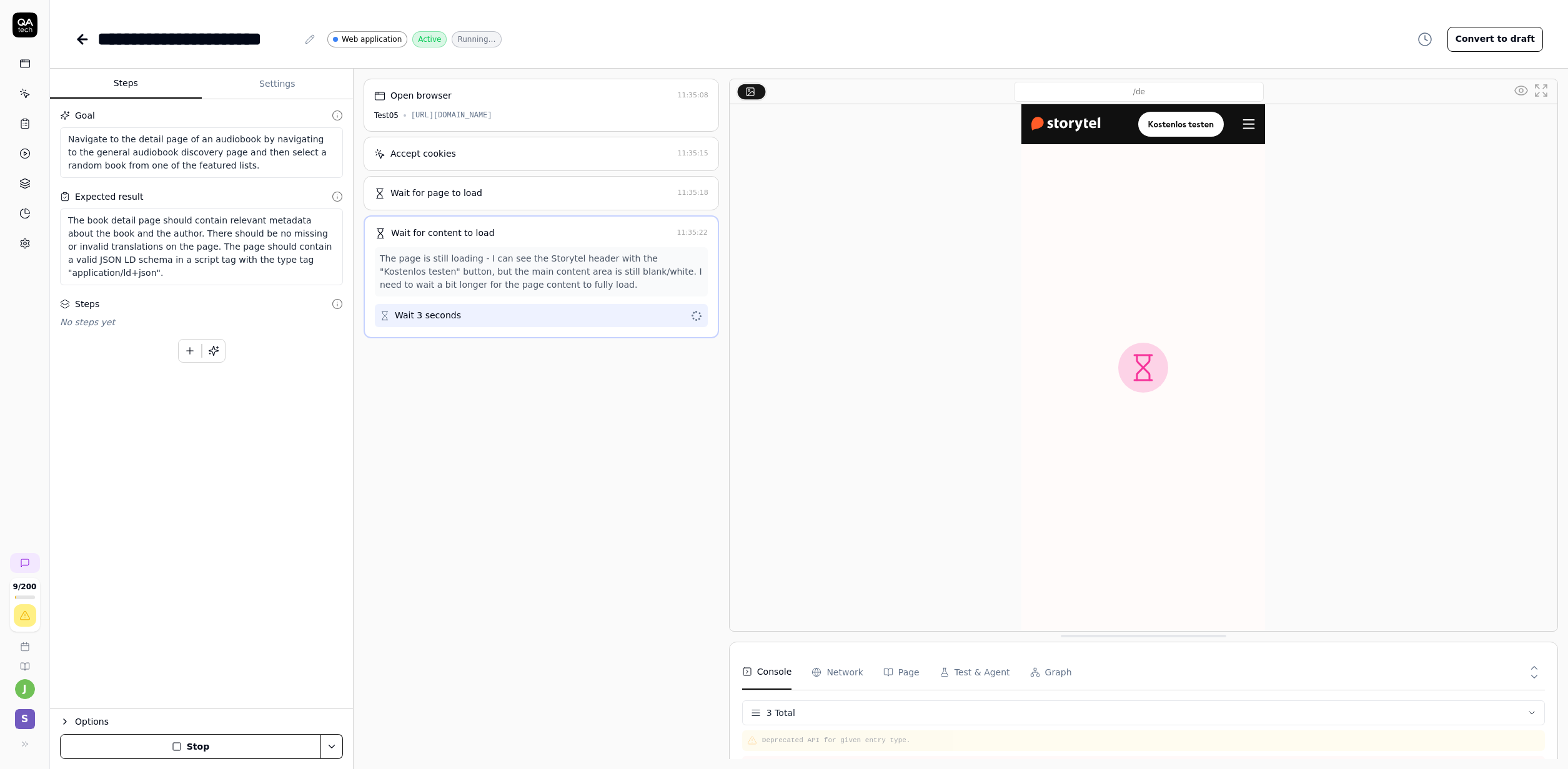
type textarea "*"
click at [278, 86] on button "Settings" at bounding box center [277, 84] width 152 height 30
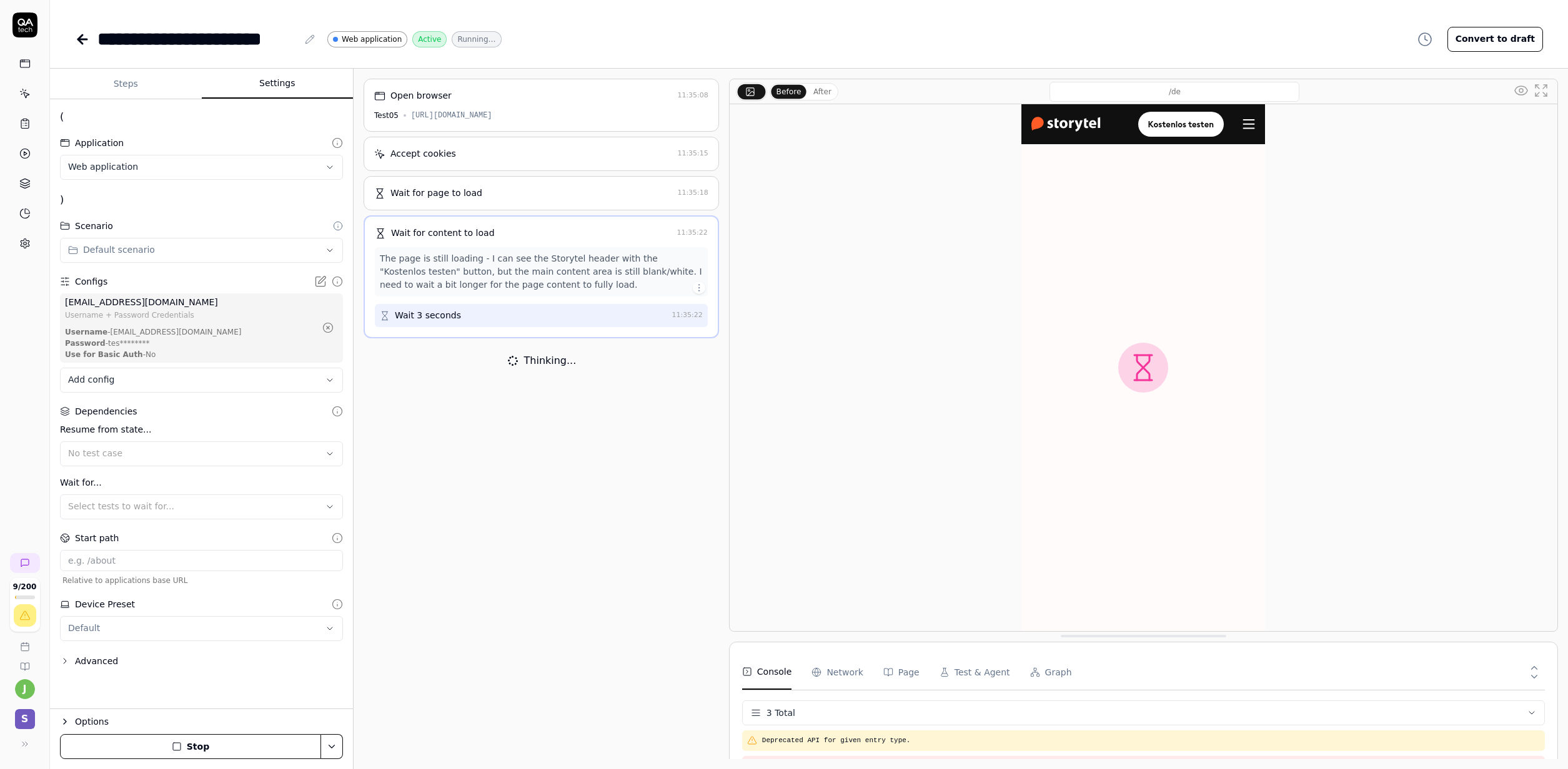
click at [107, 669] on div "Advanced" at bounding box center [96, 661] width 43 height 15
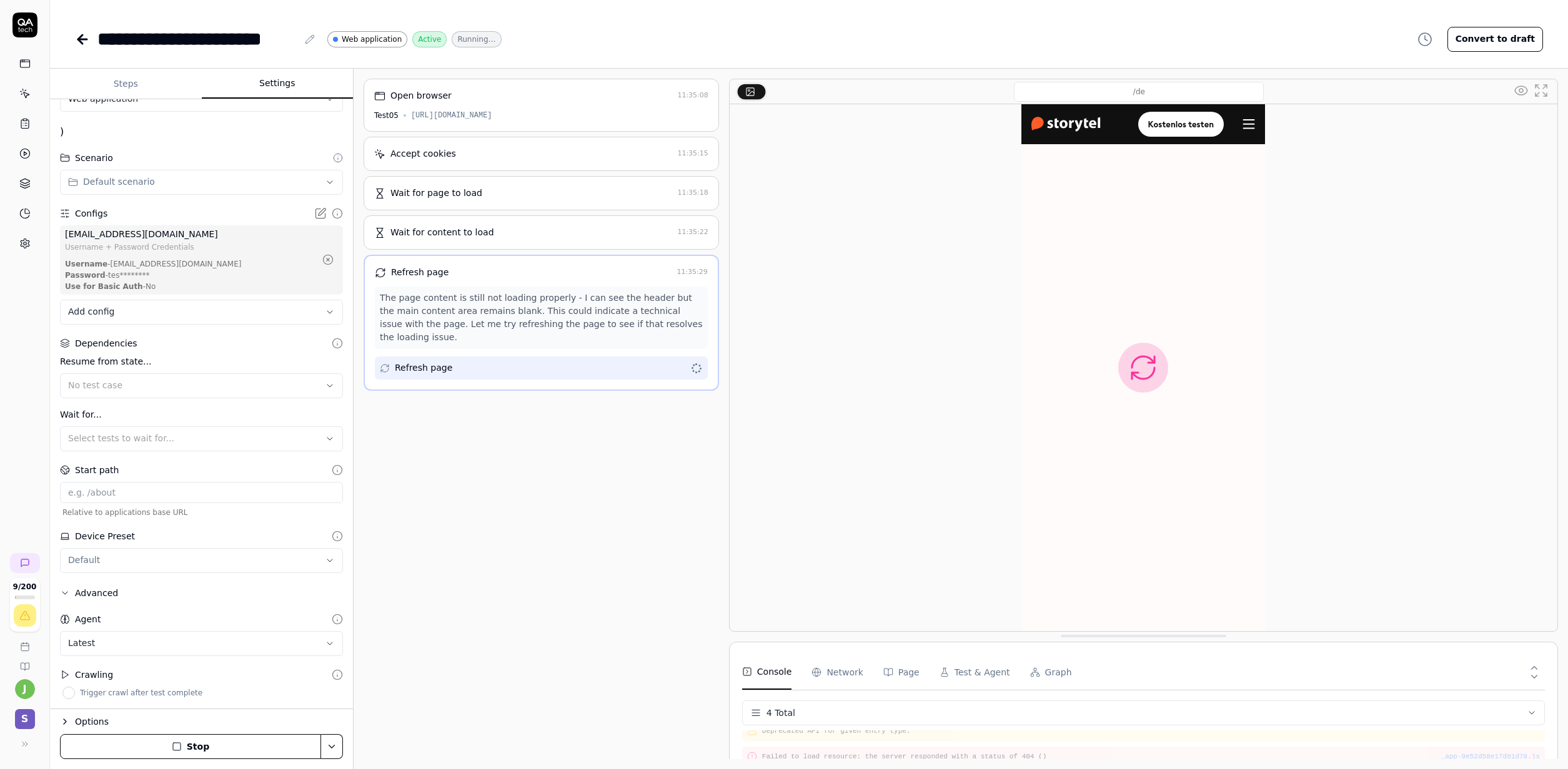
scroll to position [11, 0]
click at [161, 671] on div "**********" at bounding box center [201, 404] width 303 height 610
click at [95, 671] on div "Options" at bounding box center [209, 721] width 268 height 15
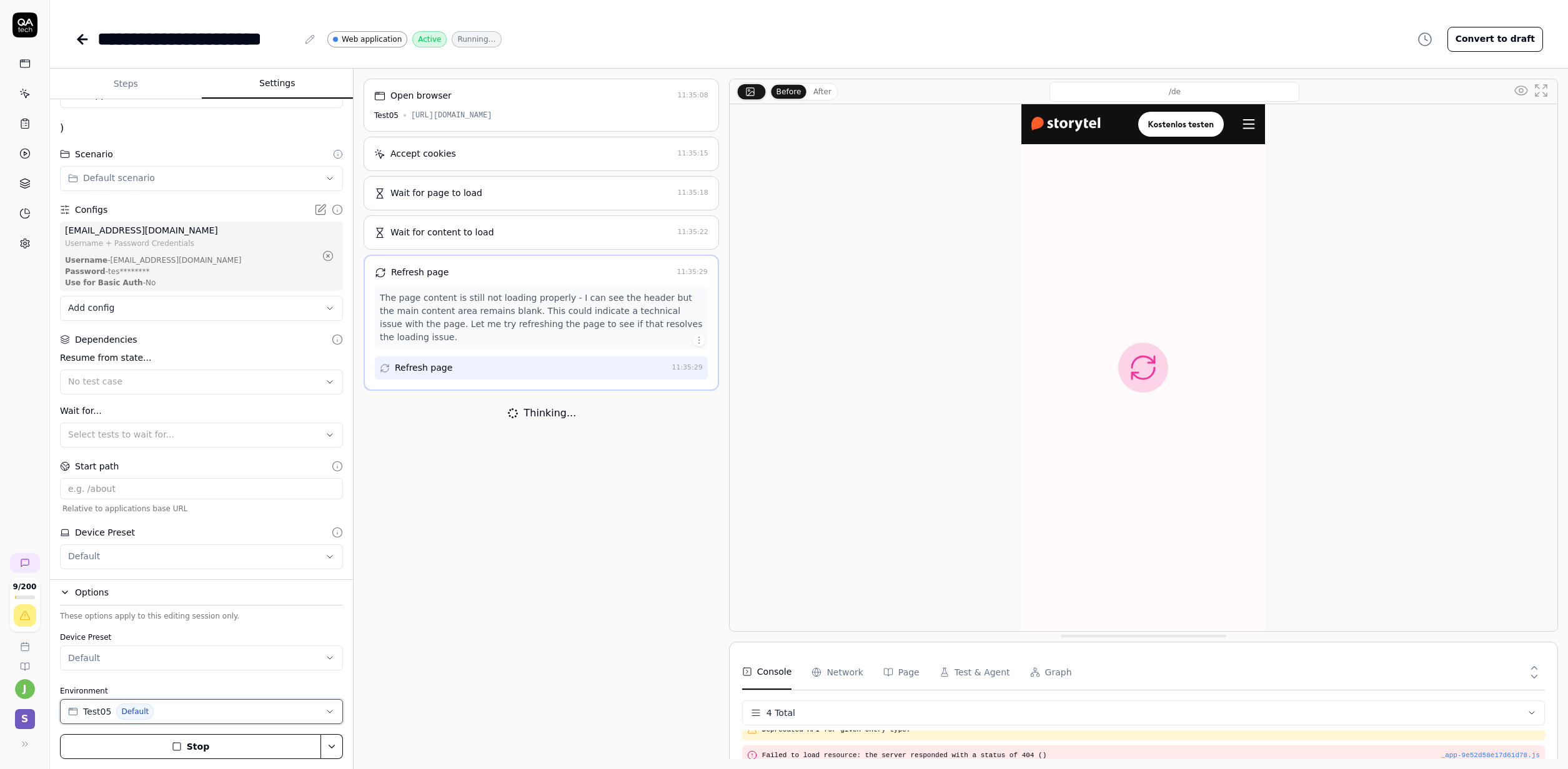
click at [167, 671] on button "Test05 Default" at bounding box center [201, 711] width 283 height 25
click at [163, 671] on div "Test05 SE" at bounding box center [165, 690] width 204 height 21
click at [220, 671] on button "Stop" at bounding box center [190, 746] width 261 height 25
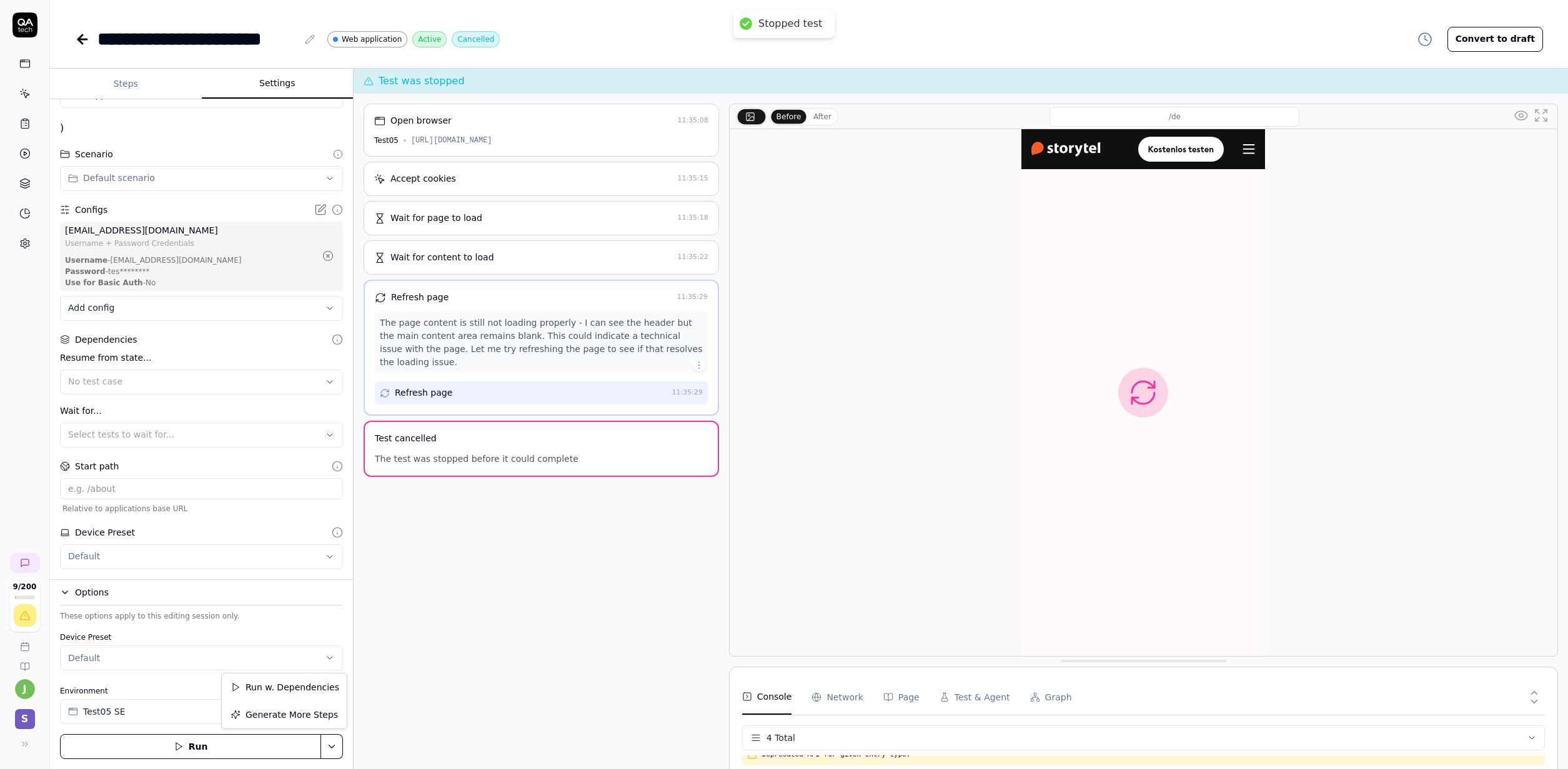
click at [330, 671] on html "**********" at bounding box center [784, 384] width 1568 height 769
click at [400, 671] on html "**********" at bounding box center [784, 384] width 1568 height 769
click at [189, 671] on button "Test05 SE" at bounding box center [201, 711] width 283 height 25
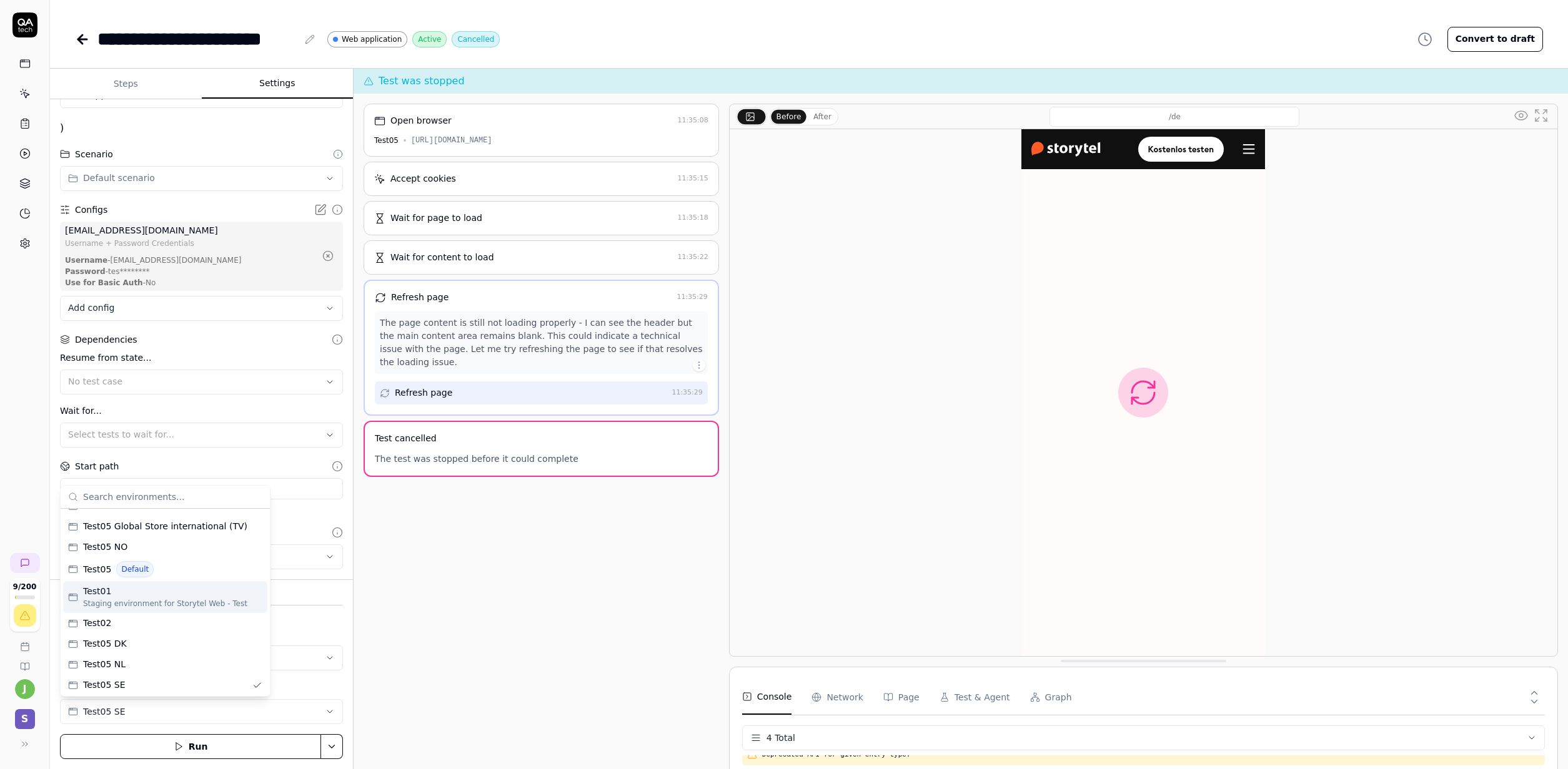
scroll to position [57, 0]
click at [126, 671] on div "Test05 SE" at bounding box center [165, 683] width 204 height 21
click at [477, 671] on div "Open browser 11:35:08 Test05 [URL][DOMAIN_NAME] Accept cookies 11:35:15 Wait fo…" at bounding box center [541, 444] width 355 height 680
click at [253, 671] on button "Run" at bounding box center [190, 746] width 261 height 25
click at [563, 671] on div "Open browser 11:35:08 Test05 [URL][DOMAIN_NAME] Accept cookies 11:35:15 Wait fo…" at bounding box center [541, 444] width 355 height 680
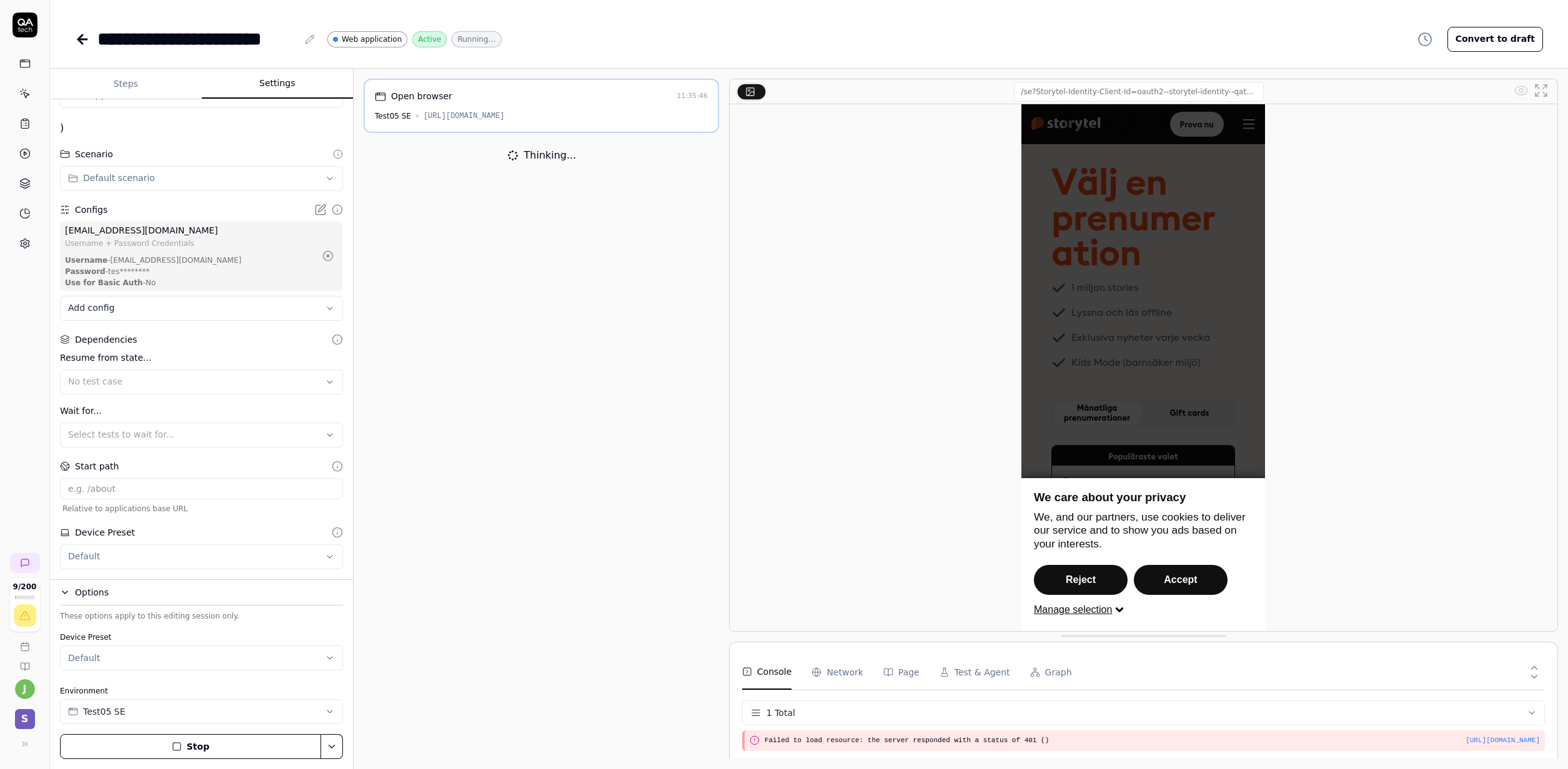
click at [524, 596] on div "Open browser 11:35:46 Test05 SE [URL][DOMAIN_NAME] Thinking..." at bounding box center [541, 419] width 355 height 680
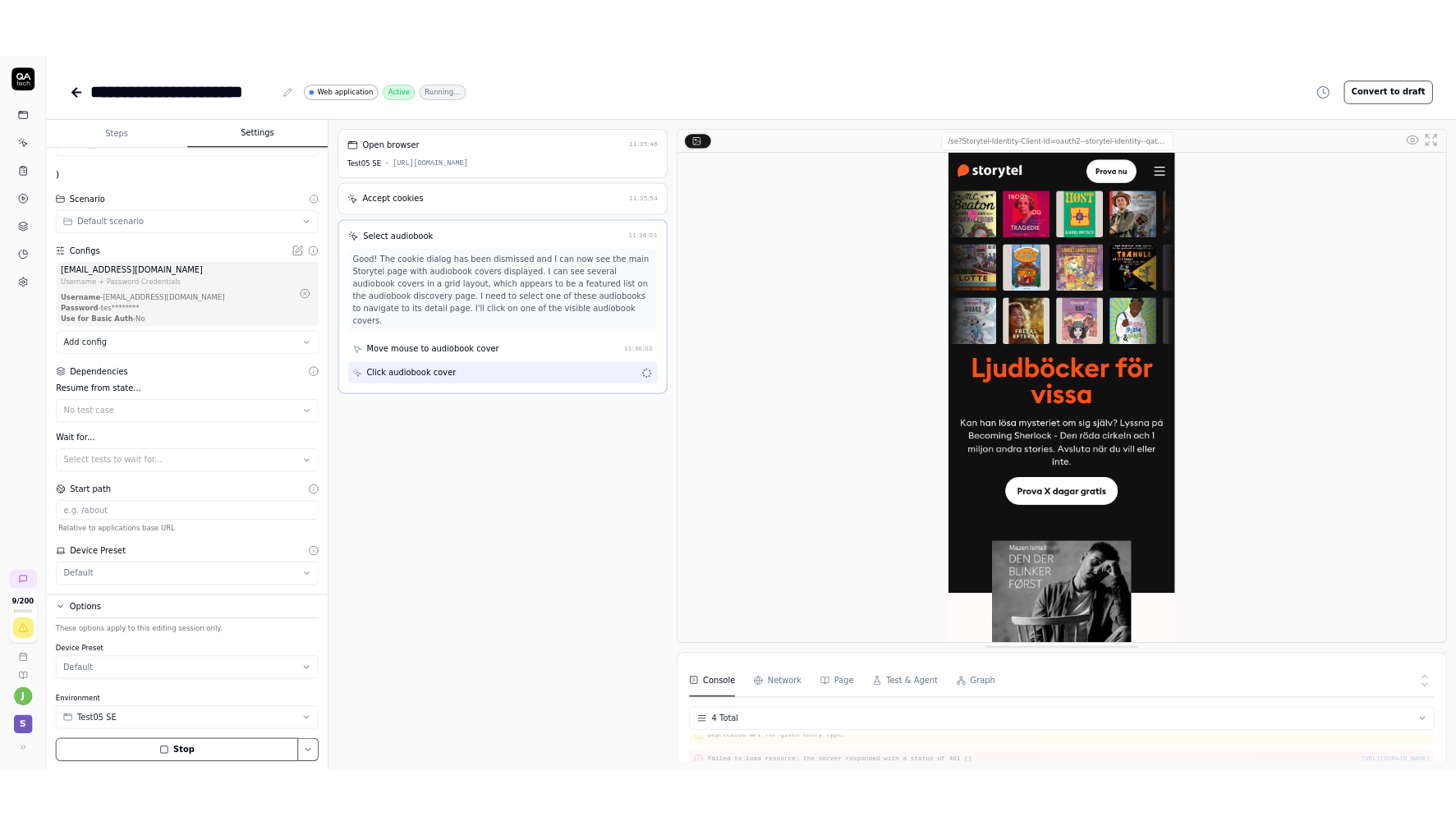
scroll to position [14, 0]
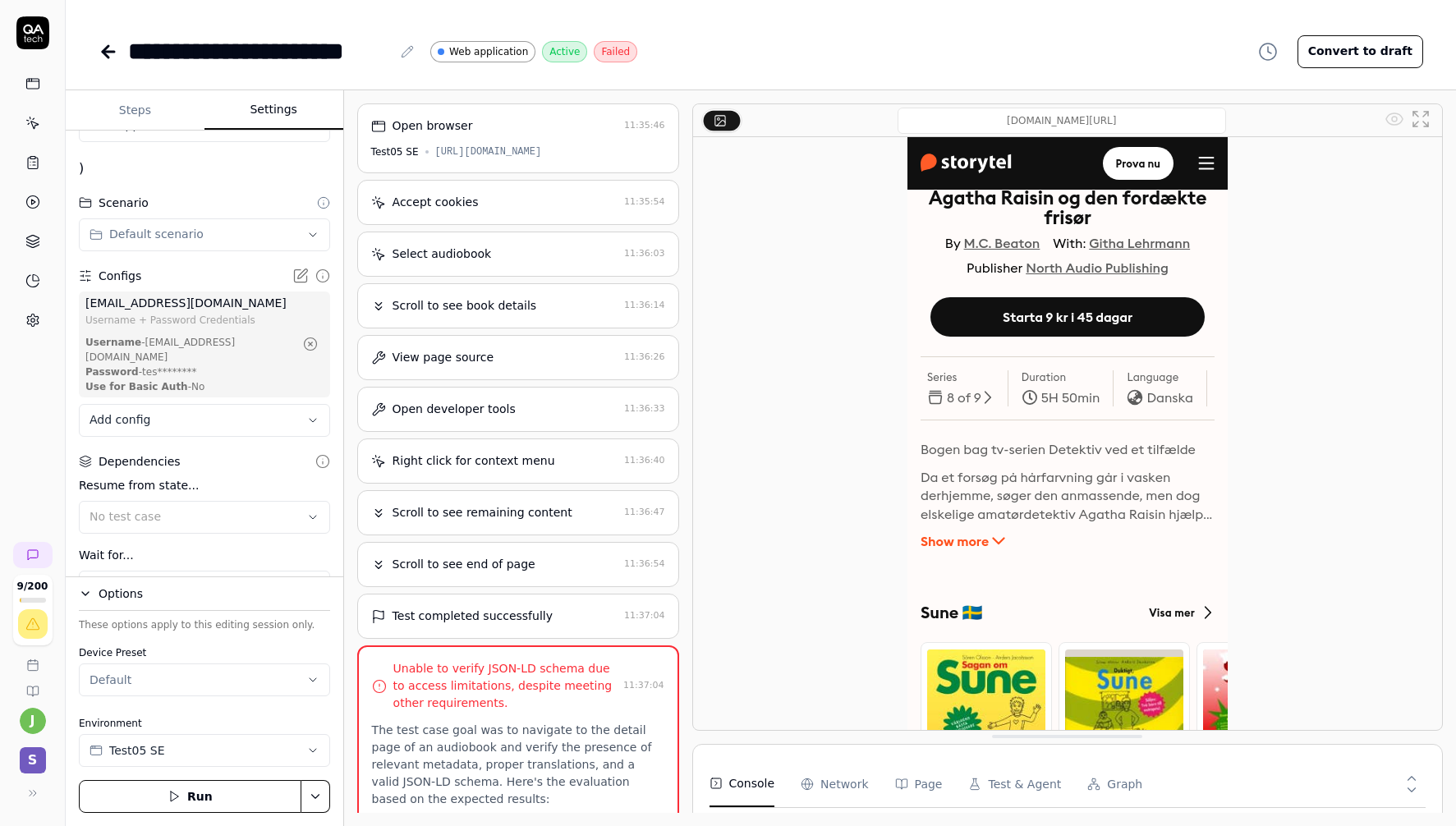
click at [856, 785] on Requests "Network" at bounding box center [835, 783] width 67 height 46
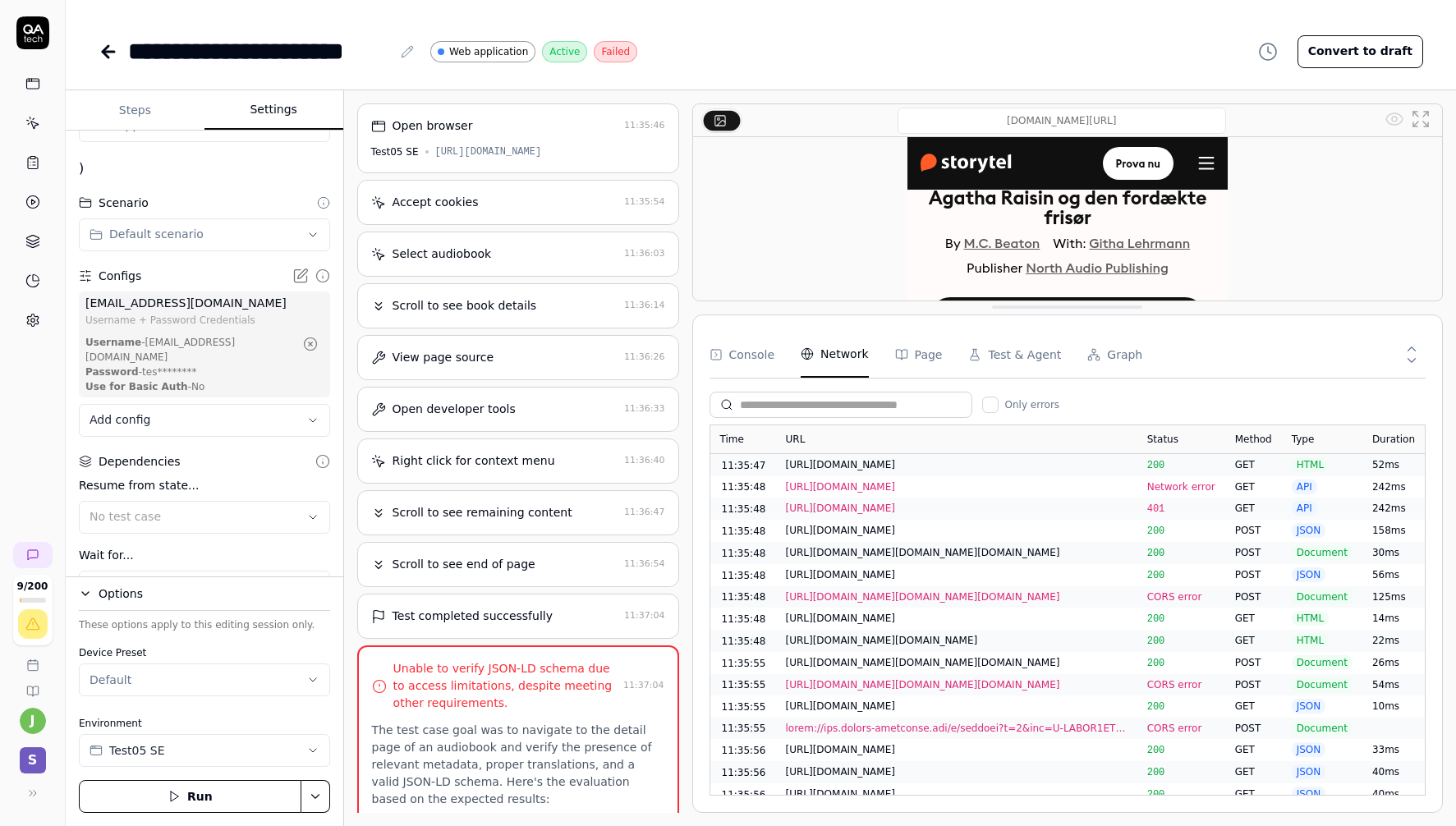
drag, startPoint x: 1060, startPoint y: 738, endPoint x: 1073, endPoint y: 342, distance: 396.2
click at [1073, 301] on div "[DOMAIN_NAME][URL]" at bounding box center [1068, 202] width 750 height 197
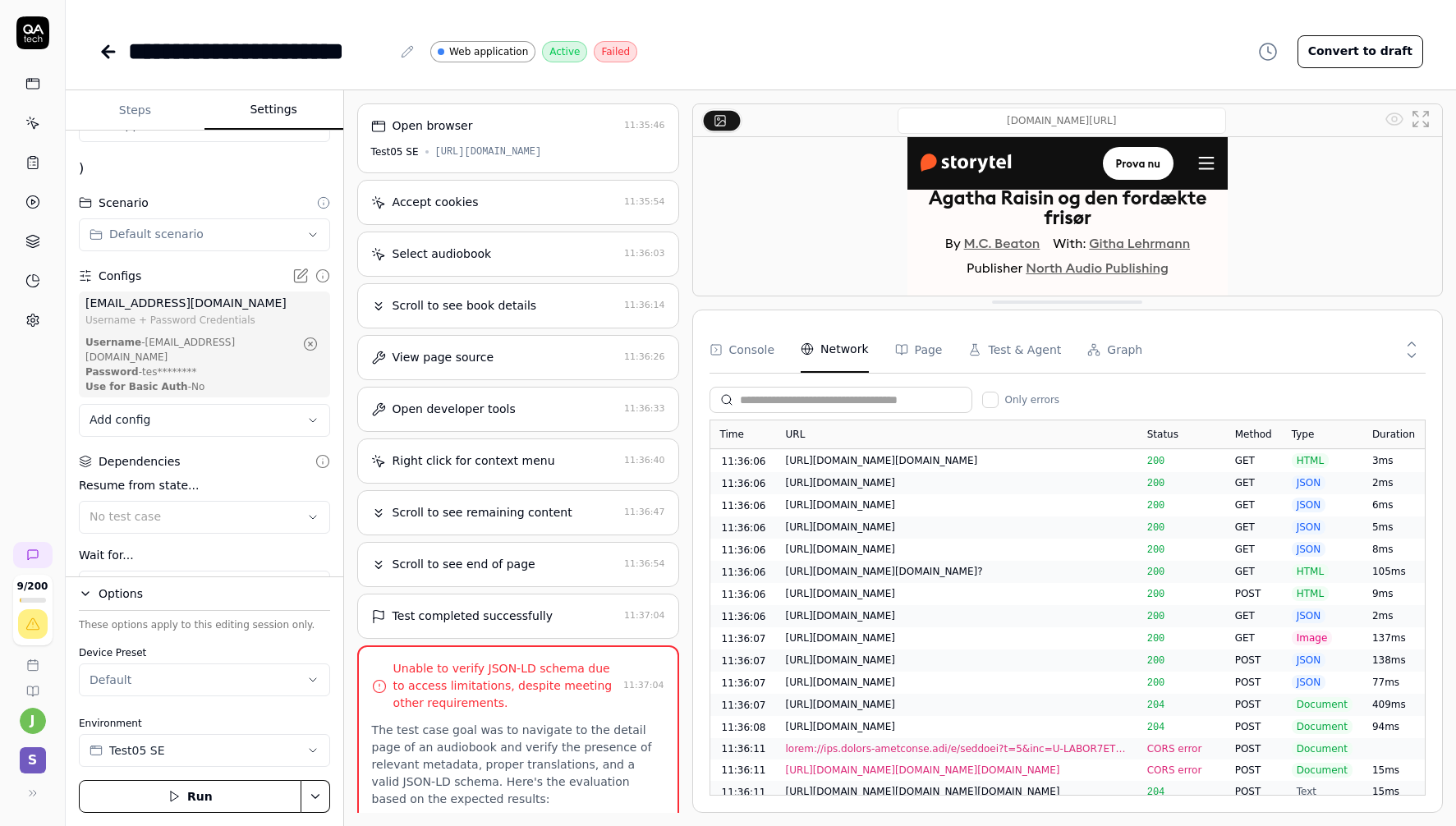
scroll to position [1075, 0]
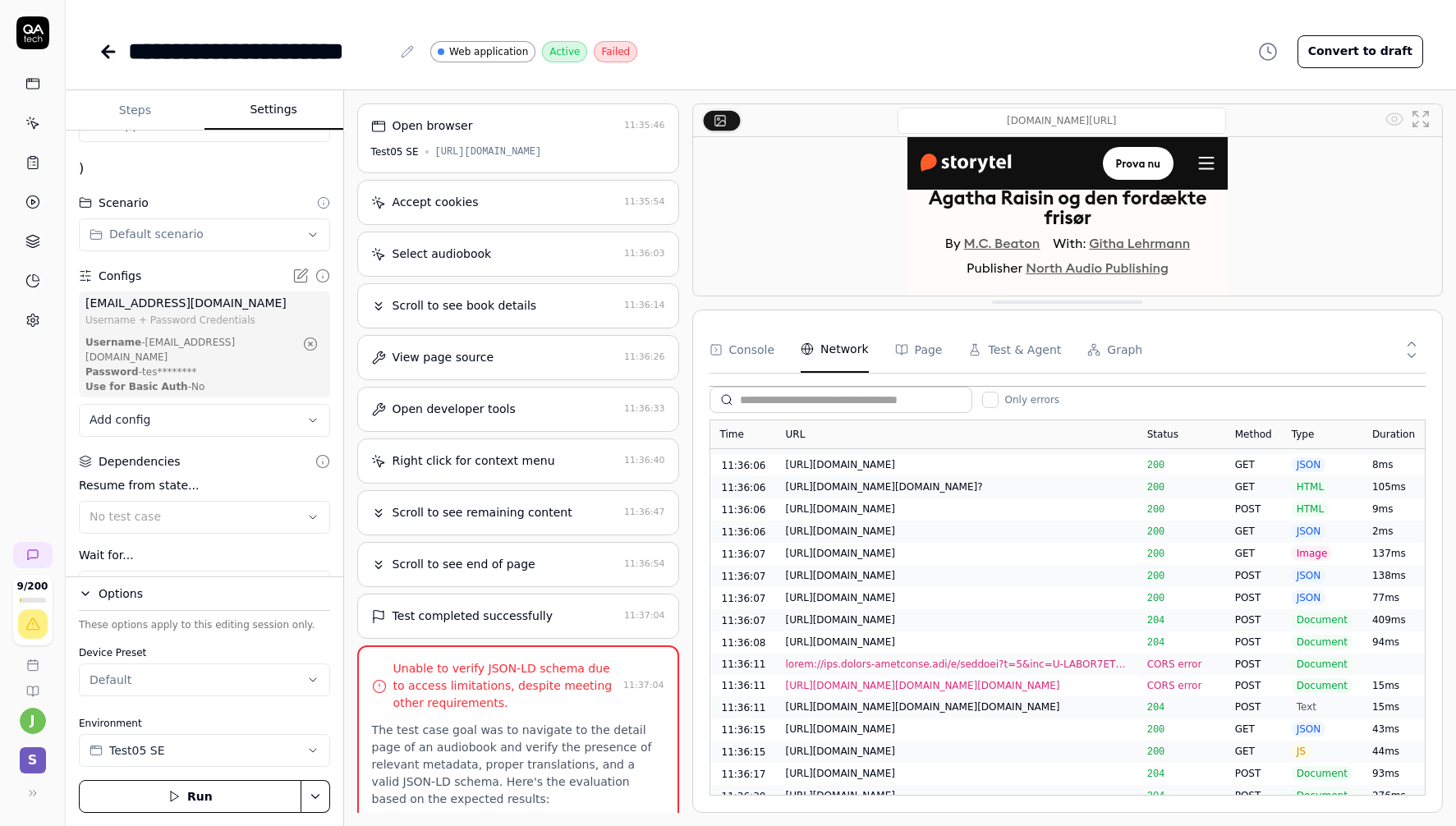
click at [962, 657] on div at bounding box center [956, 664] width 342 height 15
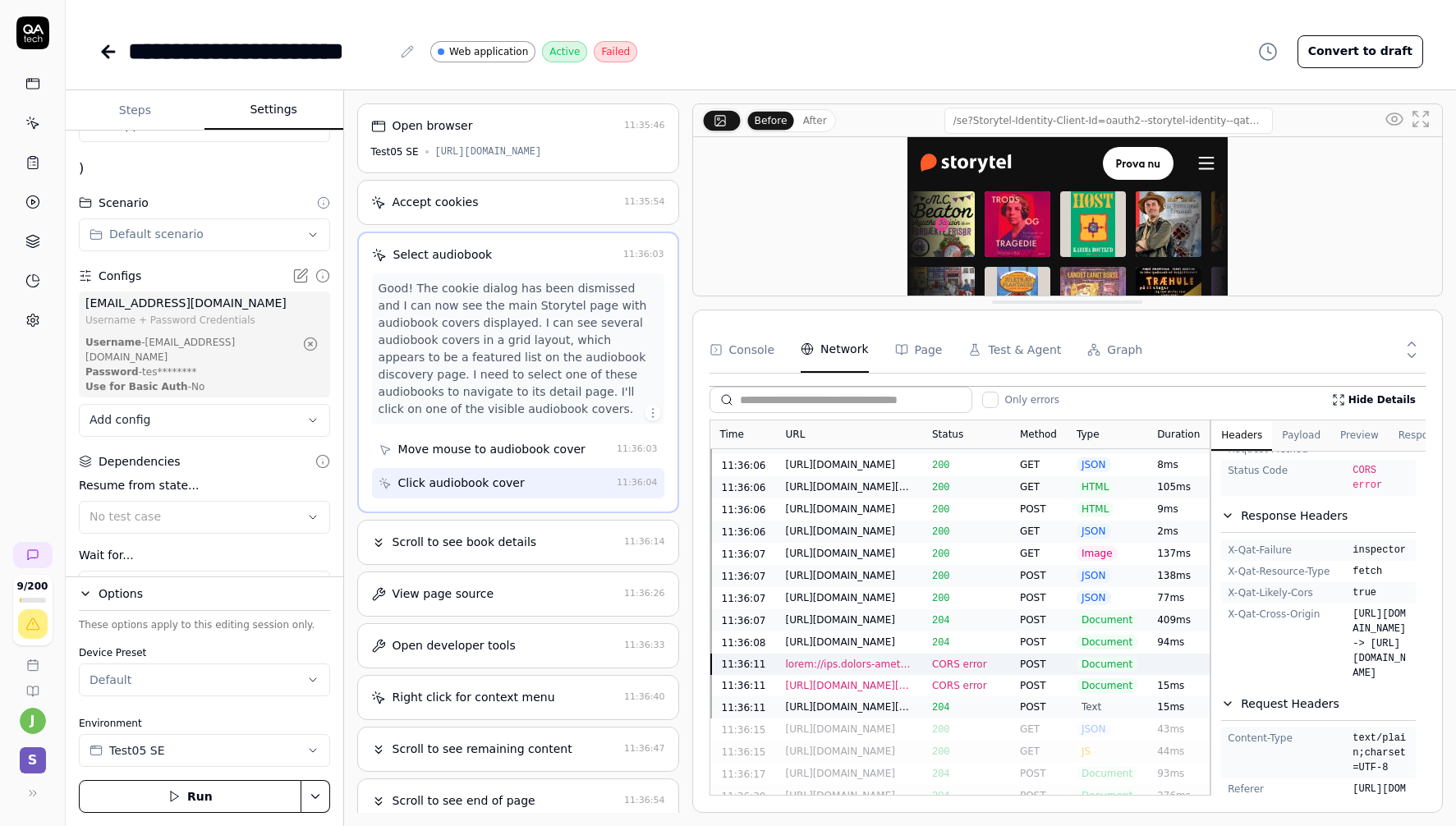
scroll to position [1764, 0]
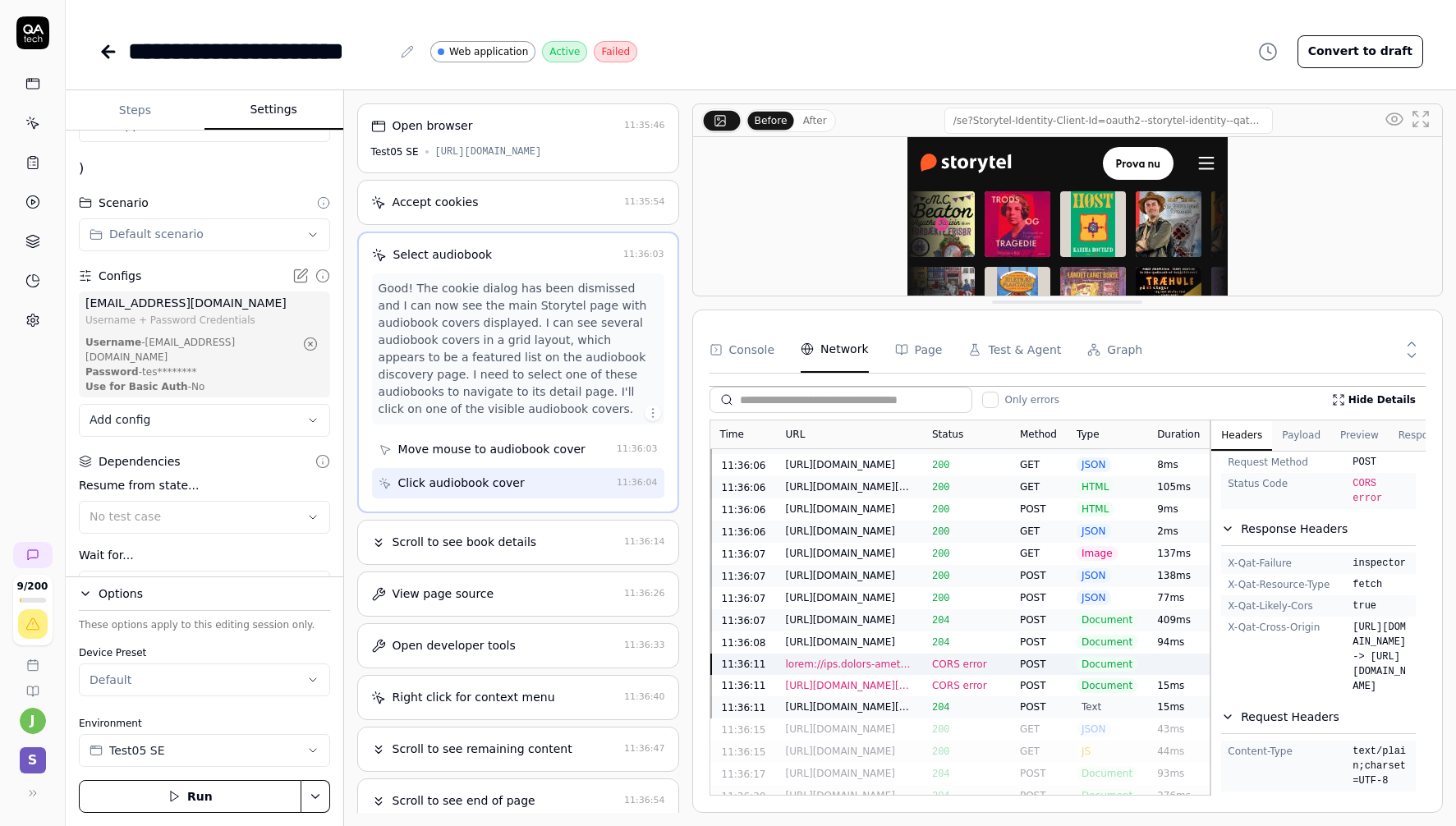
click at [881, 678] on div "[URL][DOMAIN_NAME][DOMAIN_NAME][DOMAIN_NAME]" at bounding box center [849, 686] width 126 height 15
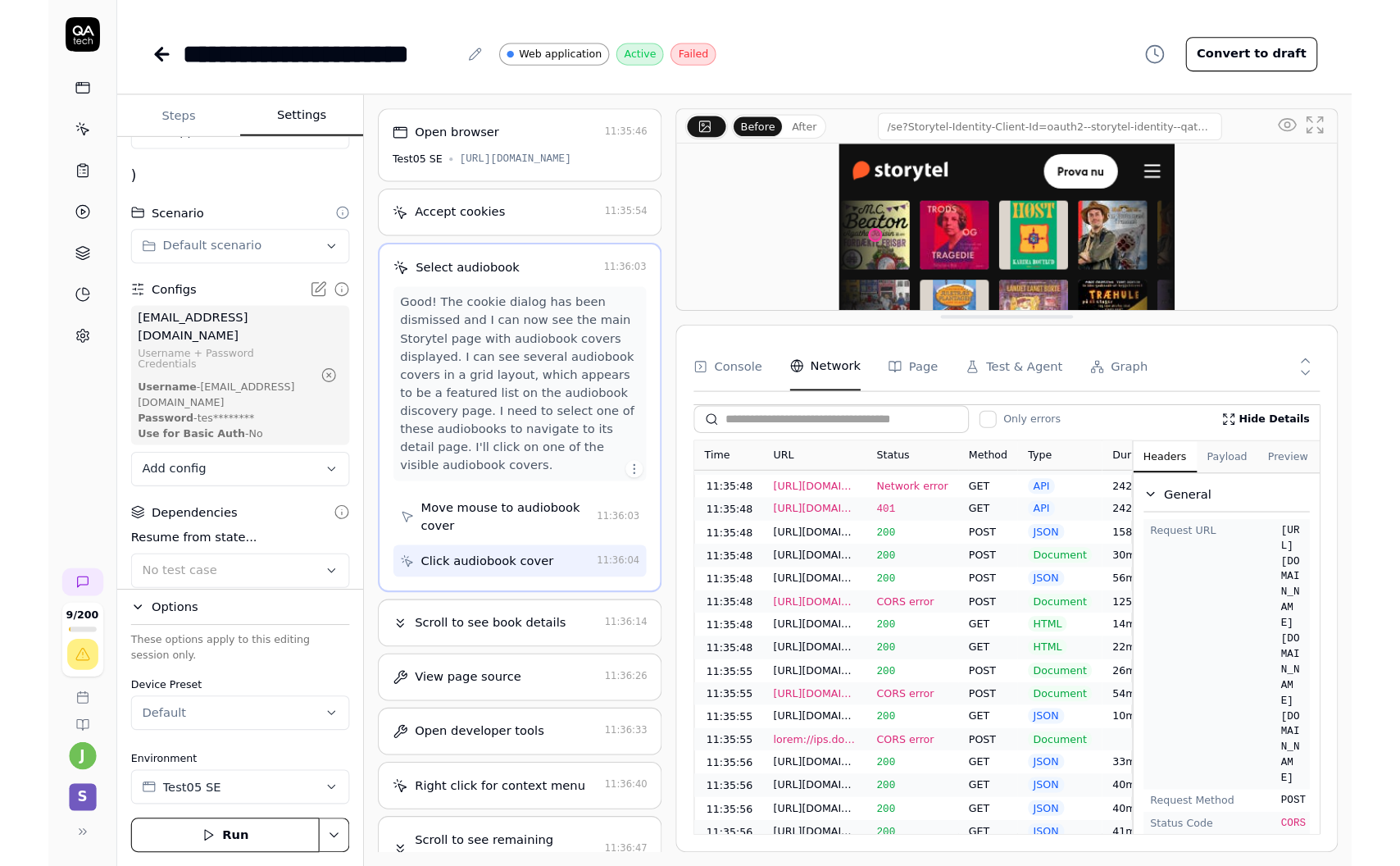
scroll to position [0, 0]
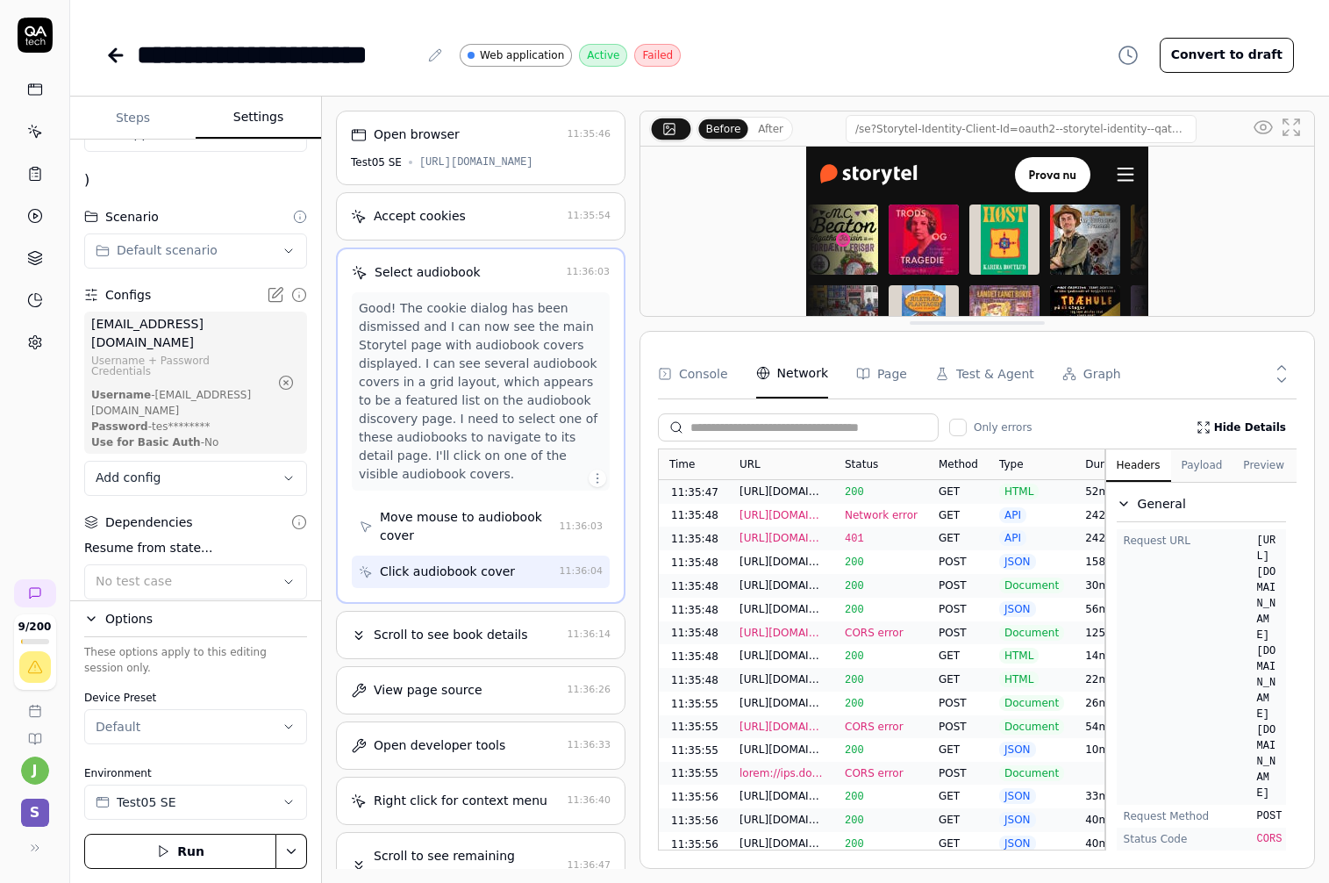
click at [1313, 873] on div "Open browser 11:35:46 Test05 SE [URL][DOMAIN_NAME] Accept cookies 11:35:54 Sele…" at bounding box center [825, 490] width 1007 height 786
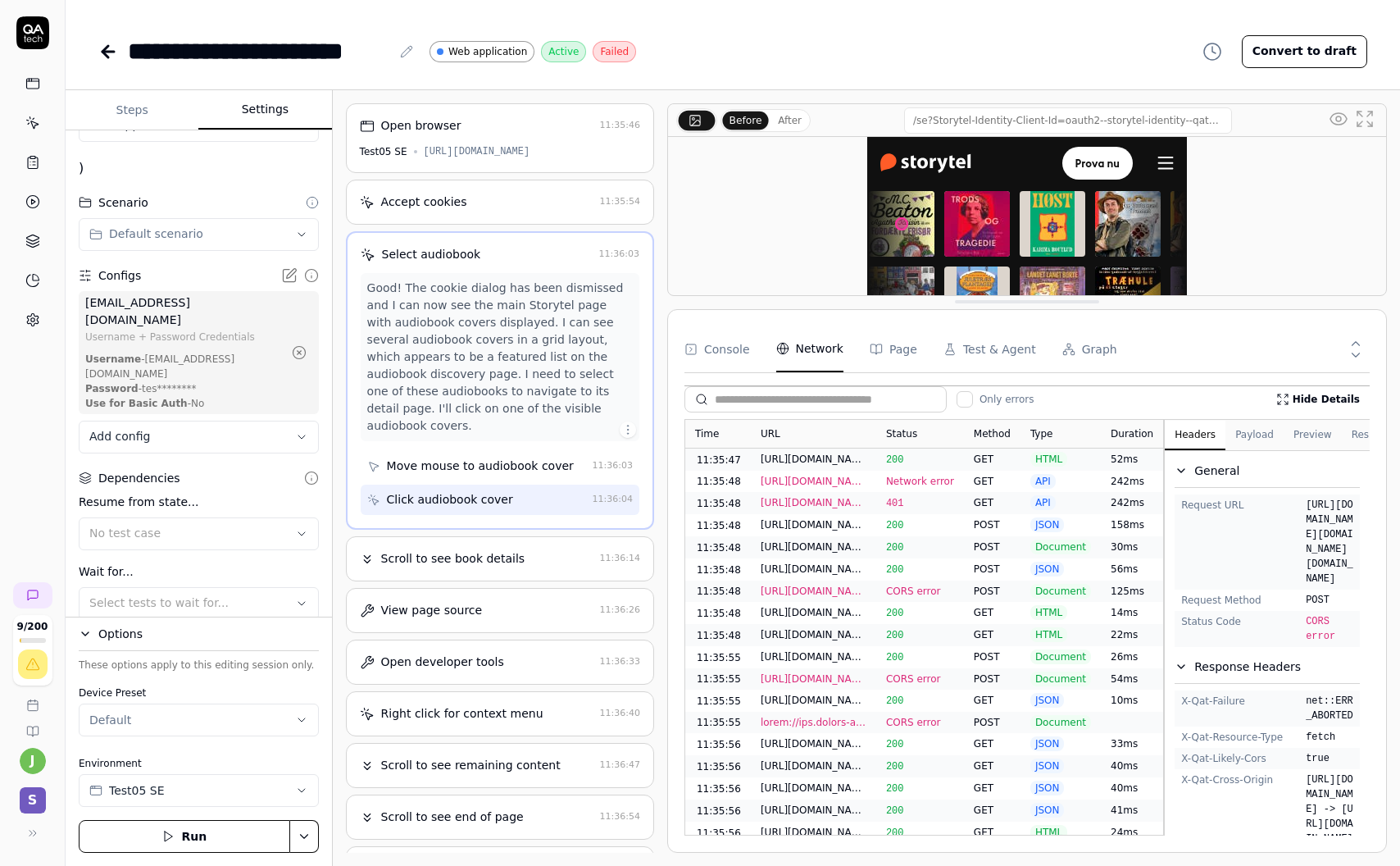
click at [759, 465] on div "[URL][DOMAIN_NAME]" at bounding box center [813, 460] width 125 height 22
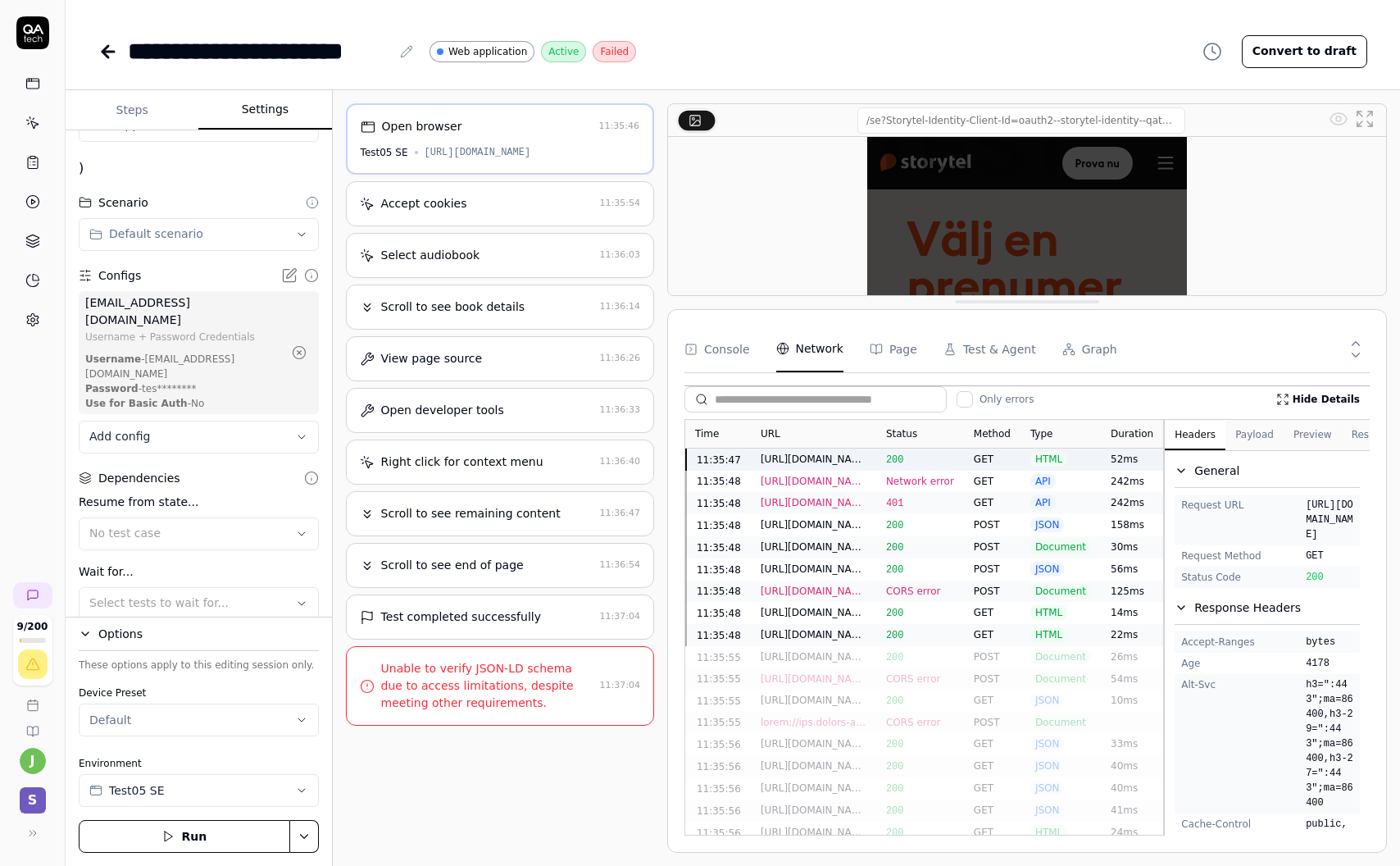
click at [973, 492] on div "GET" at bounding box center [992, 504] width 57 height 22
click at [979, 486] on div "GET" at bounding box center [992, 481] width 57 height 21
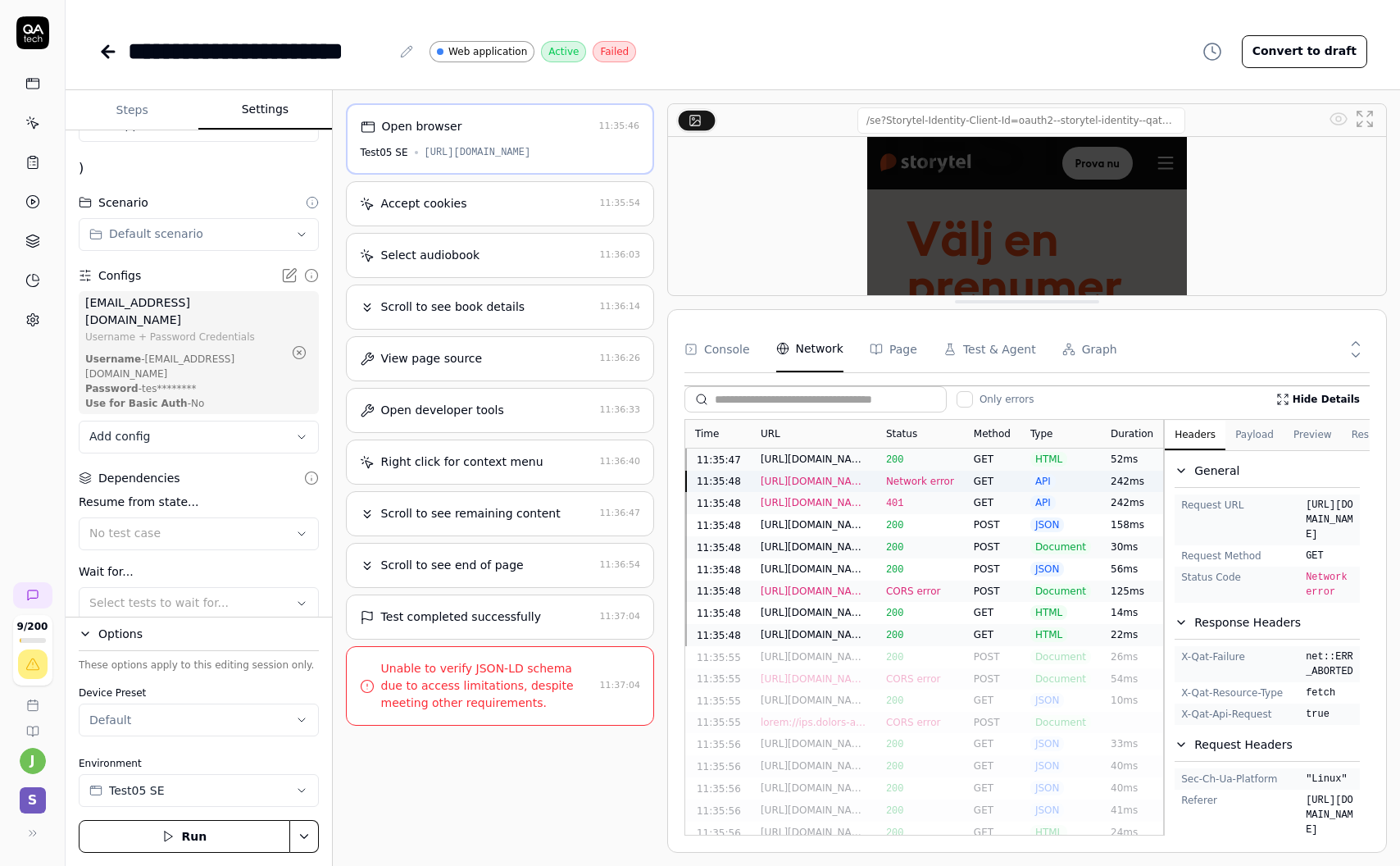
click at [981, 474] on div "GET" at bounding box center [992, 481] width 57 height 21
click at [999, 471] on div "GET" at bounding box center [992, 481] width 57 height 21
click at [988, 459] on div "GET" at bounding box center [992, 460] width 57 height 22
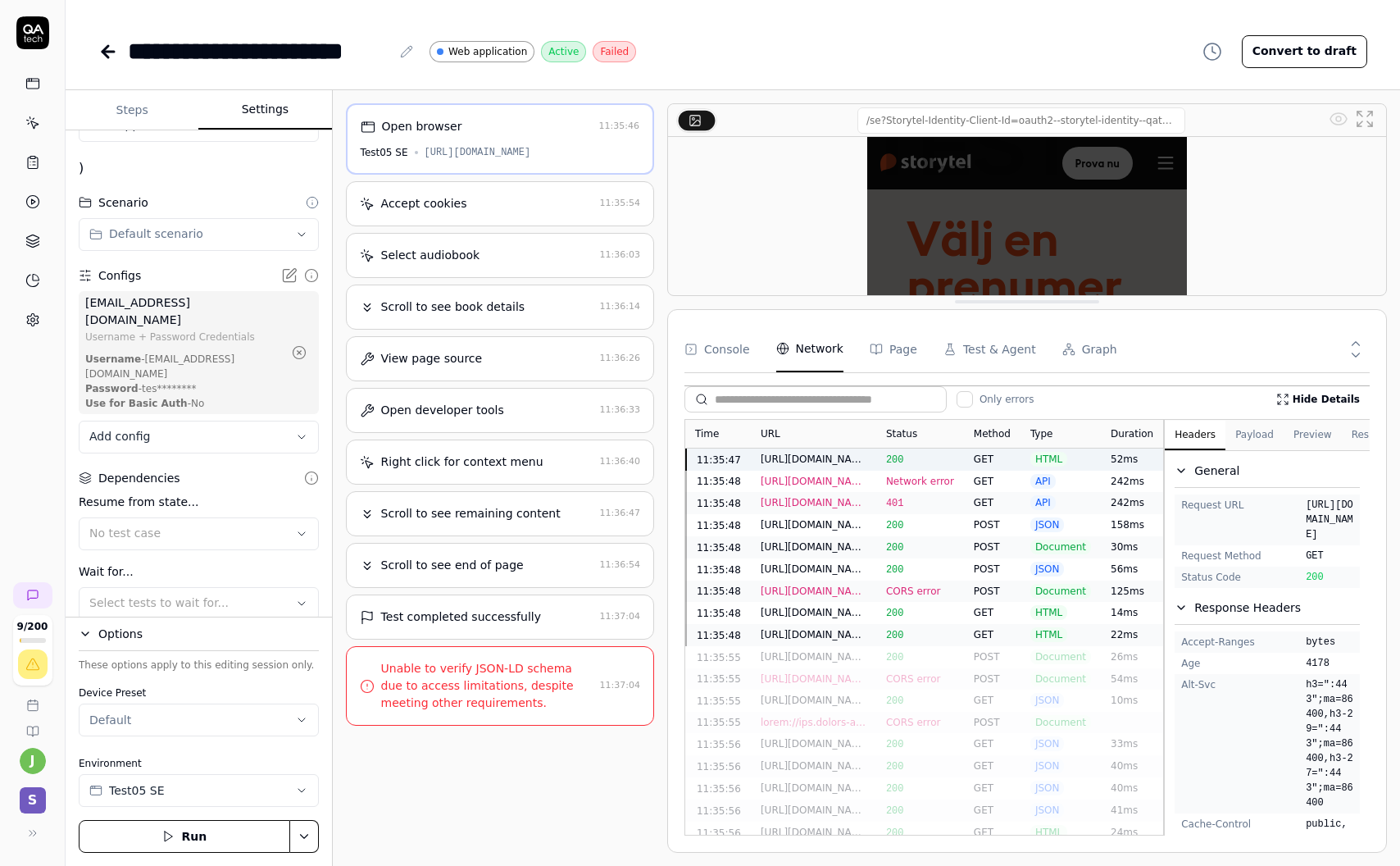
click at [980, 471] on div "GET" at bounding box center [992, 481] width 57 height 21
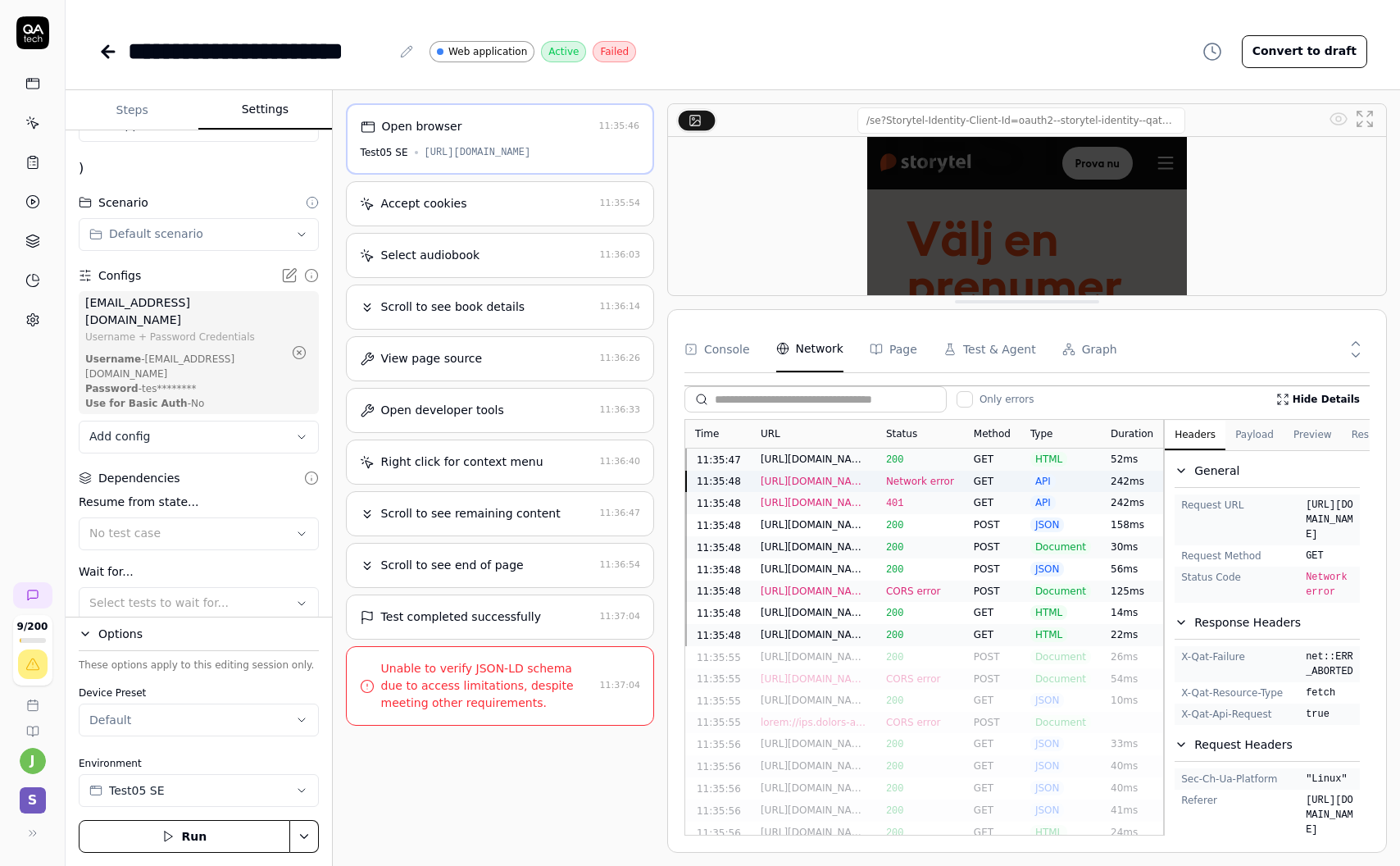
click at [983, 461] on div "GET" at bounding box center [992, 460] width 57 height 22
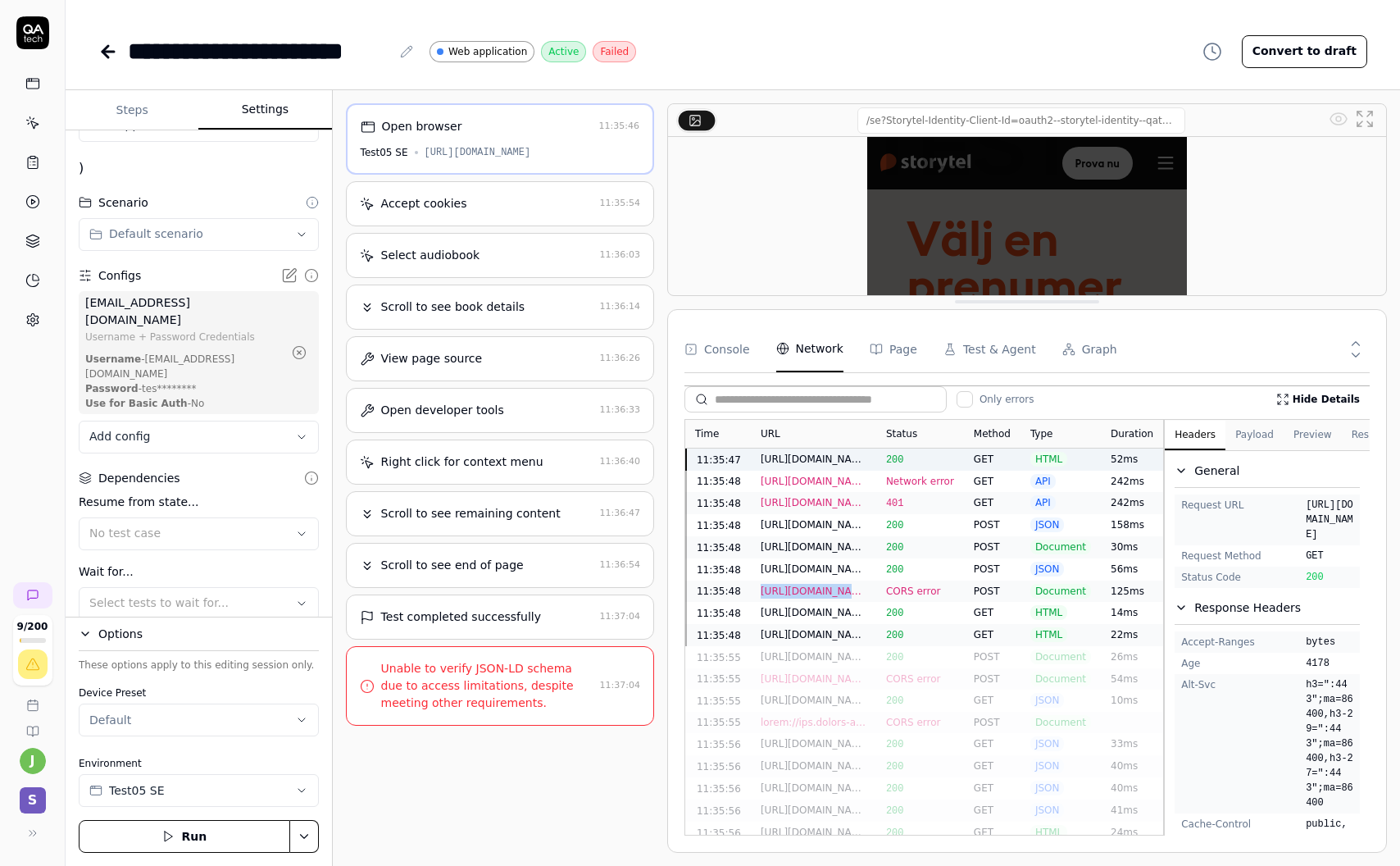
click at [867, 580] on div "[URL][DOMAIN_NAME][DOMAIN_NAME][DOMAIN_NAME]" at bounding box center [813, 590] width 125 height 21
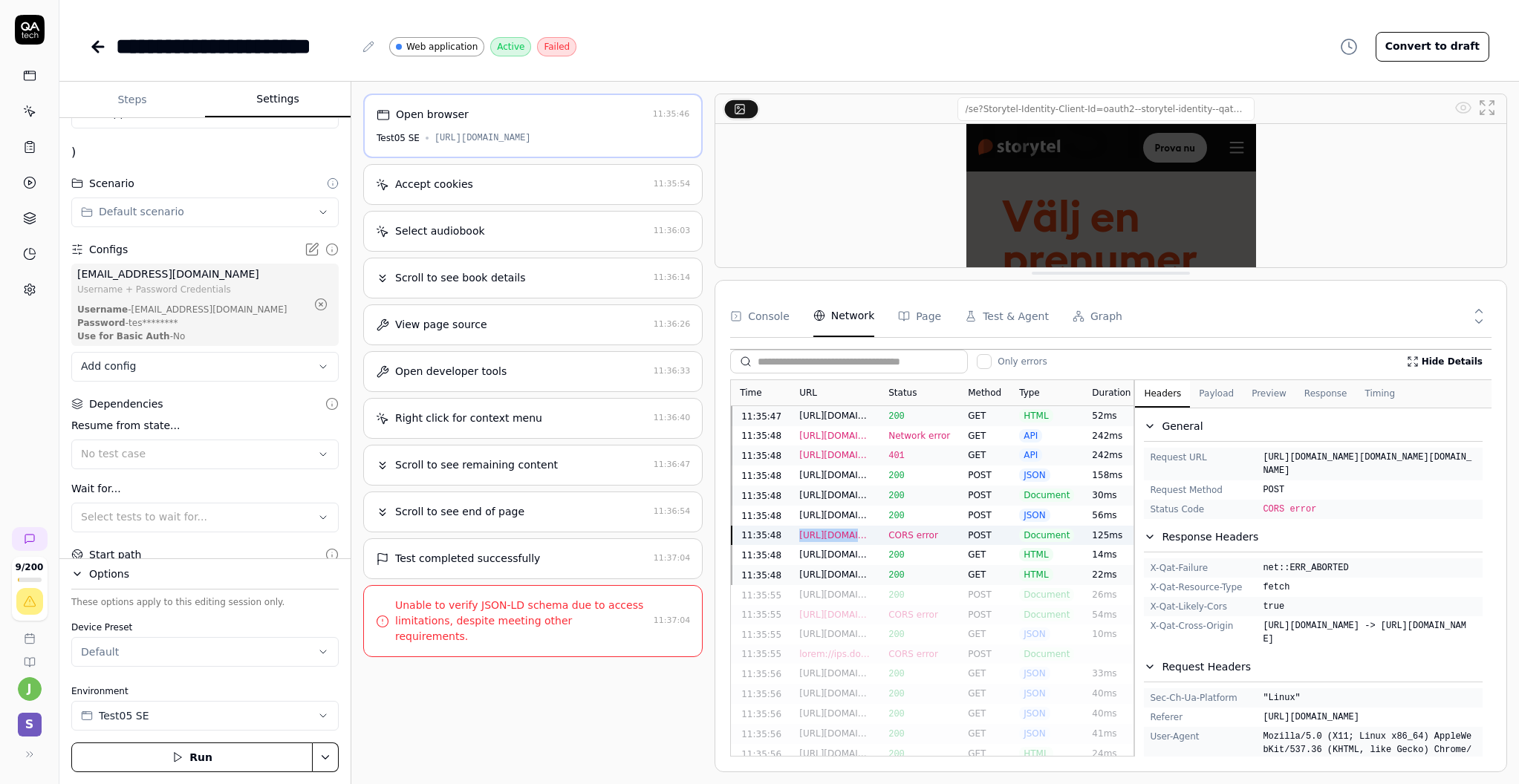
click at [1099, 513] on div "Time URL Status Method Type Duration 11:35:47 [URL][DOMAIN_NAME] 200 GET HTML 5…" at bounding box center [1110, 567] width 761 height 377
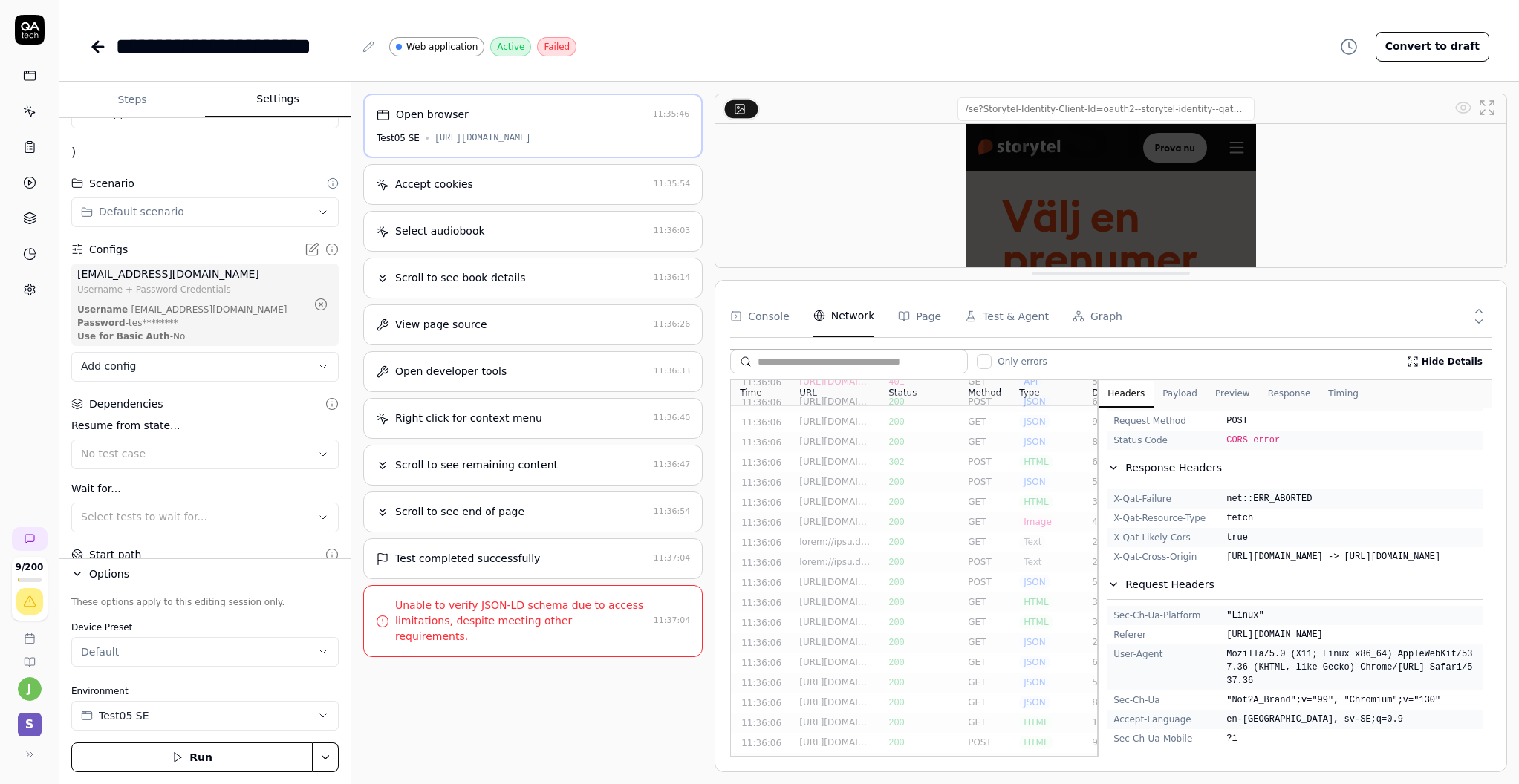
scroll to position [379, 0]
click at [850, 488] on div "[URL][DOMAIN_NAME]" at bounding box center [834, 496] width 89 height 20
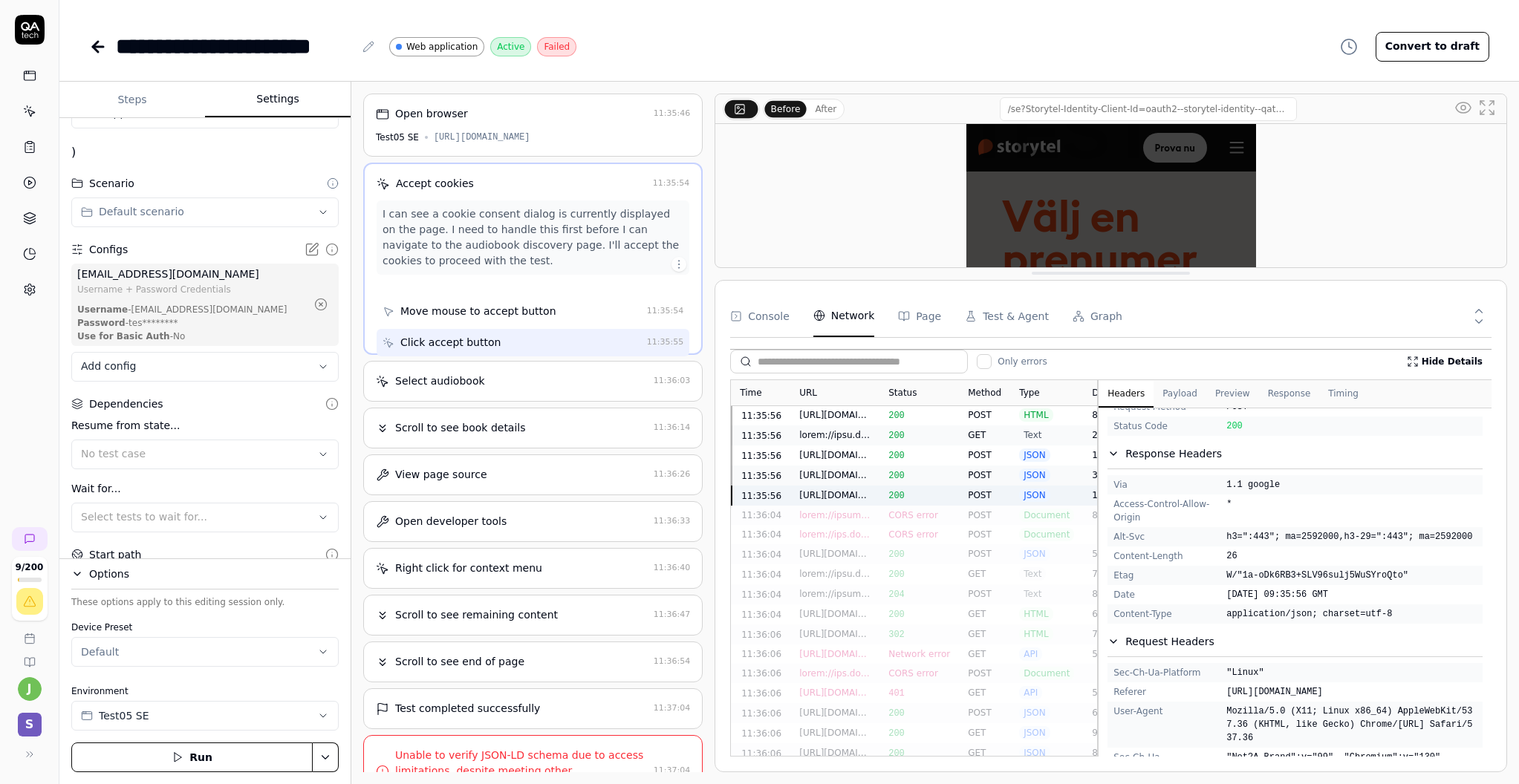
click at [857, 508] on div at bounding box center [834, 515] width 71 height 14
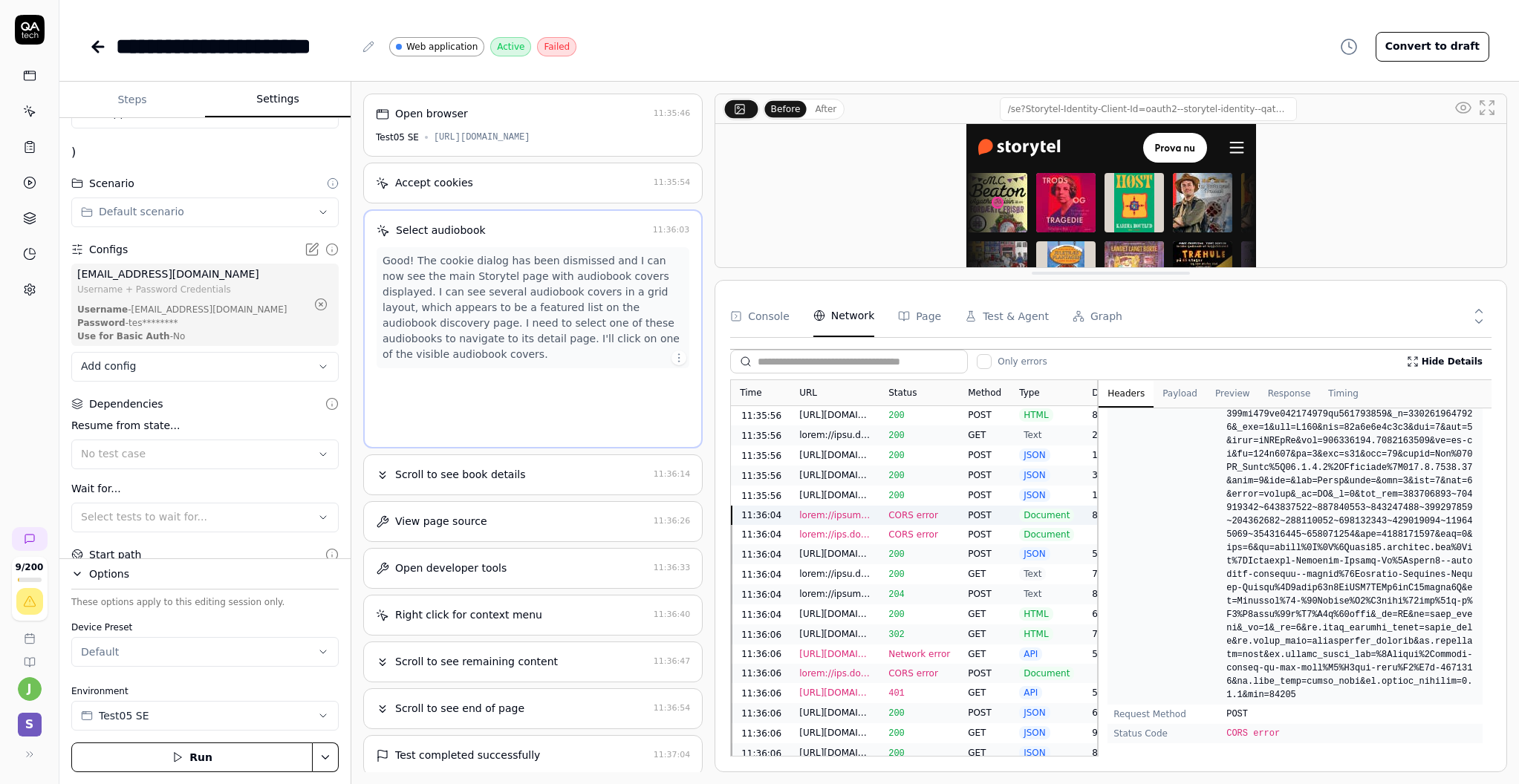
scroll to position [391, 0]
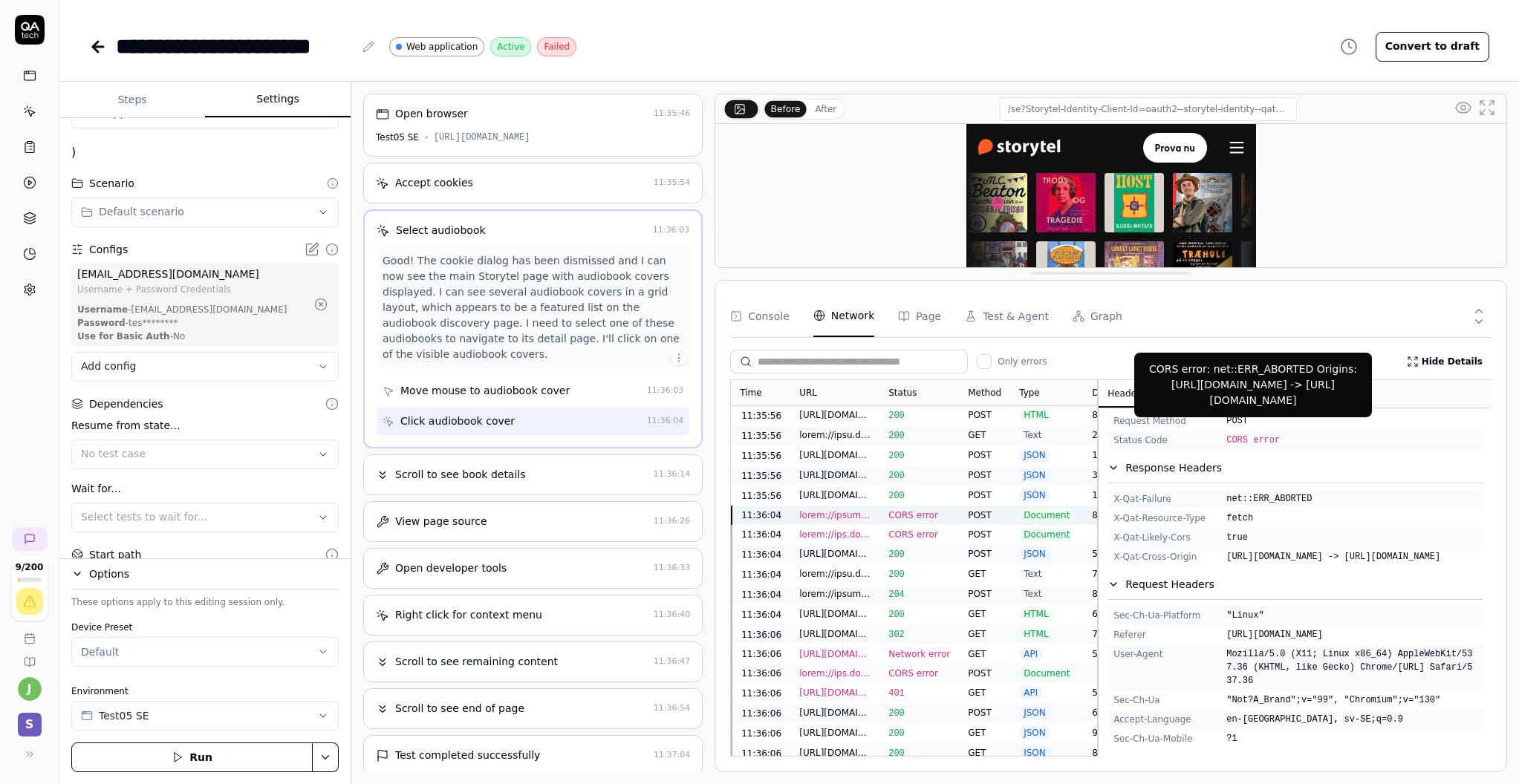
click at [1224, 392] on div "CORS error: net::ERR_ABORTED Origins: [URL][DOMAIN_NAME] -> [URL][DOMAIN_NAME]" at bounding box center [1253, 384] width 220 height 47
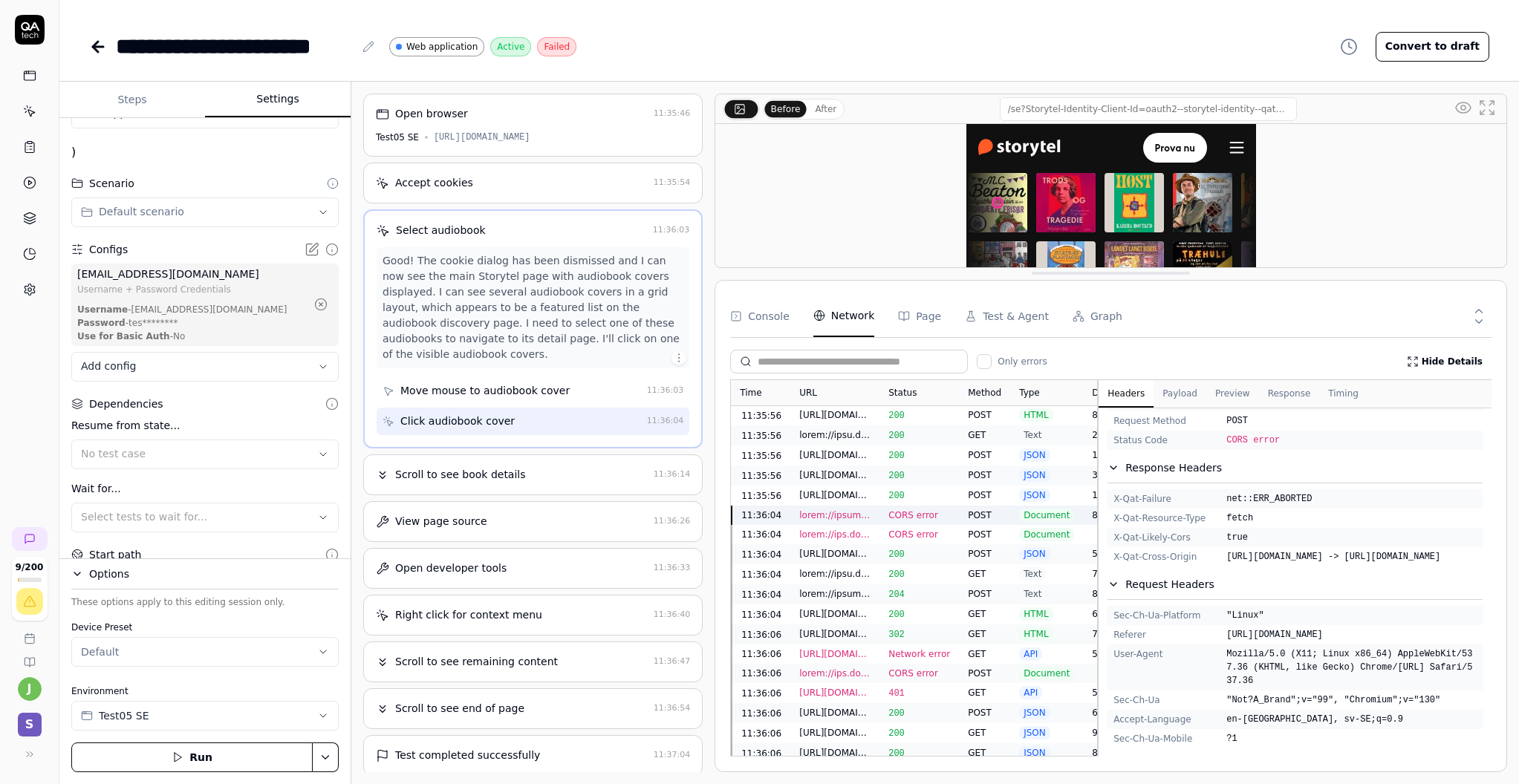
click at [1224, 397] on button "Response" at bounding box center [1289, 394] width 61 height 27
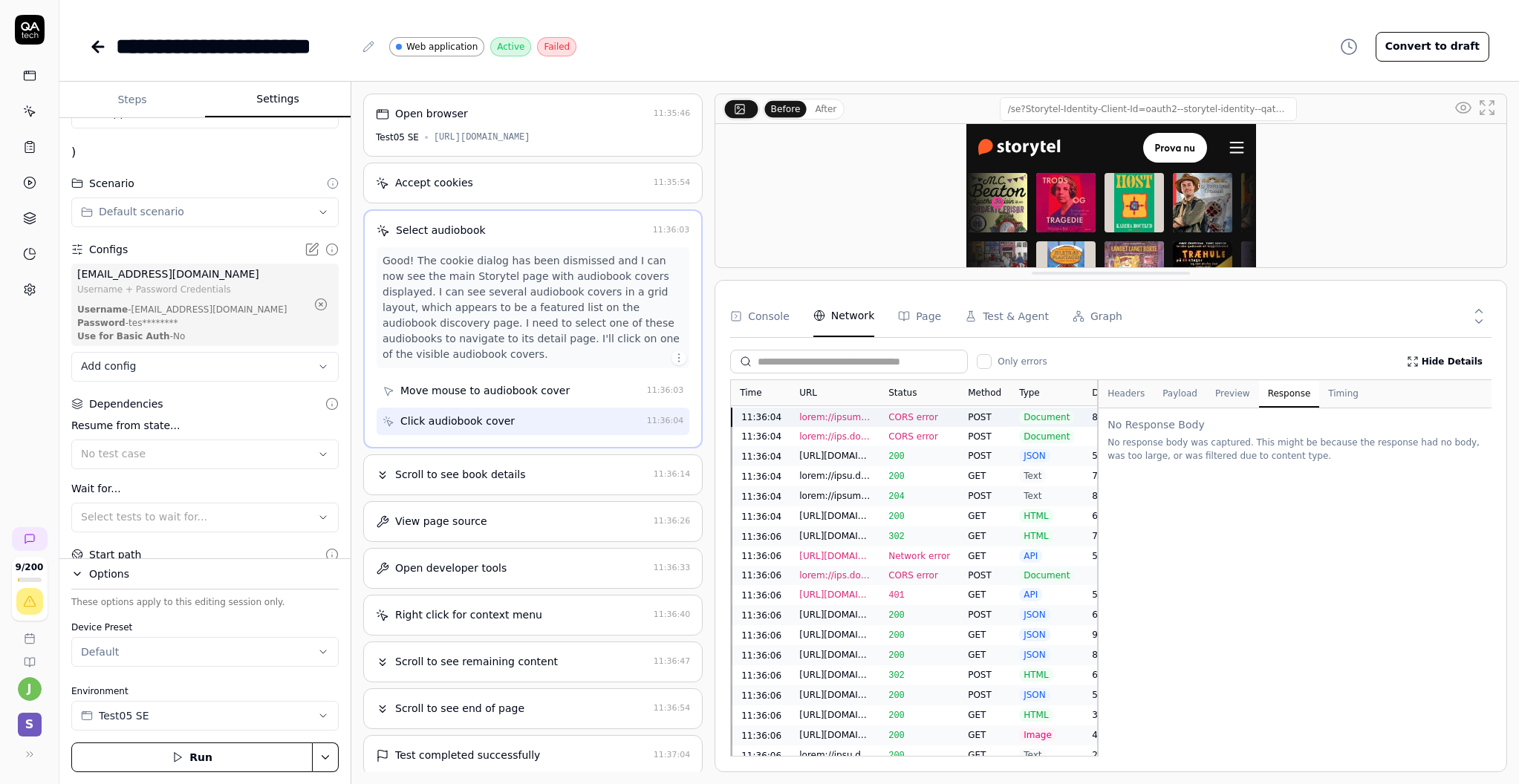
scroll to position [501, 0]
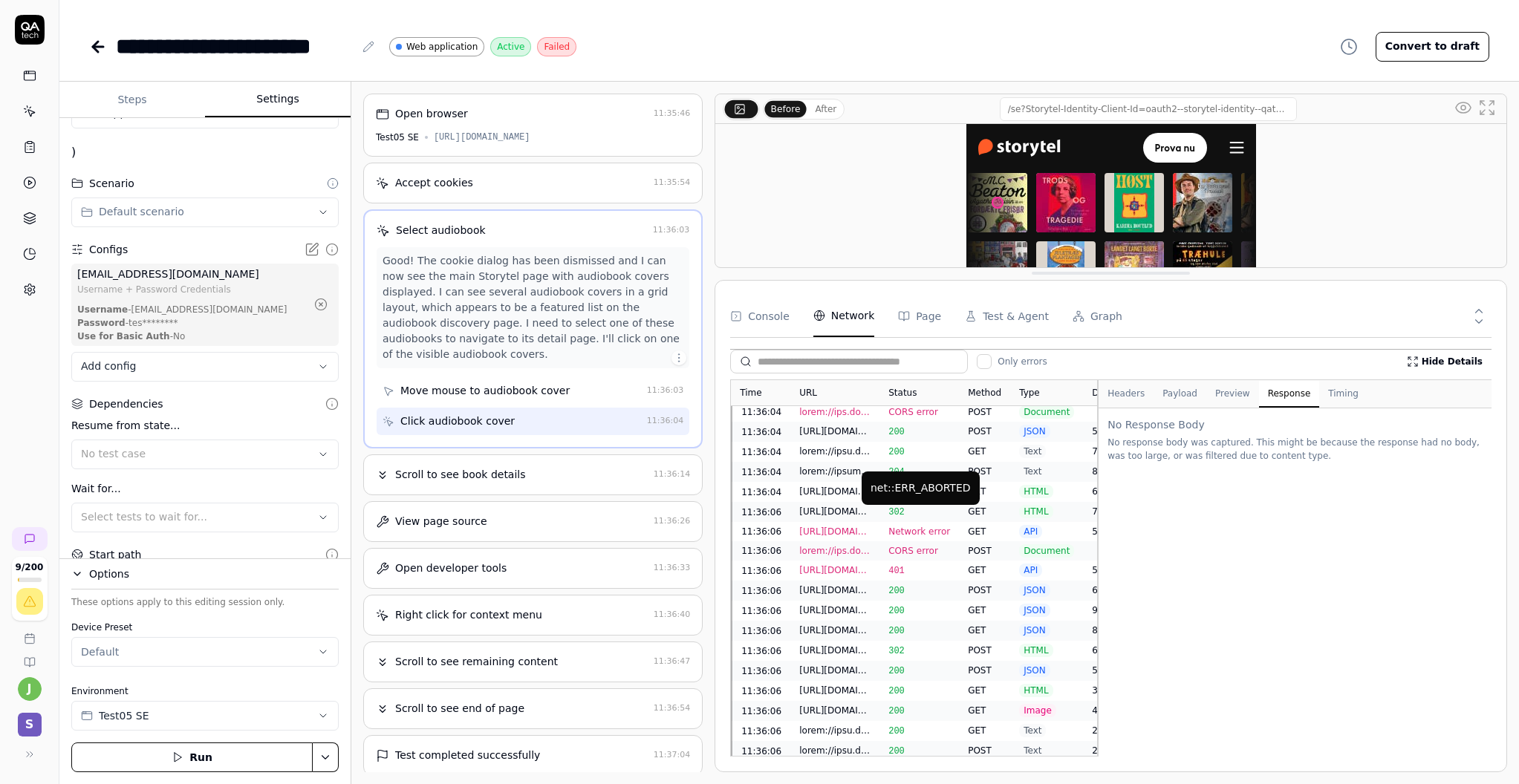
click at [894, 526] on span "Network error" at bounding box center [919, 531] width 62 height 10
click at [929, 561] on div "401" at bounding box center [919, 571] width 80 height 20
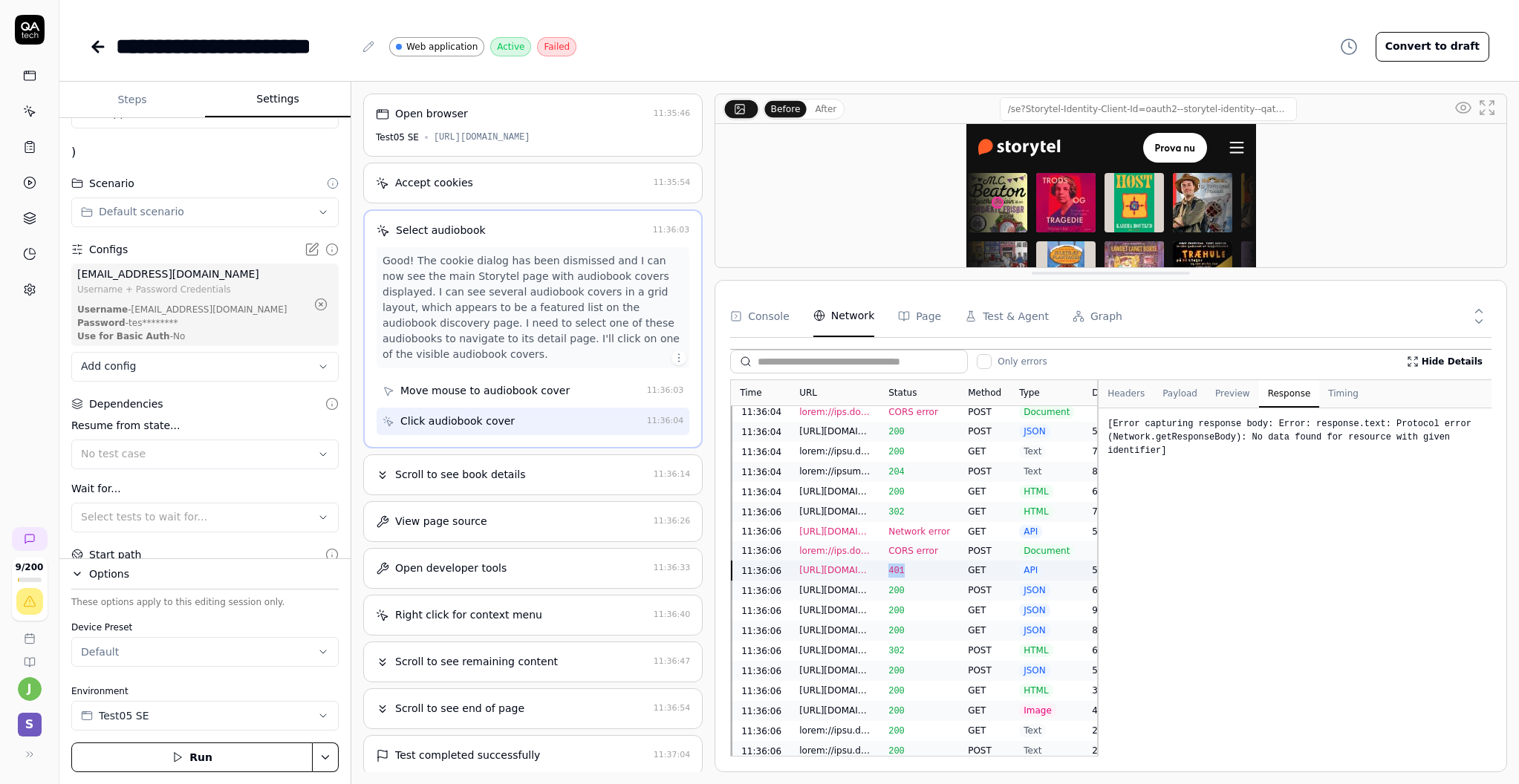
scroll to position [1032, 0]
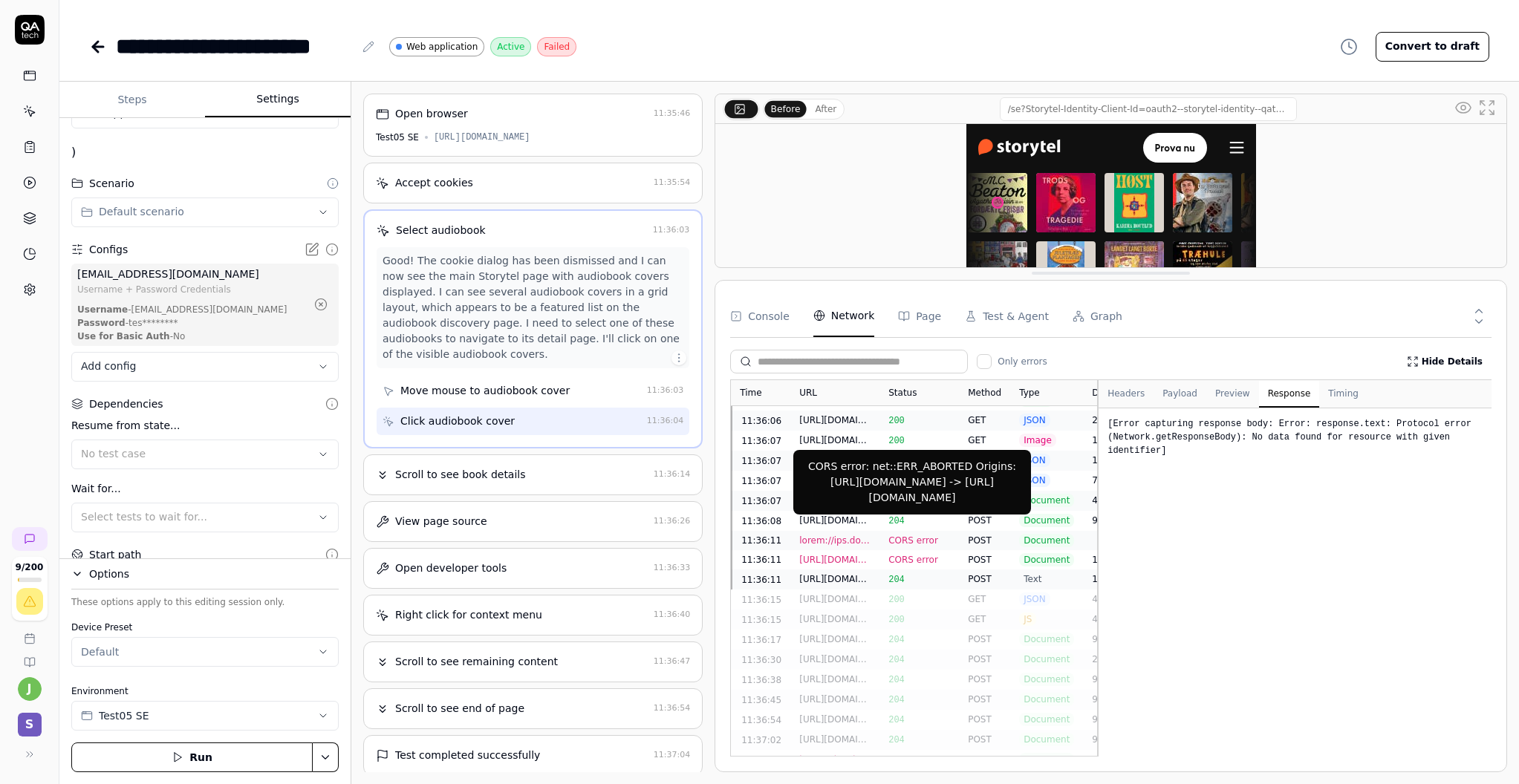
click at [922, 510] on div "CORS error: net::ERR_ABORTED Origins: [URL][DOMAIN_NAME] -> [URL][DOMAIN_NAME]" at bounding box center [911, 482] width 238 height 64
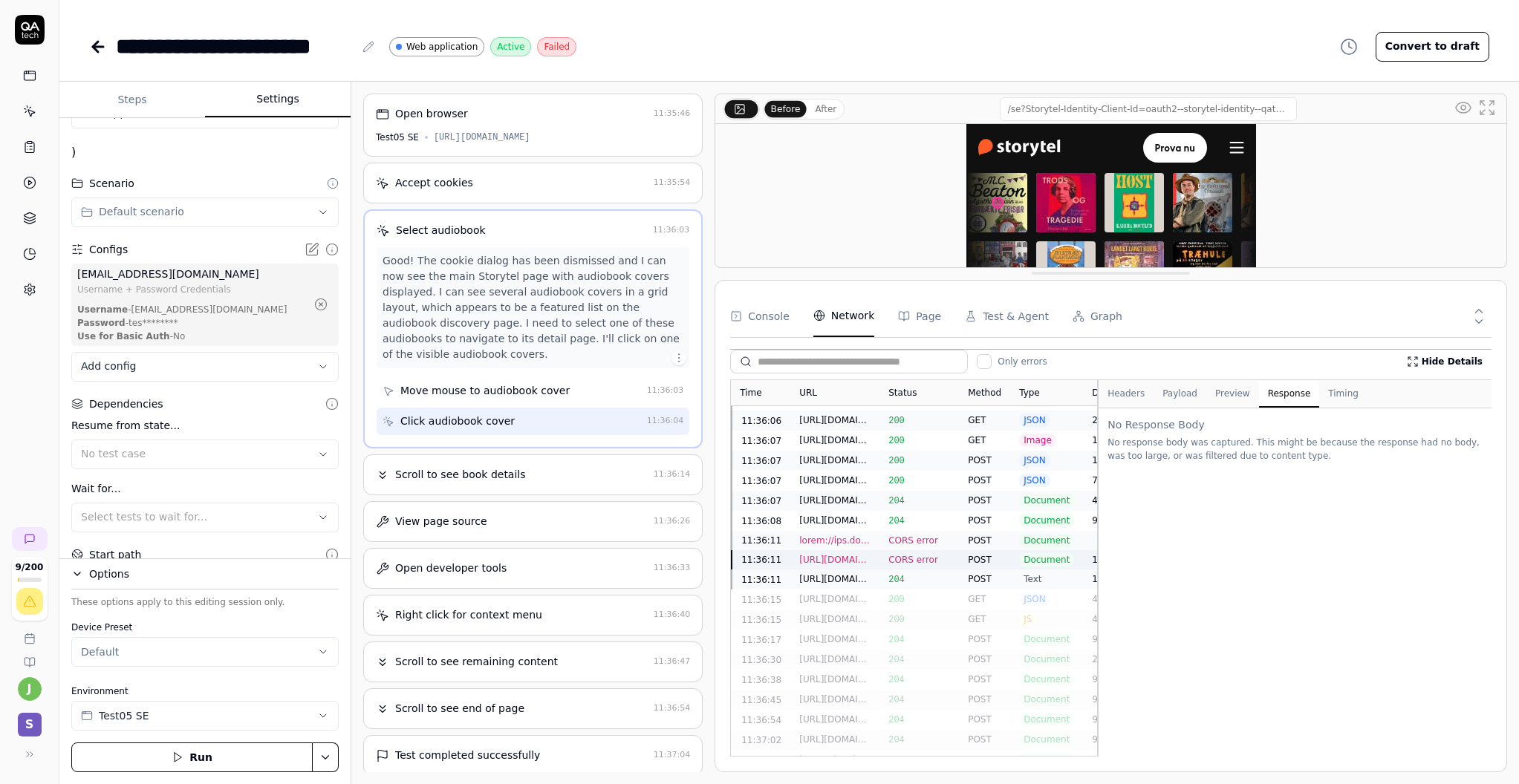
click at [924, 569] on div "204" at bounding box center [919, 579] width 80 height 20
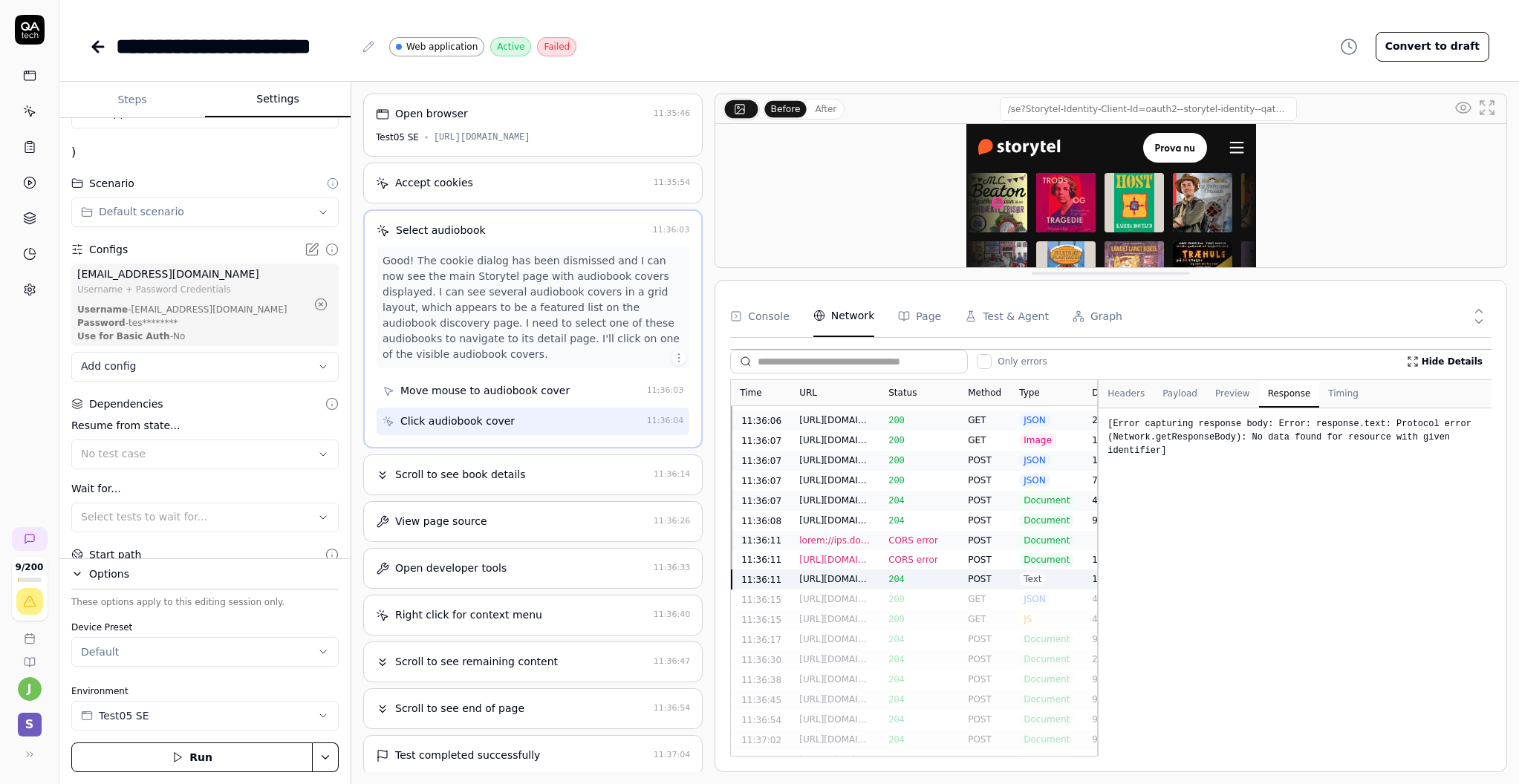
scroll to position [79, 0]
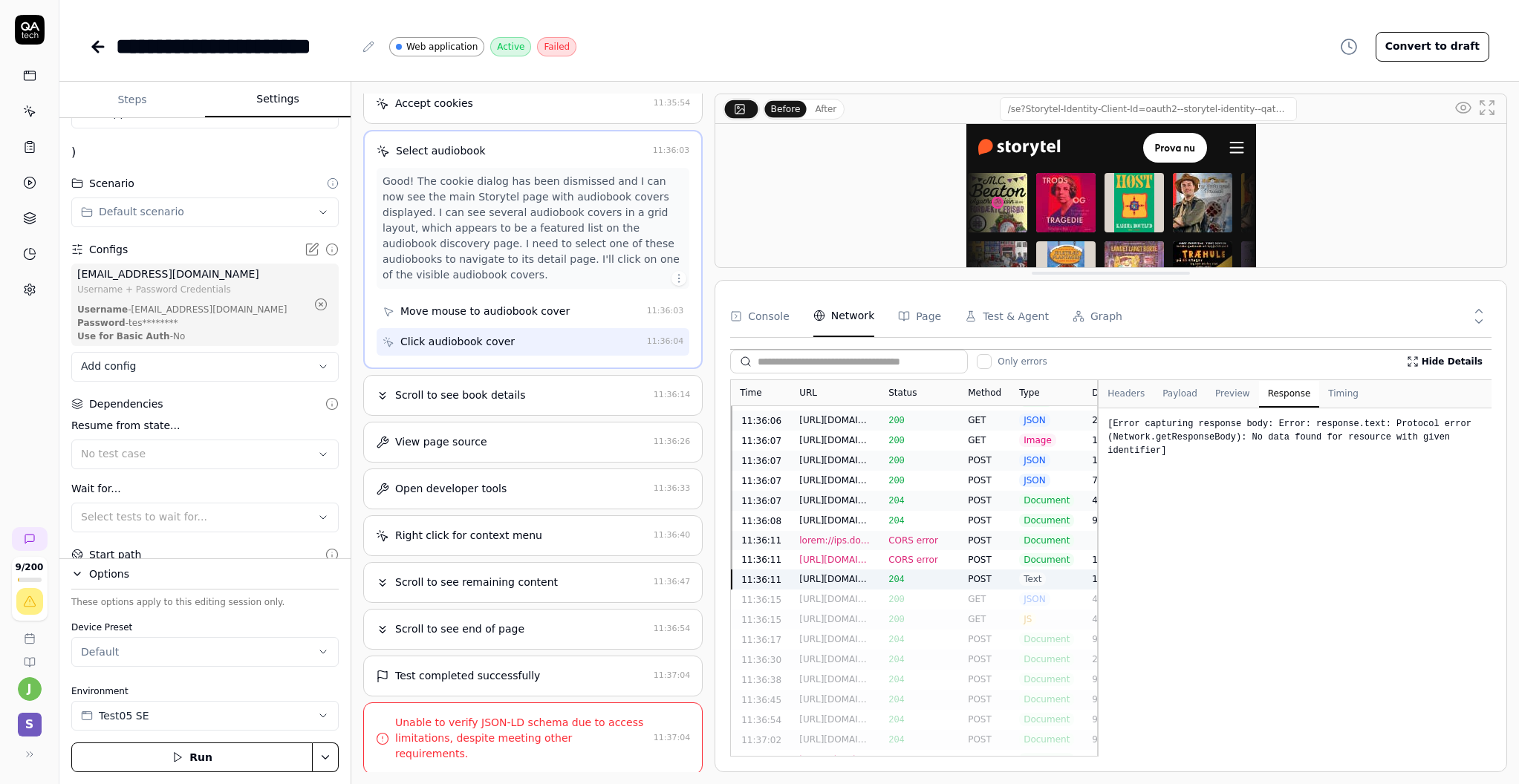
click at [861, 553] on div "[URL][DOMAIN_NAME][DOMAIN_NAME][DOMAIN_NAME]" at bounding box center [834, 560] width 71 height 14
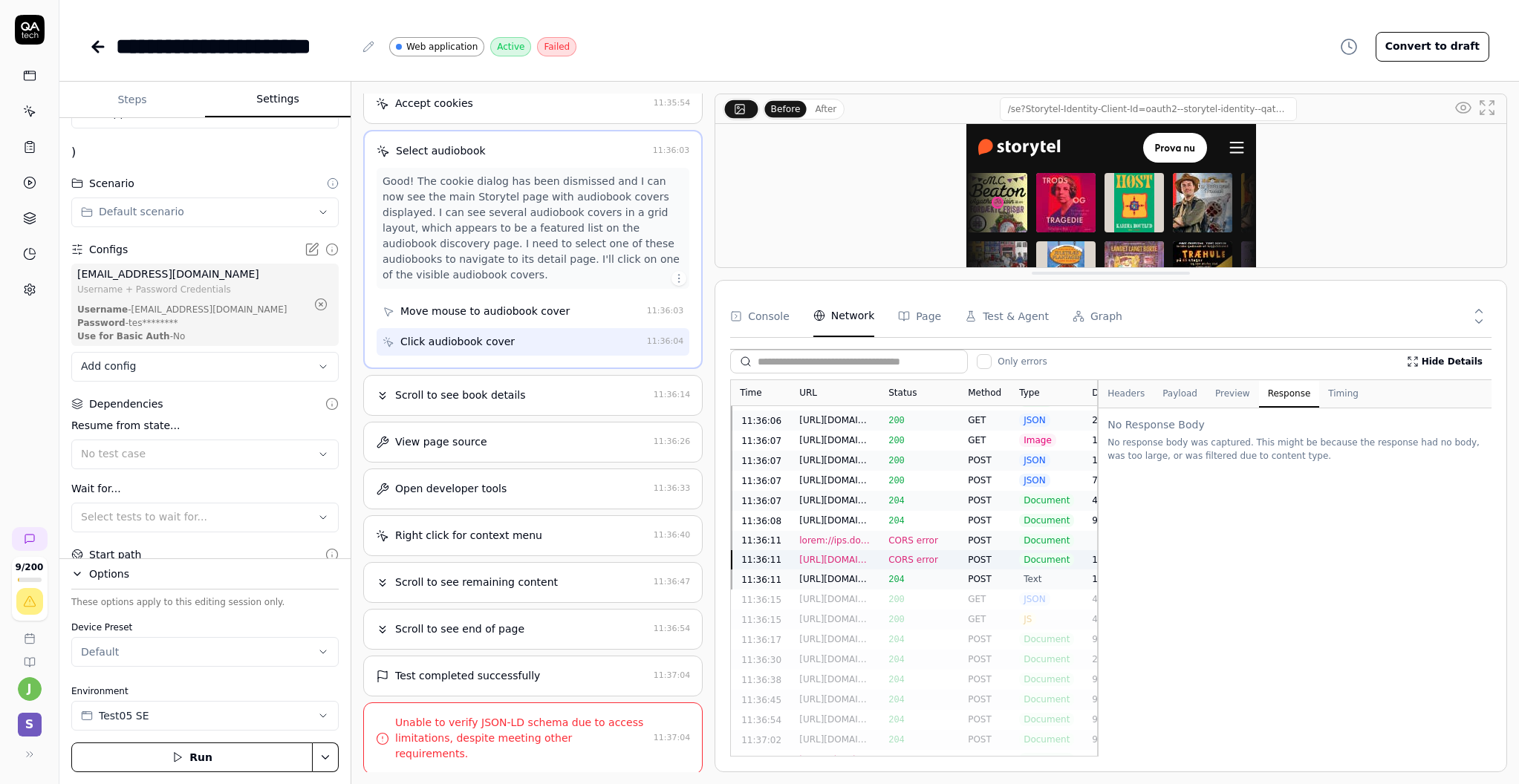
click at [862, 573] on div "[URL][DOMAIN_NAME][DOMAIN_NAME][DOMAIN_NAME]" at bounding box center [834, 579] width 71 height 14
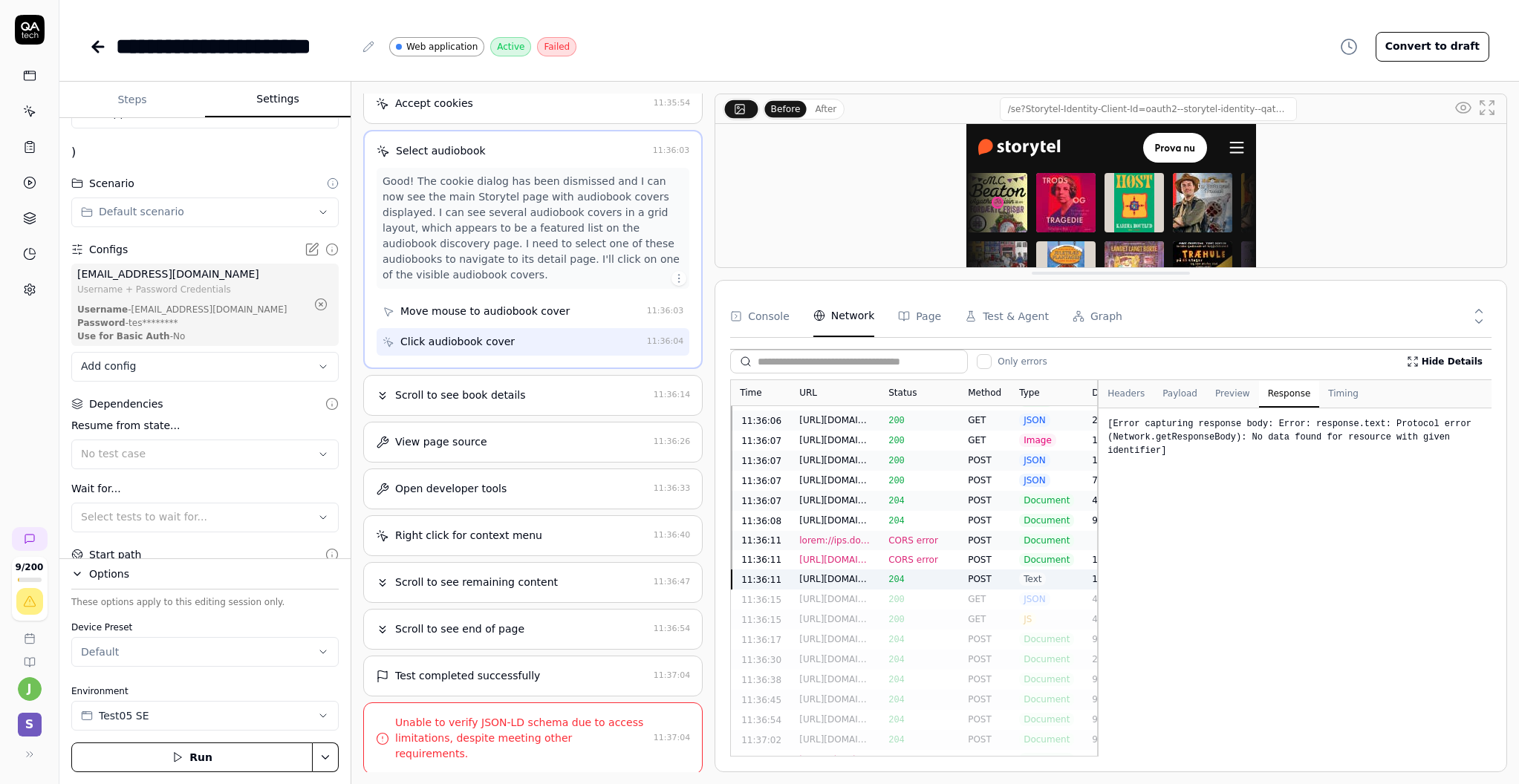
click at [884, 550] on div "CORS error" at bounding box center [919, 559] width 80 height 19
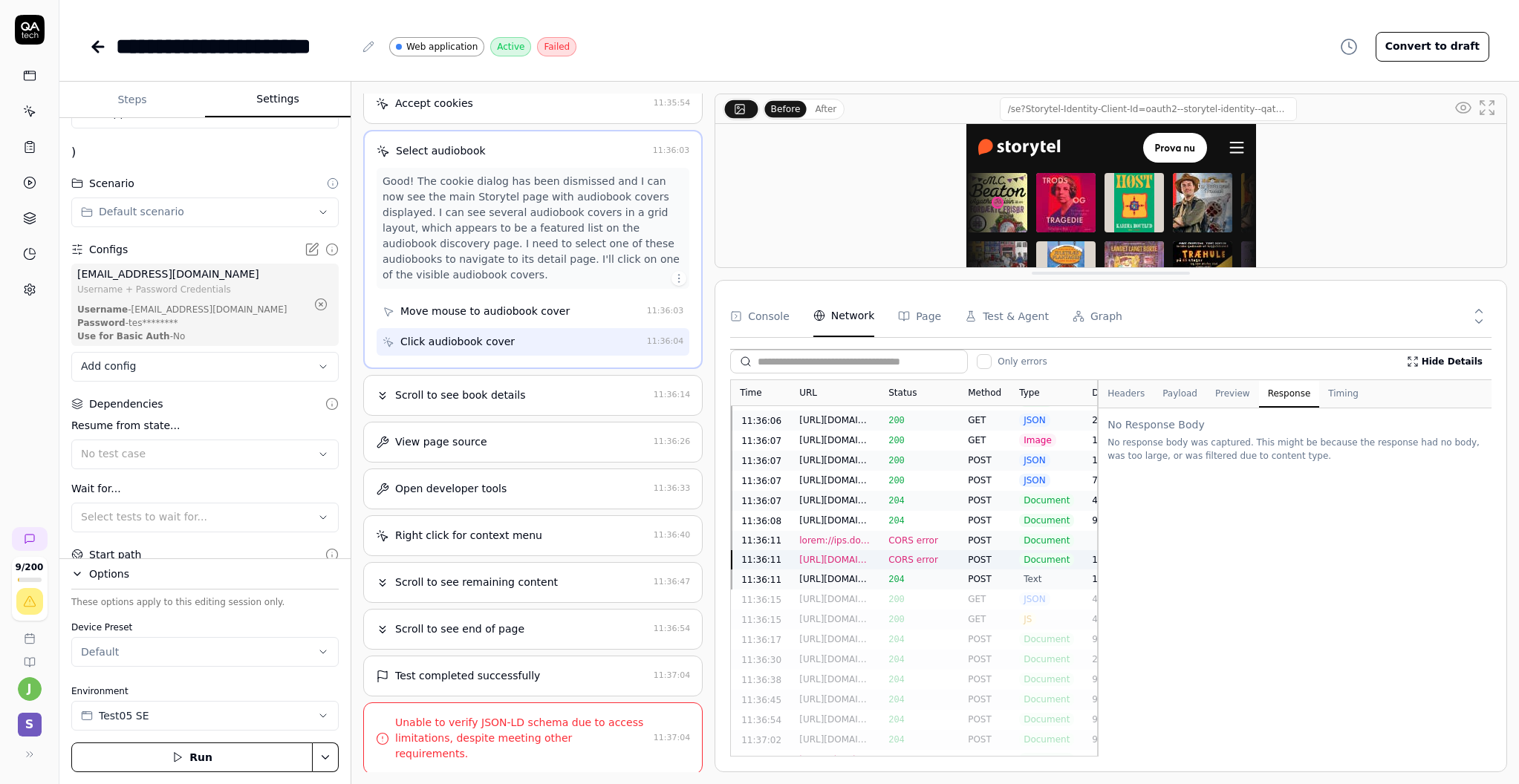
click at [878, 569] on div "[URL][DOMAIN_NAME][DOMAIN_NAME][DOMAIN_NAME]" at bounding box center [834, 579] width 89 height 20
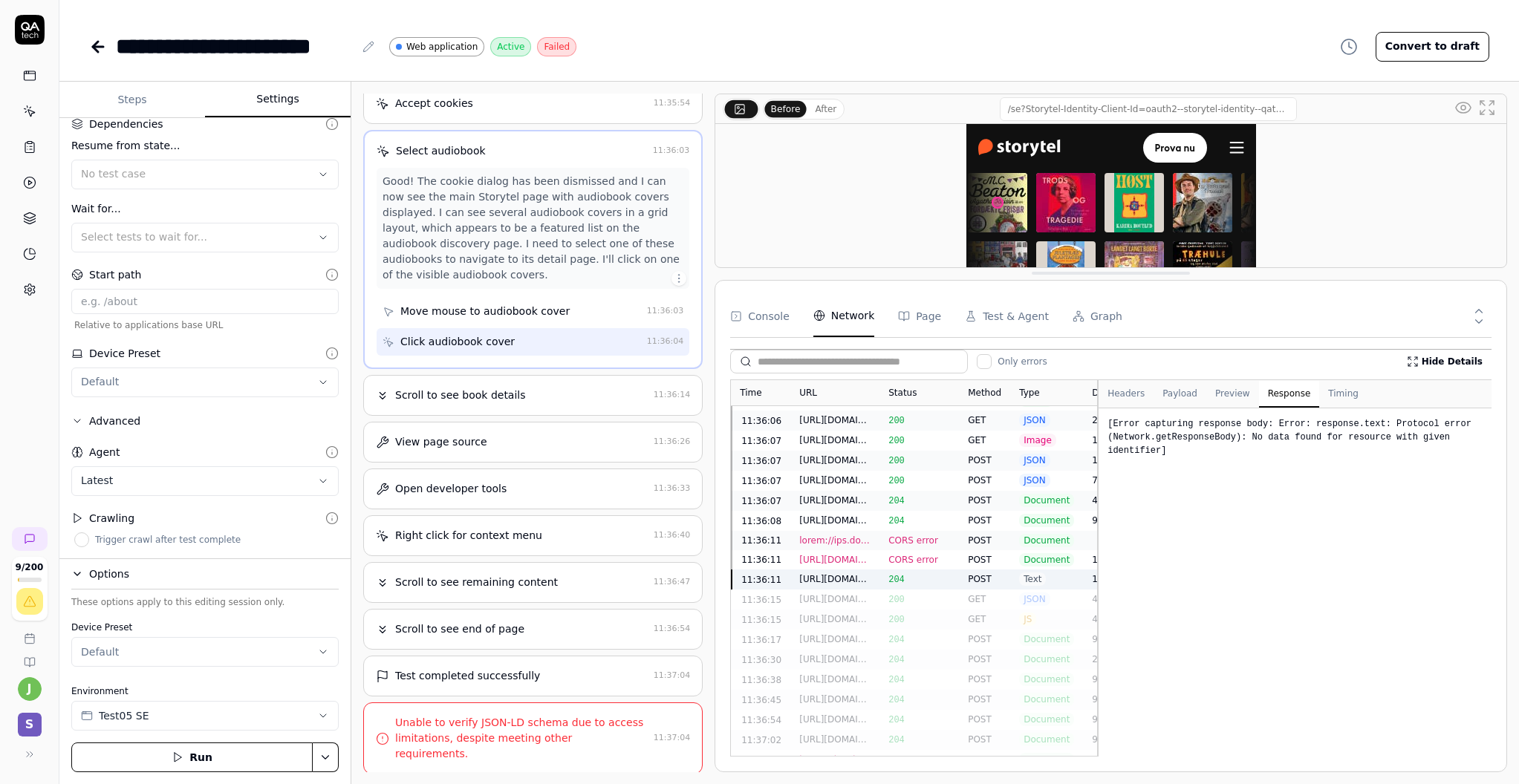
scroll to position [0, 0]
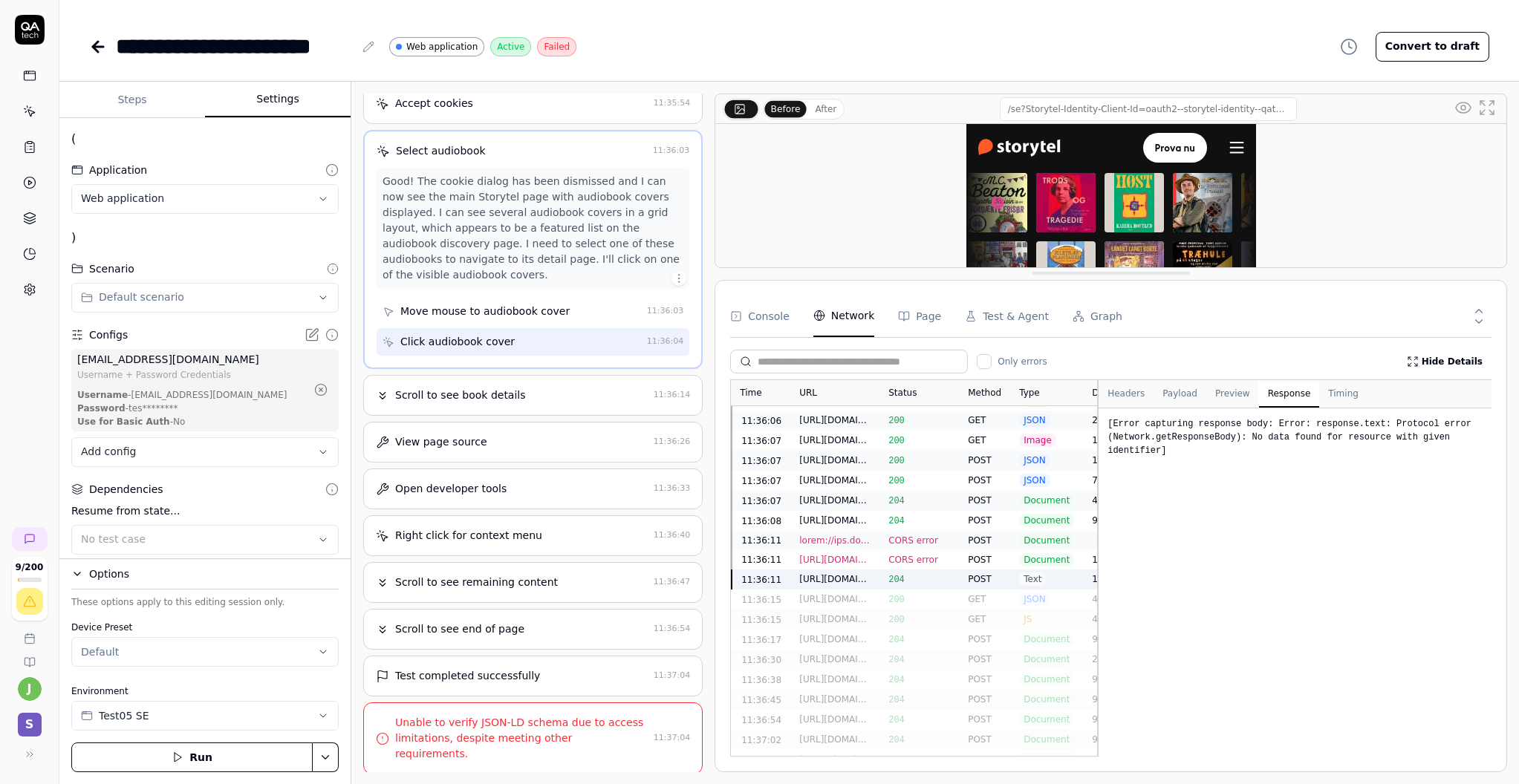
click at [1224, 535] on pre "[Error capturing response body: Error: response.text: Protocol error (Network.g…" at bounding box center [1295, 583] width 393 height 348
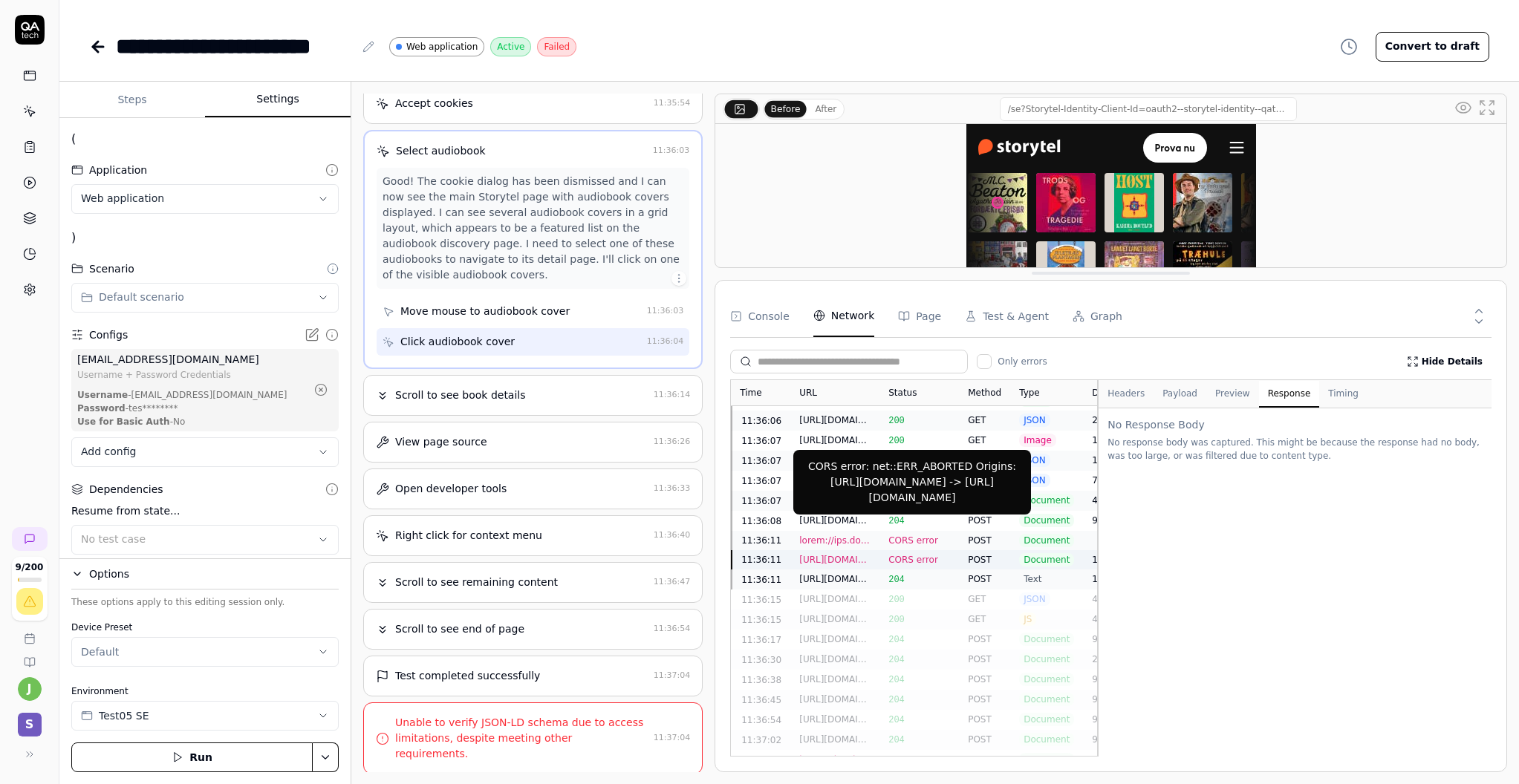
click at [916, 502] on div "CORS error: net::ERR_ABORTED Origins: [URL][DOMAIN_NAME] -> [URL][DOMAIN_NAME]" at bounding box center [912, 481] width 220 height 47
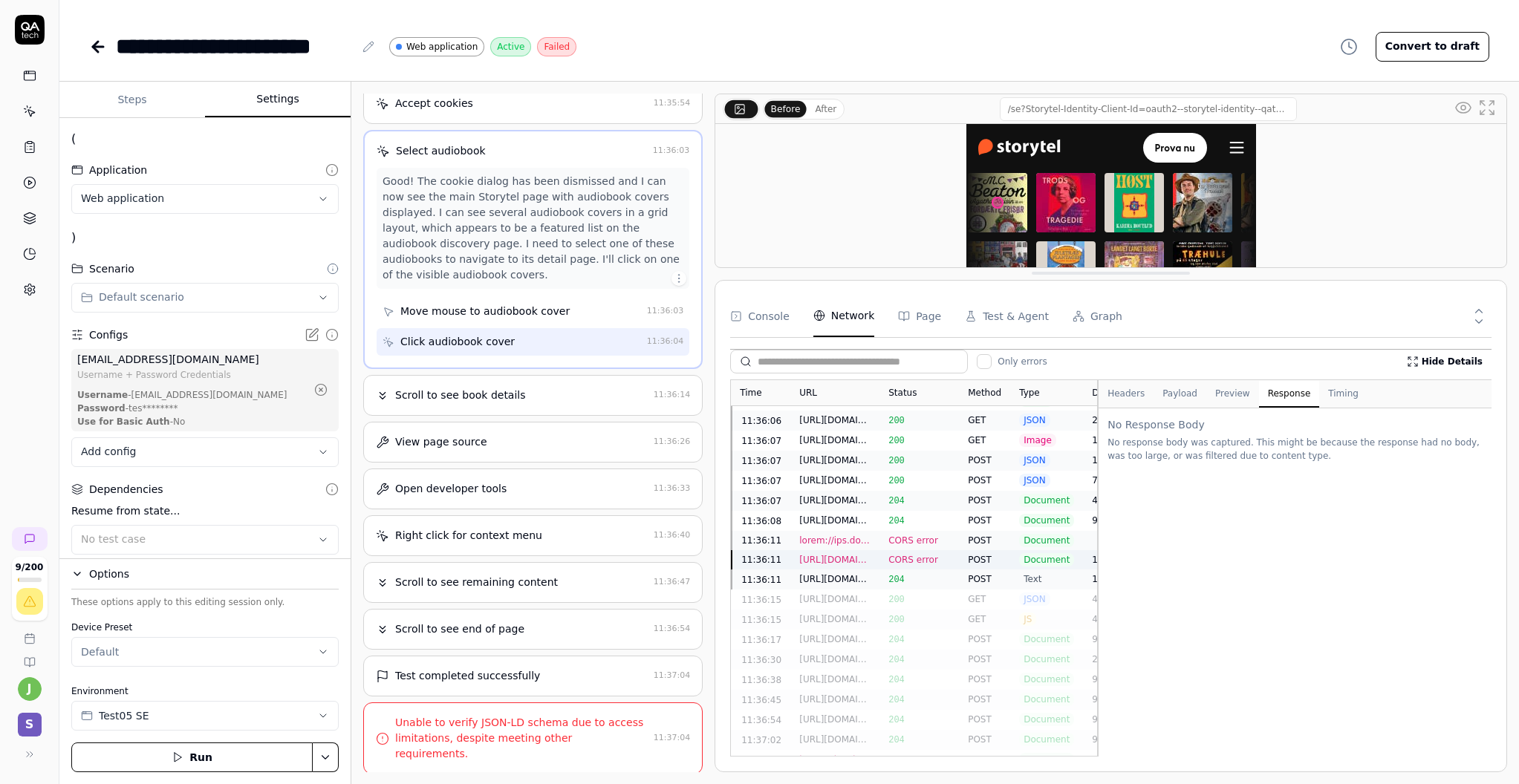
click at [948, 511] on div "204" at bounding box center [919, 521] width 80 height 20
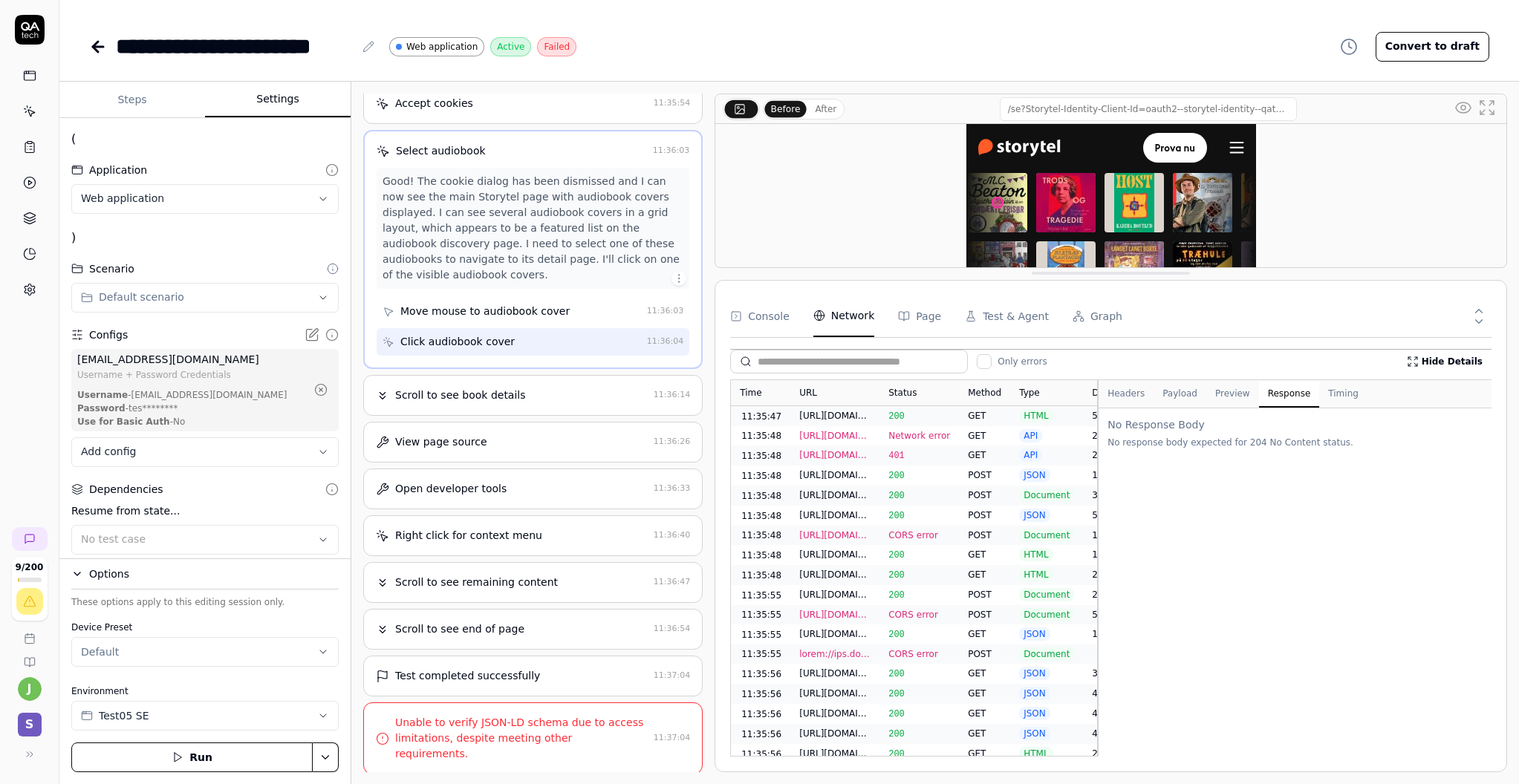
click at [906, 452] on div "401" at bounding box center [919, 456] width 80 height 20
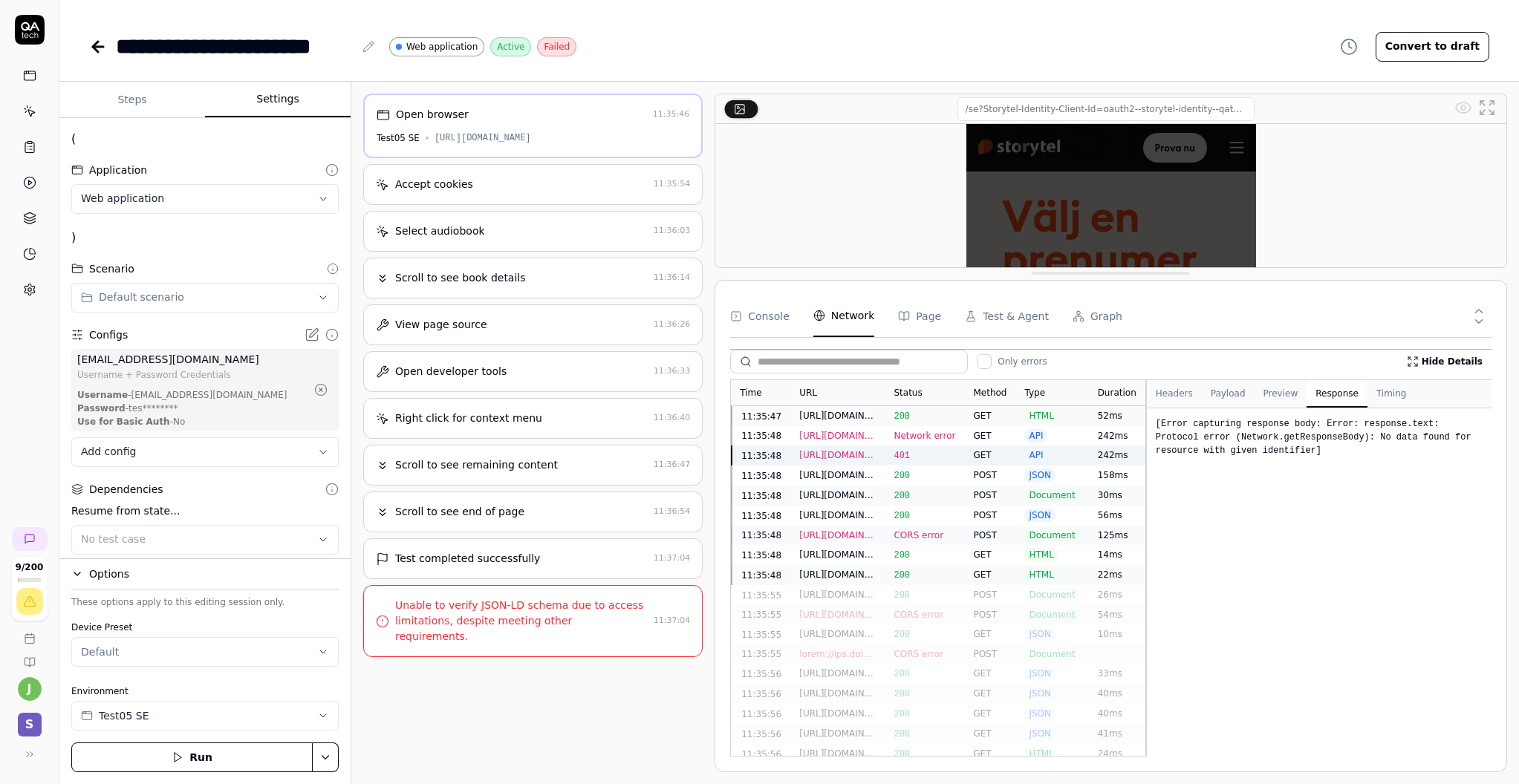
click at [1147, 440] on div "Time URL Status Method Type Duration 11:35:47 [URL][DOMAIN_NAME] 200 GET HTML 5…" at bounding box center [1110, 567] width 761 height 377
click at [594, 640] on div "Unable to verify JSON-LD schema due to access limitations, despite meeting othe…" at bounding box center [521, 620] width 252 height 47
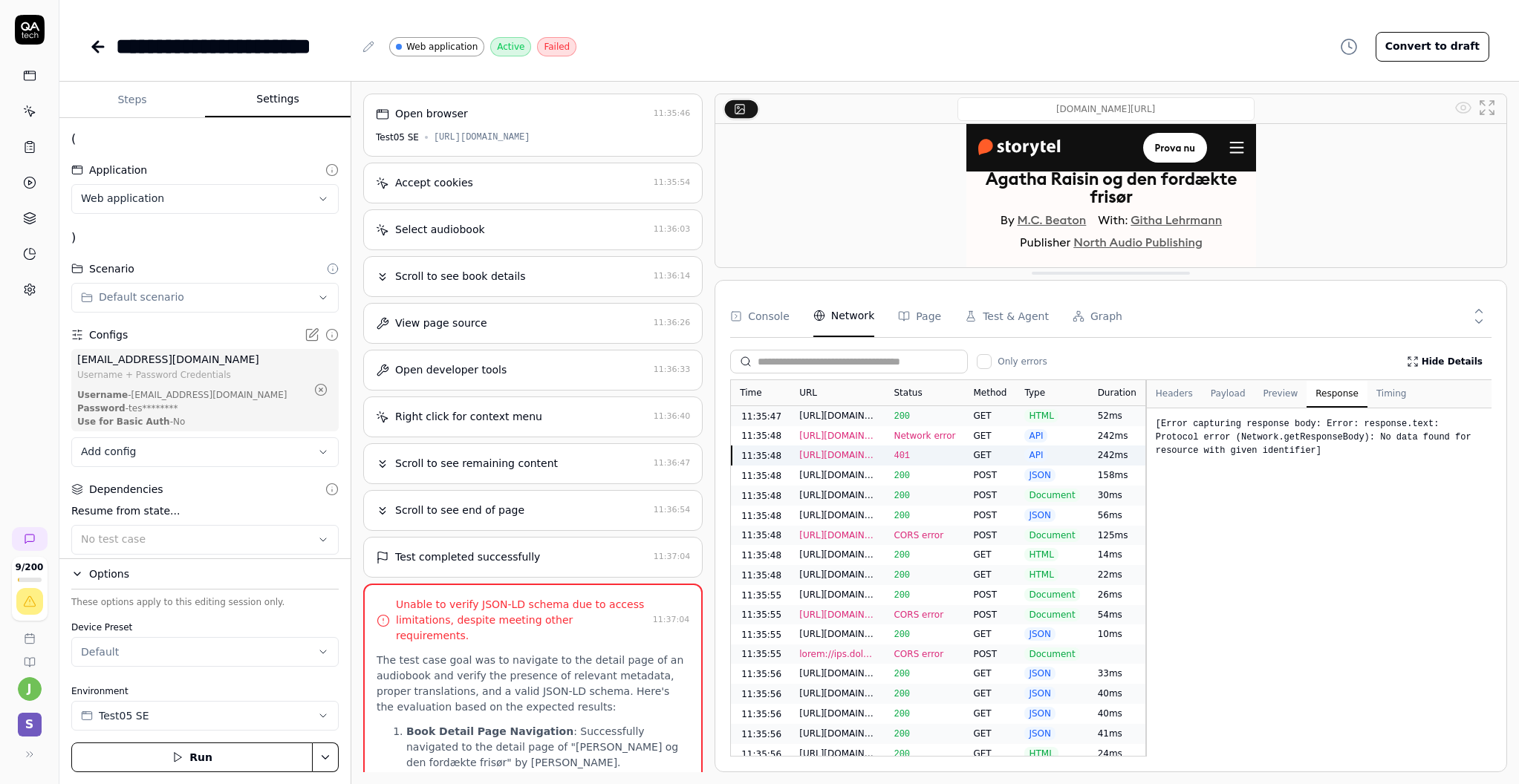
click at [578, 282] on div "Scroll to see book details" at bounding box center [511, 277] width 272 height 15
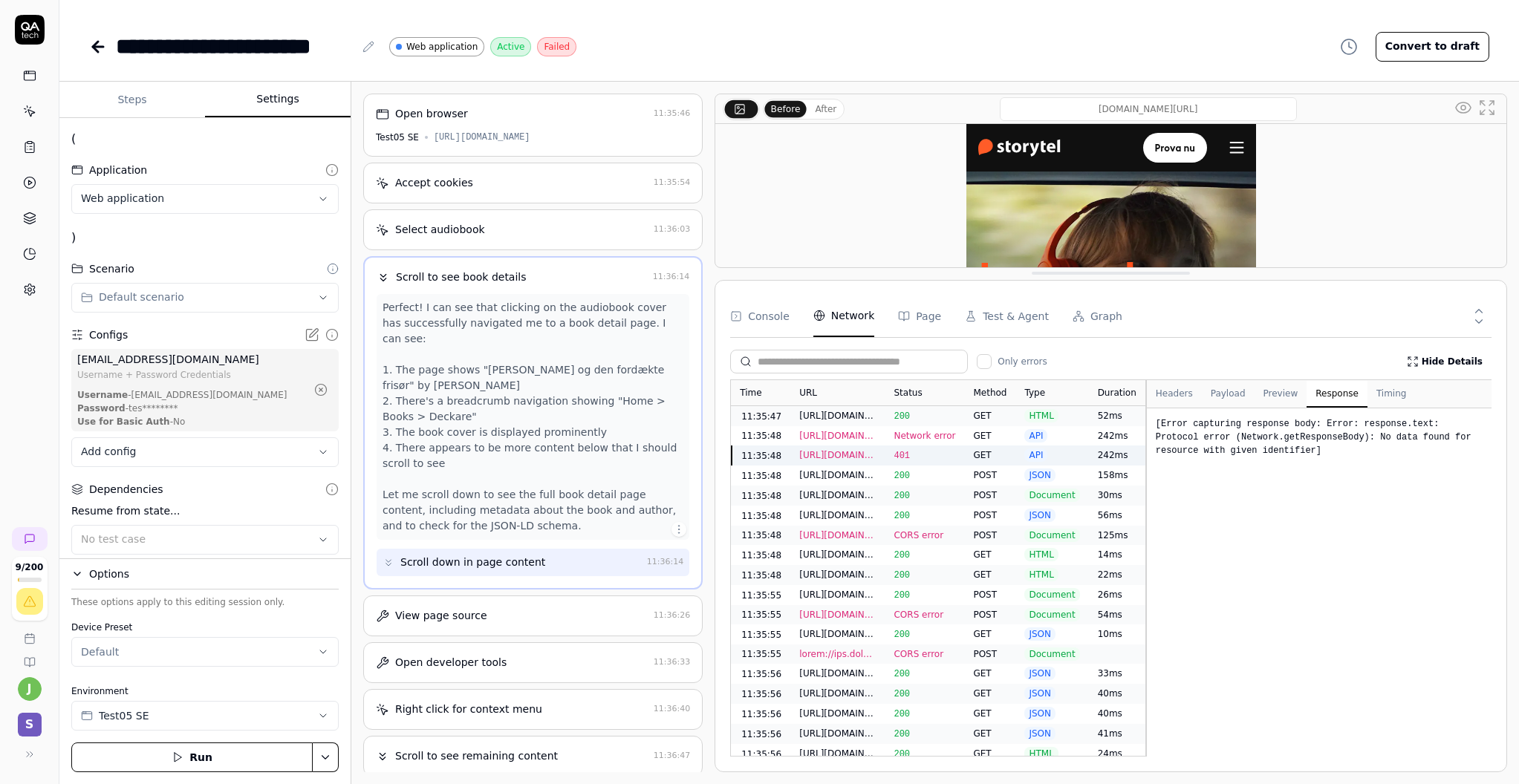
click at [583, 229] on div "Select audiobook 11:36:03" at bounding box center [532, 229] width 339 height 41
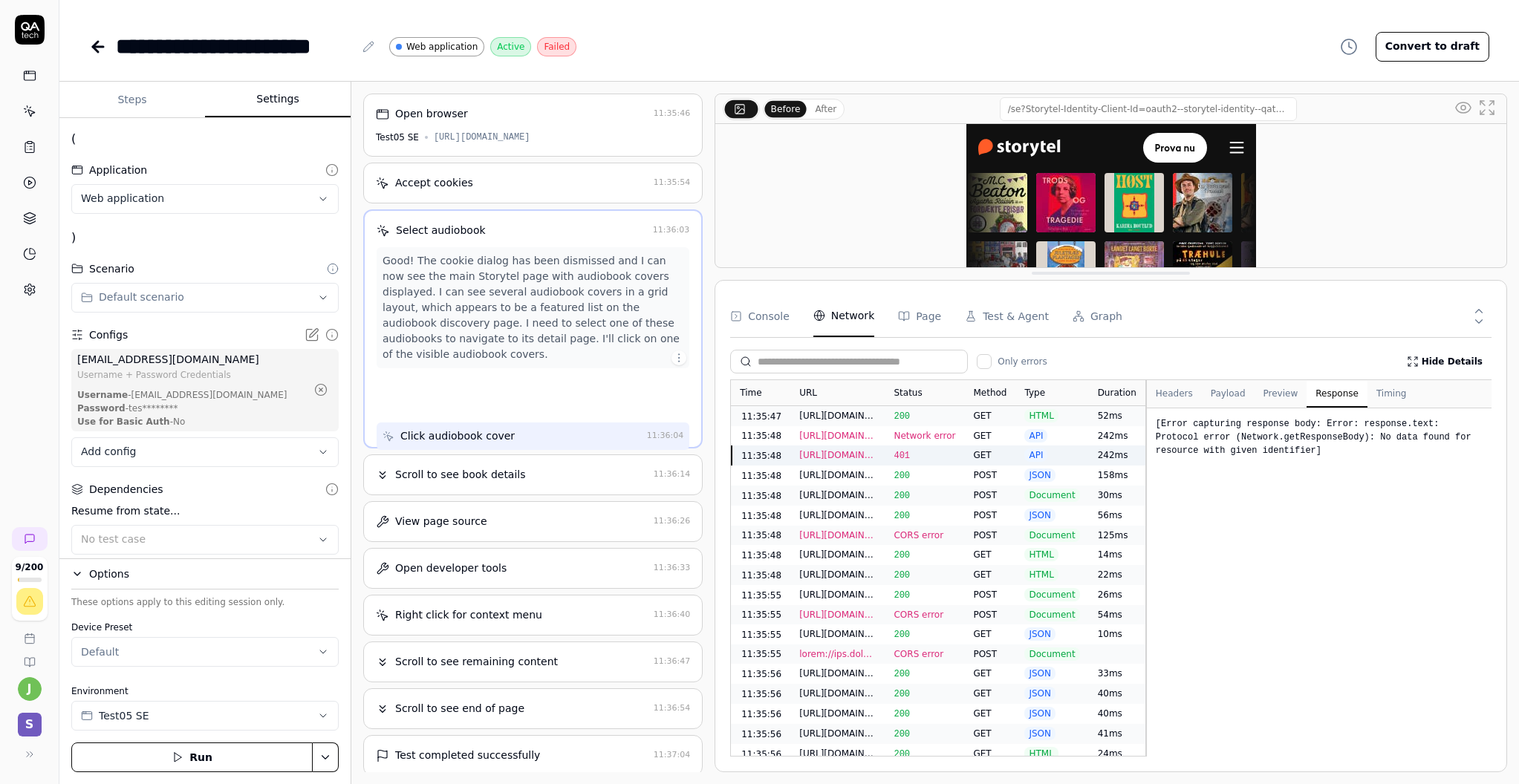
click at [590, 191] on div "Accept cookies" at bounding box center [511, 183] width 272 height 15
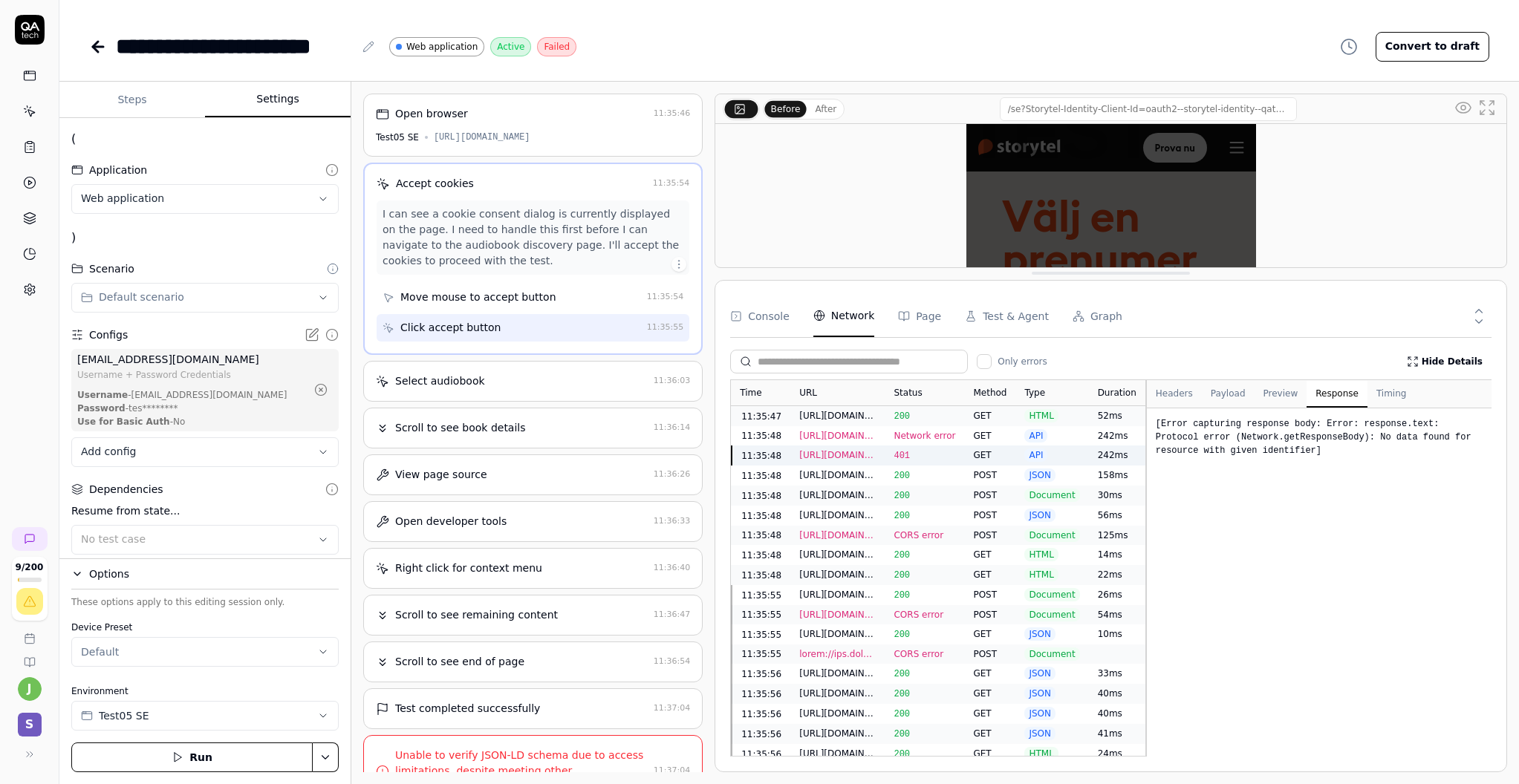
click at [588, 128] on div "Open browser 11:35:46 Test05 SE [URL][DOMAIN_NAME]" at bounding box center [532, 125] width 339 height 63
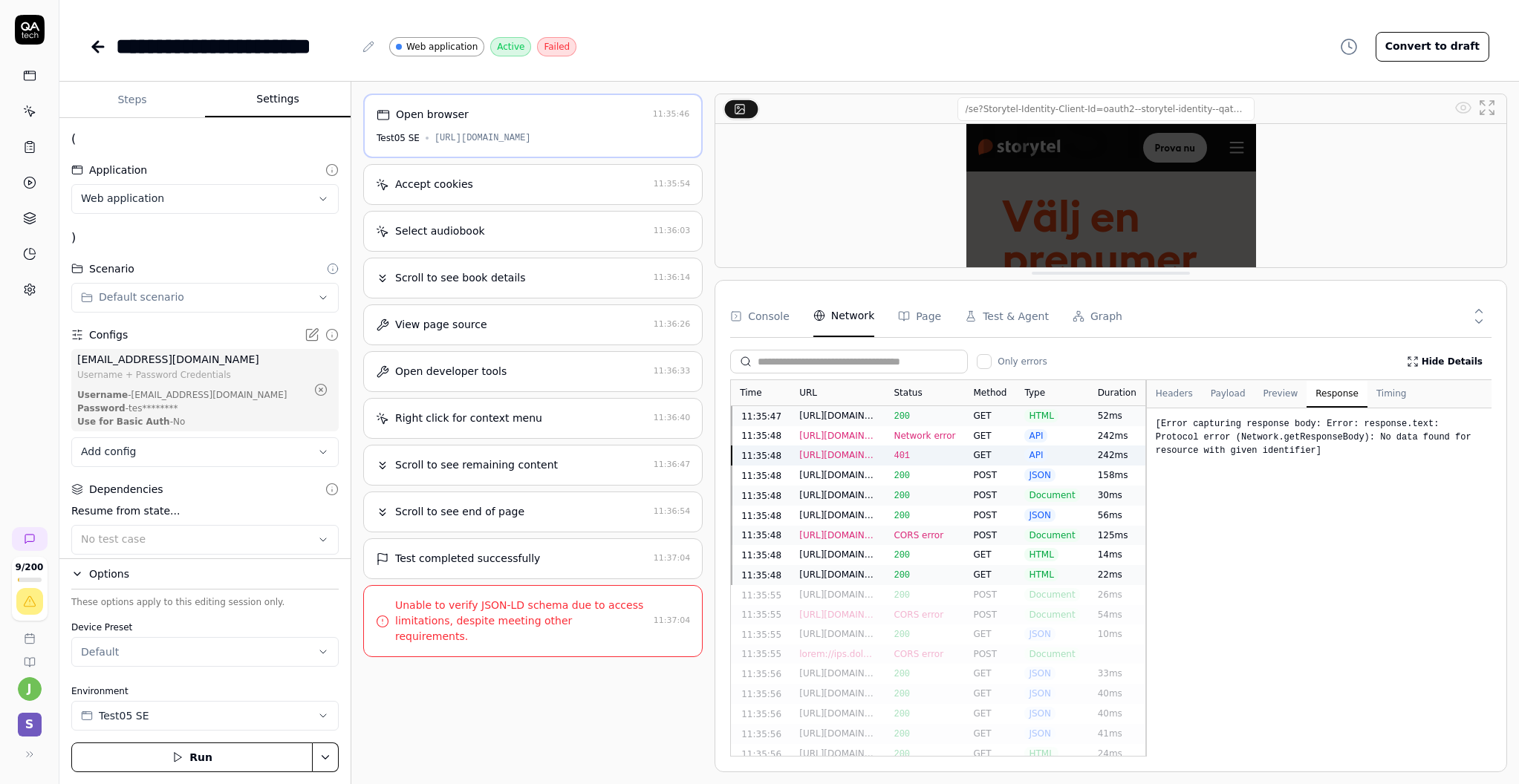
click at [587, 205] on div "Accept cookies 11:35:54" at bounding box center [532, 184] width 339 height 41
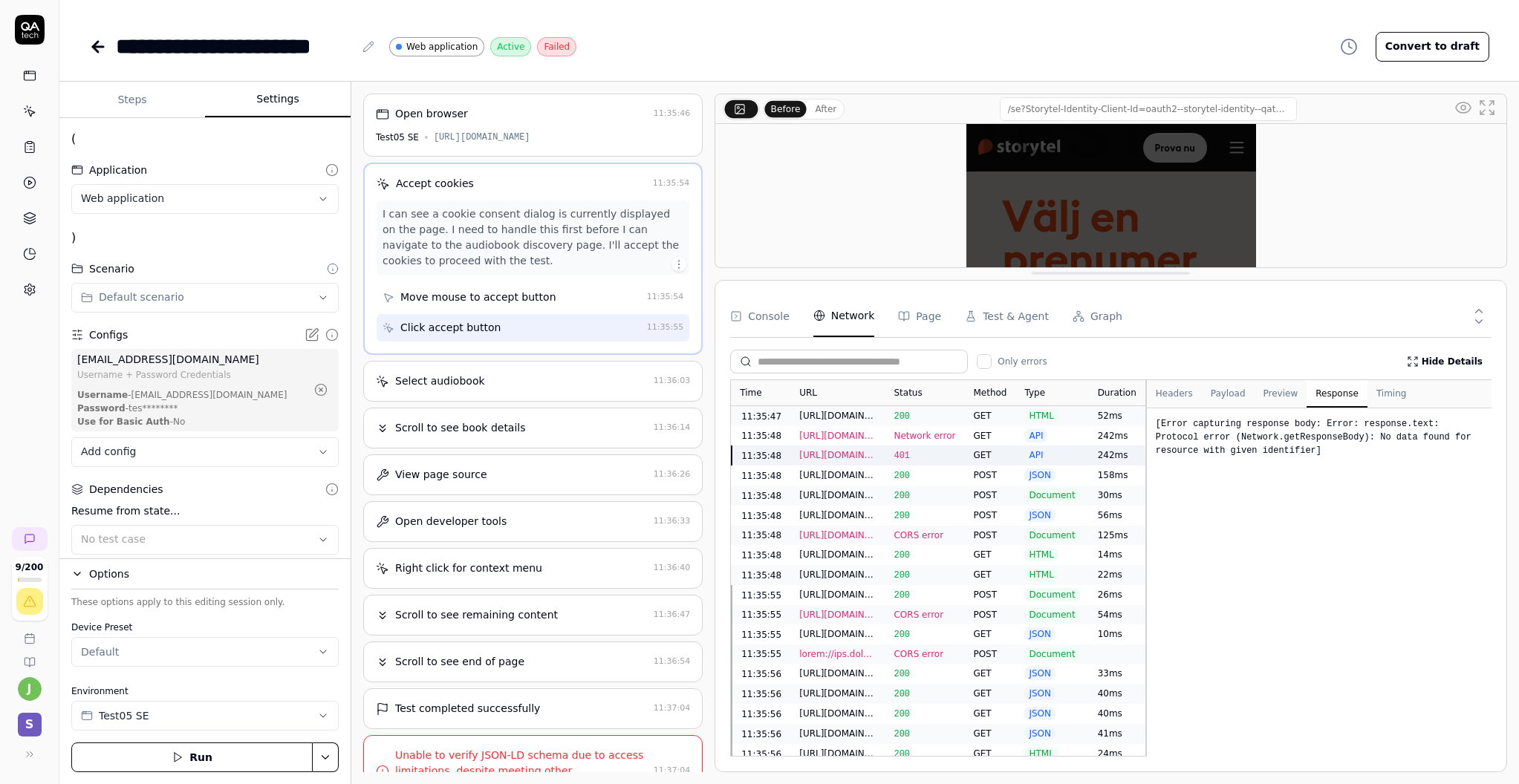
click at [566, 389] on div "Select audiobook" at bounding box center [511, 381] width 272 height 15
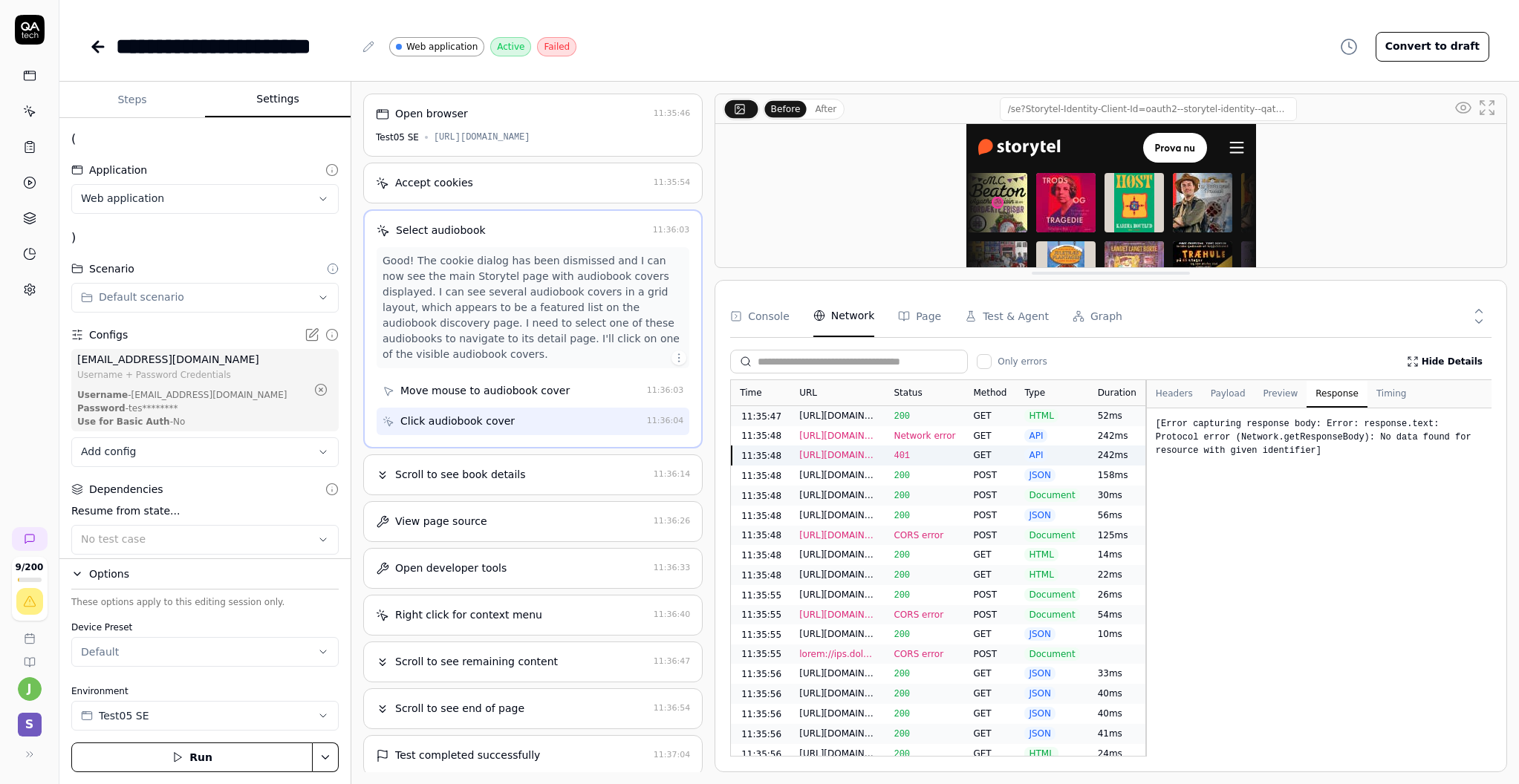
click at [566, 476] on div "Scroll to see book details 11:36:14" at bounding box center [532, 474] width 339 height 41
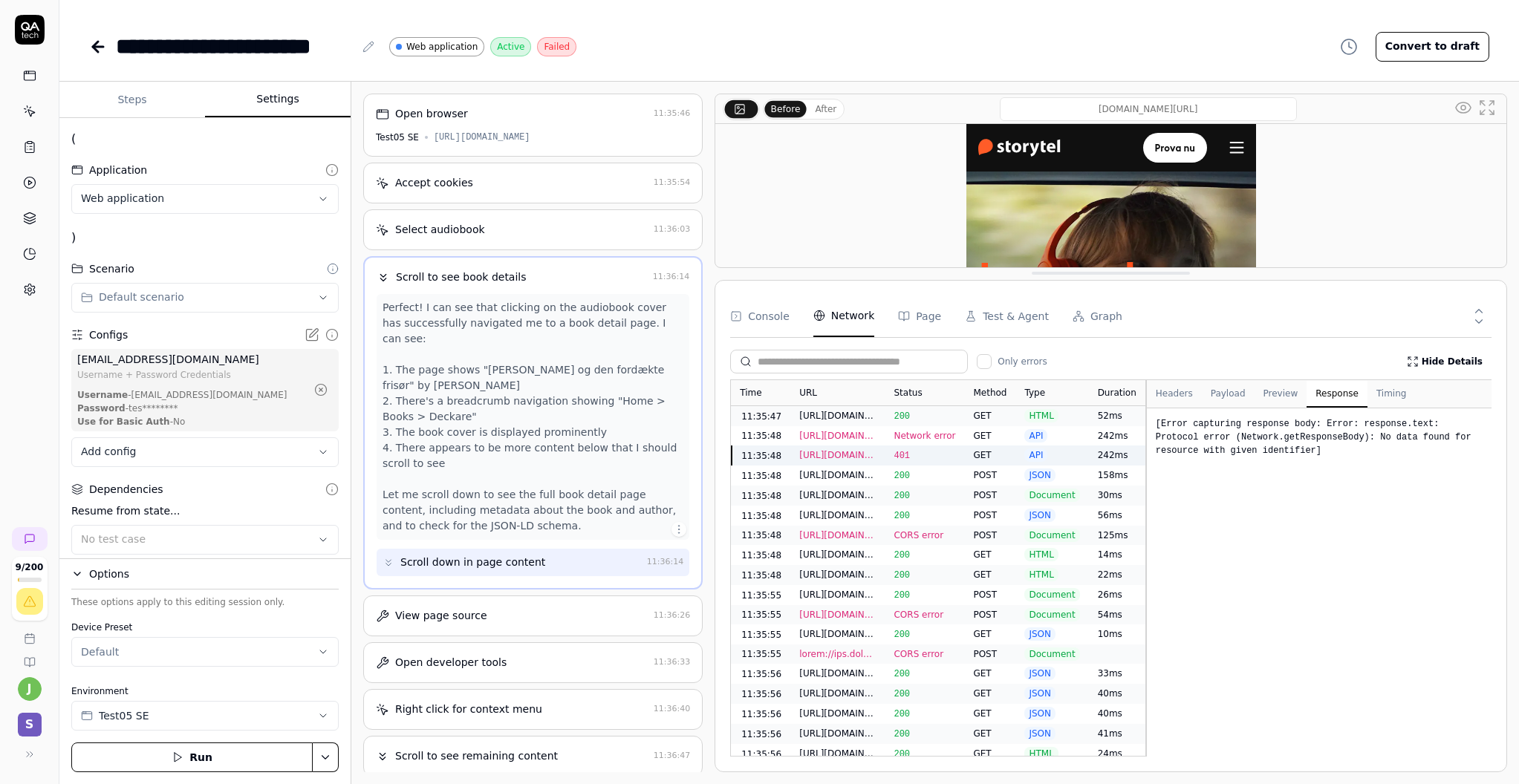
click at [555, 636] on div "View page source 11:36:26" at bounding box center [532, 616] width 339 height 41
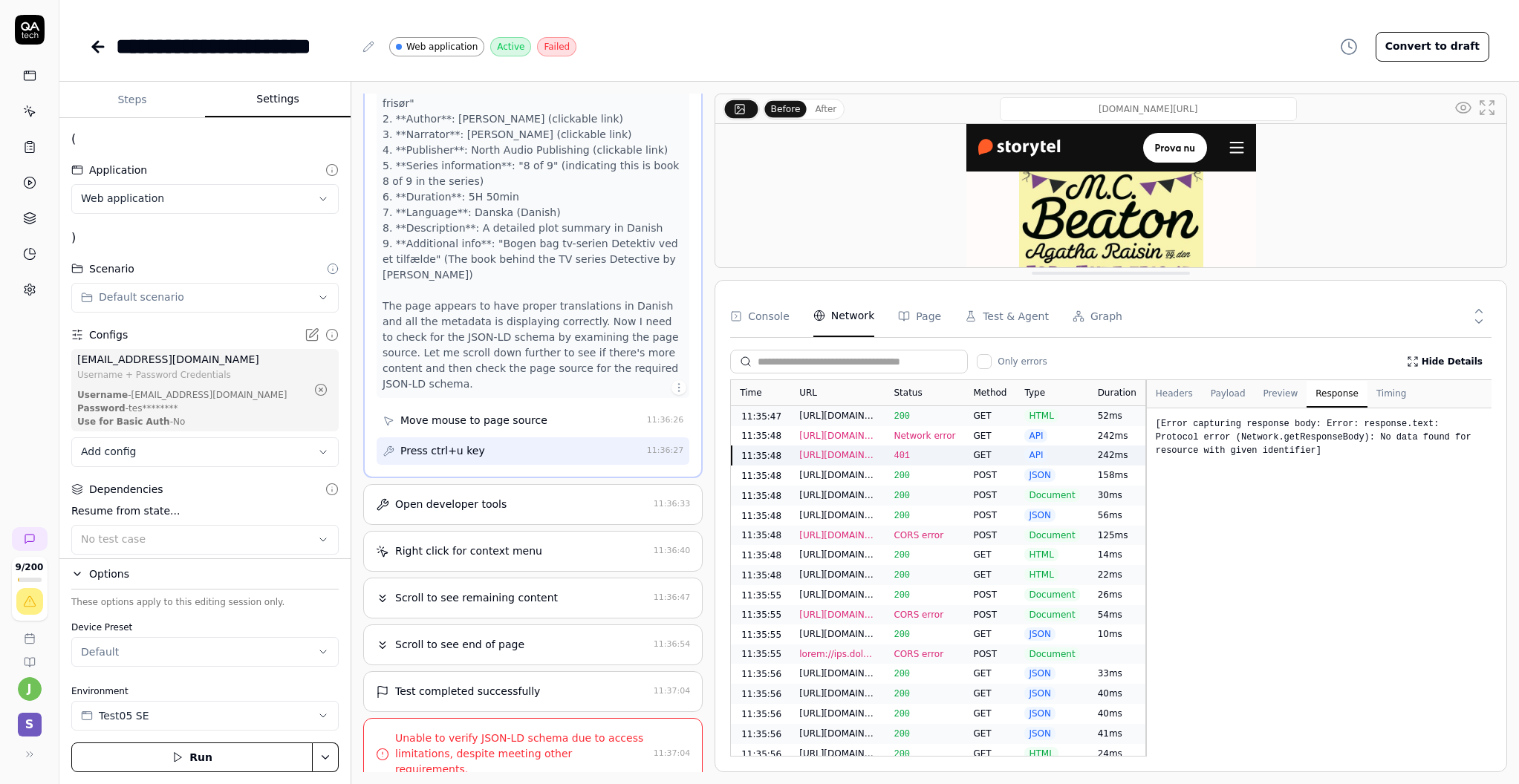
click at [548, 507] on div "Open developer tools" at bounding box center [511, 504] width 272 height 15
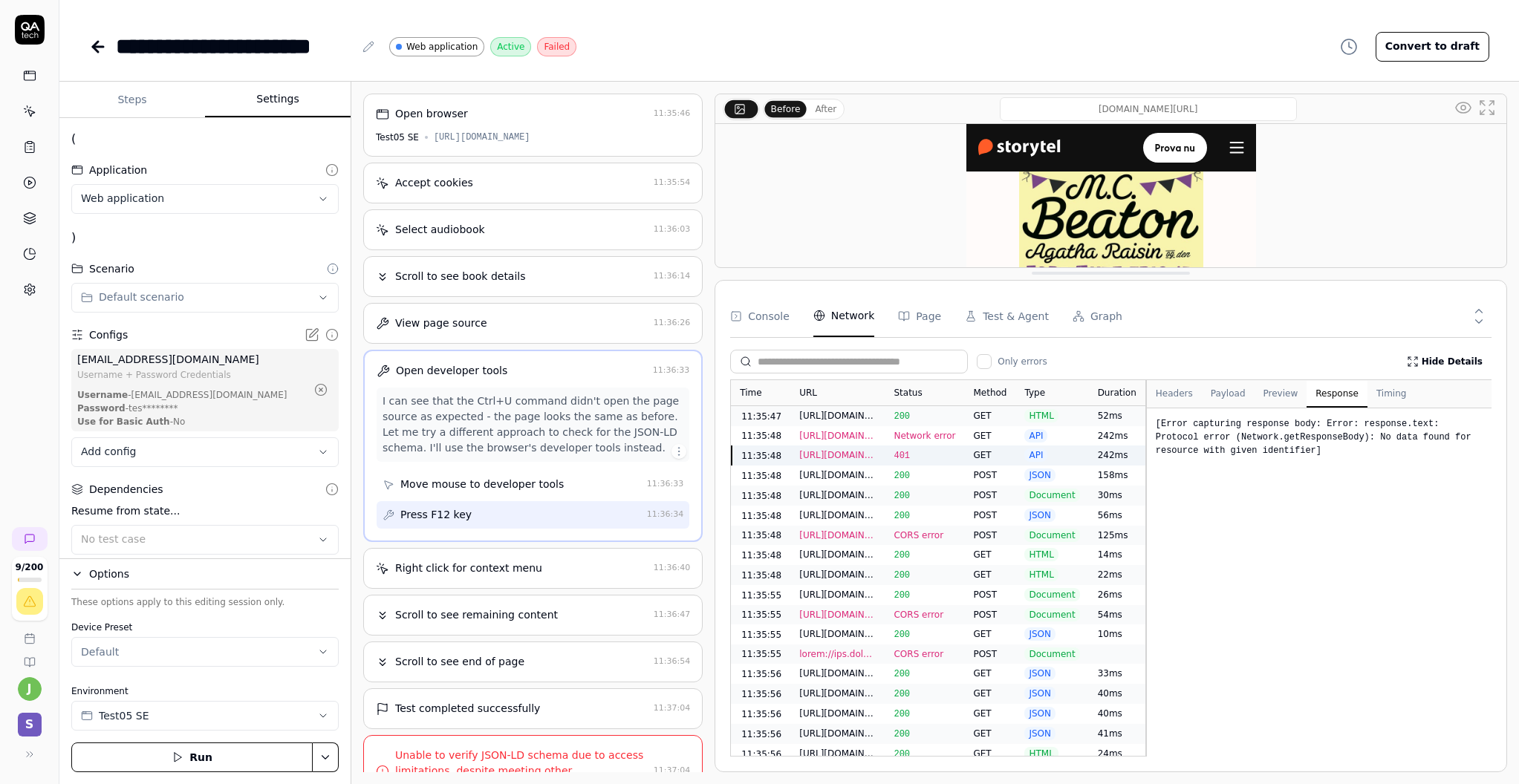
click at [561, 589] on div "Right click for context menu 11:36:40" at bounding box center [532, 568] width 339 height 41
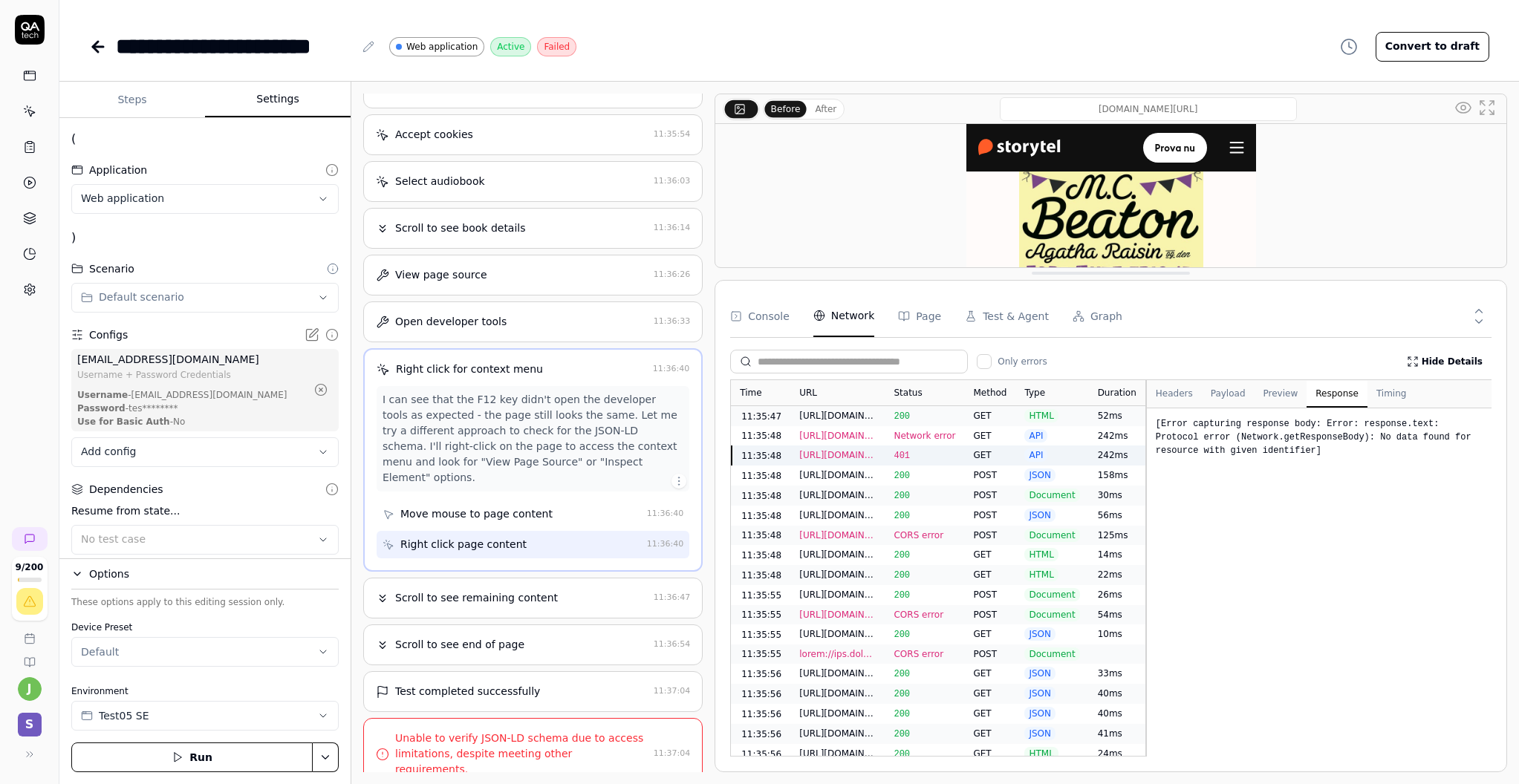
click at [541, 601] on div "Scroll to see remaining content" at bounding box center [476, 598] width 162 height 15
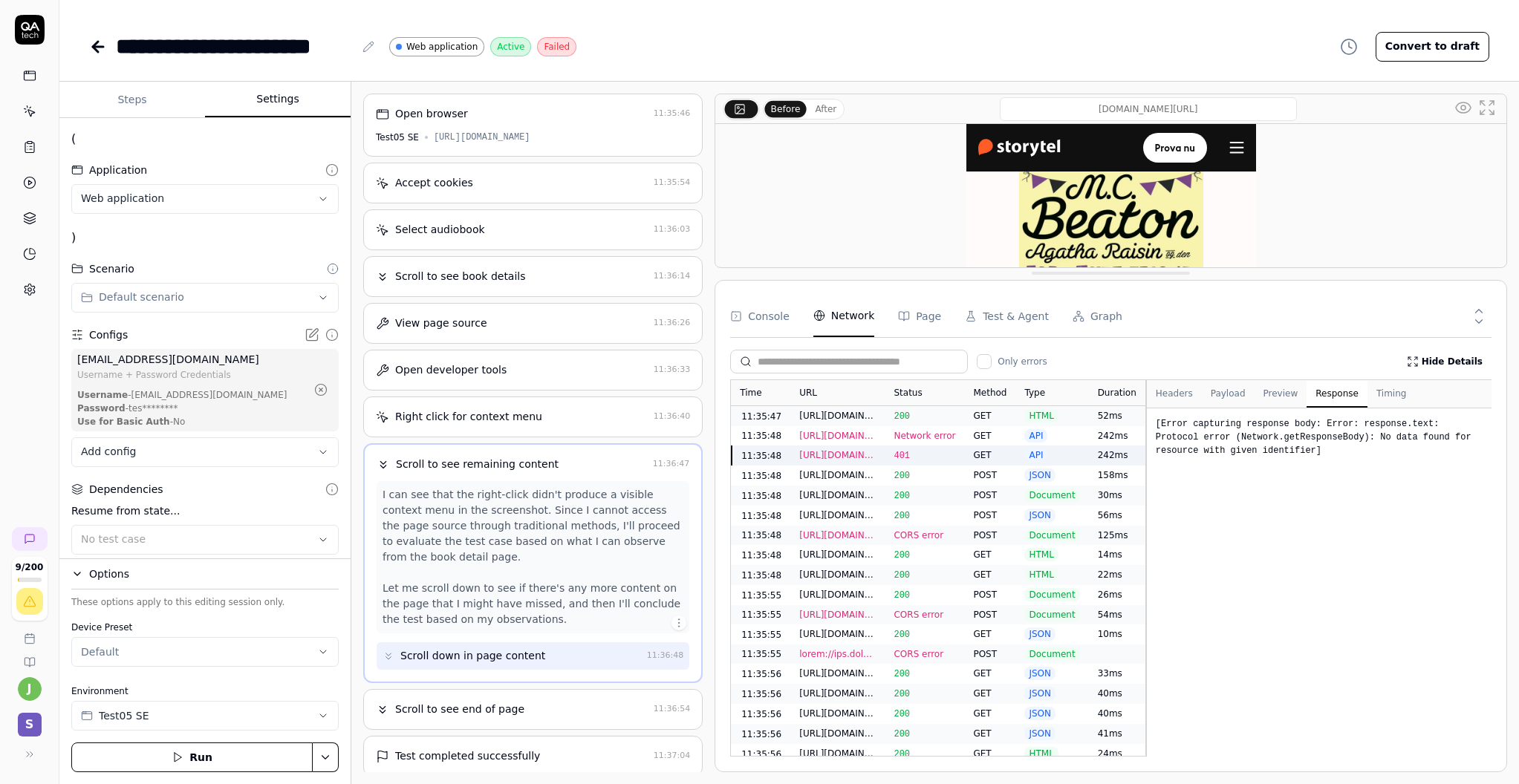
click at [565, 716] on div "Scroll to see end of page" at bounding box center [511, 709] width 272 height 15
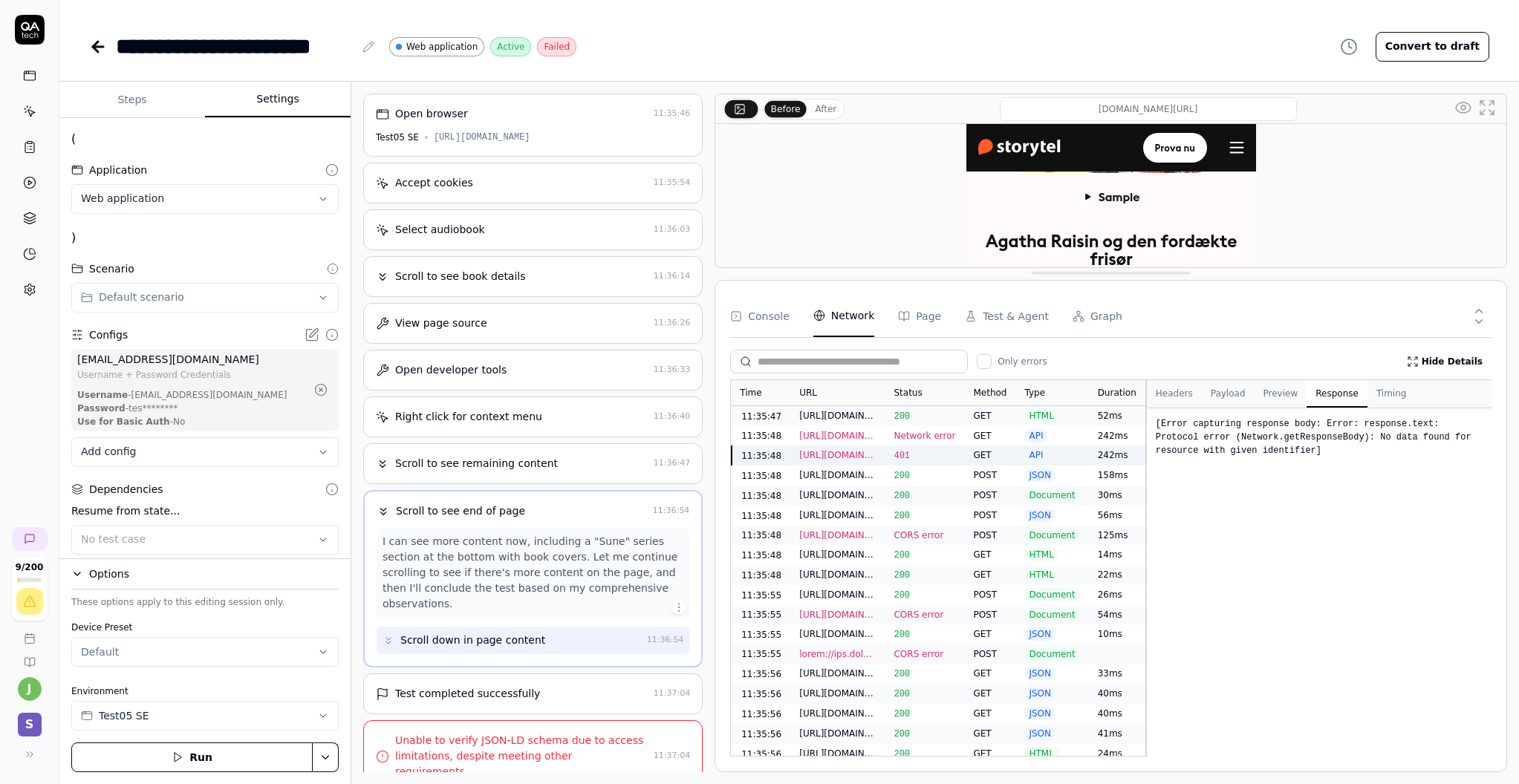
scroll to position [18, 0]
